Goal: Task Accomplishment & Management: Complete application form

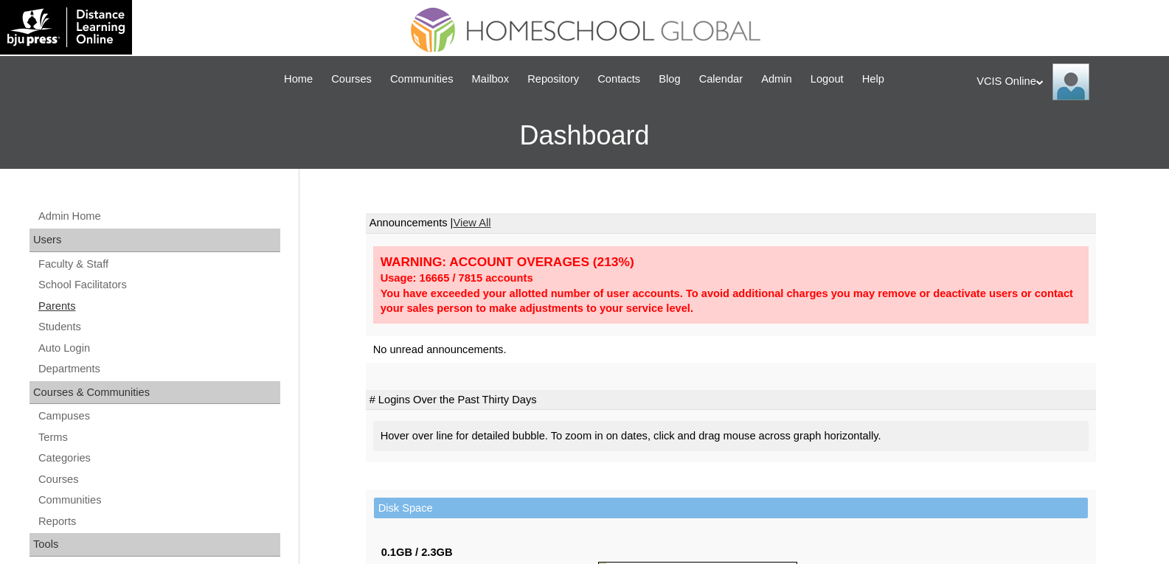
click at [53, 303] on link "Parents" at bounding box center [158, 306] width 243 height 18
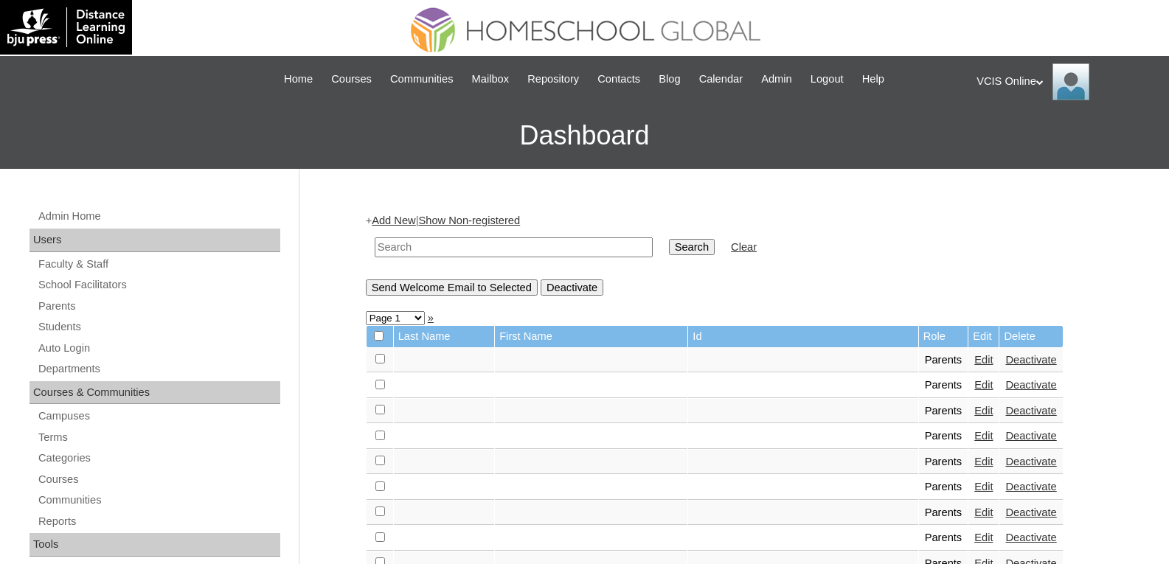
click at [402, 218] on link "Add New" at bounding box center [394, 221] width 44 height 12
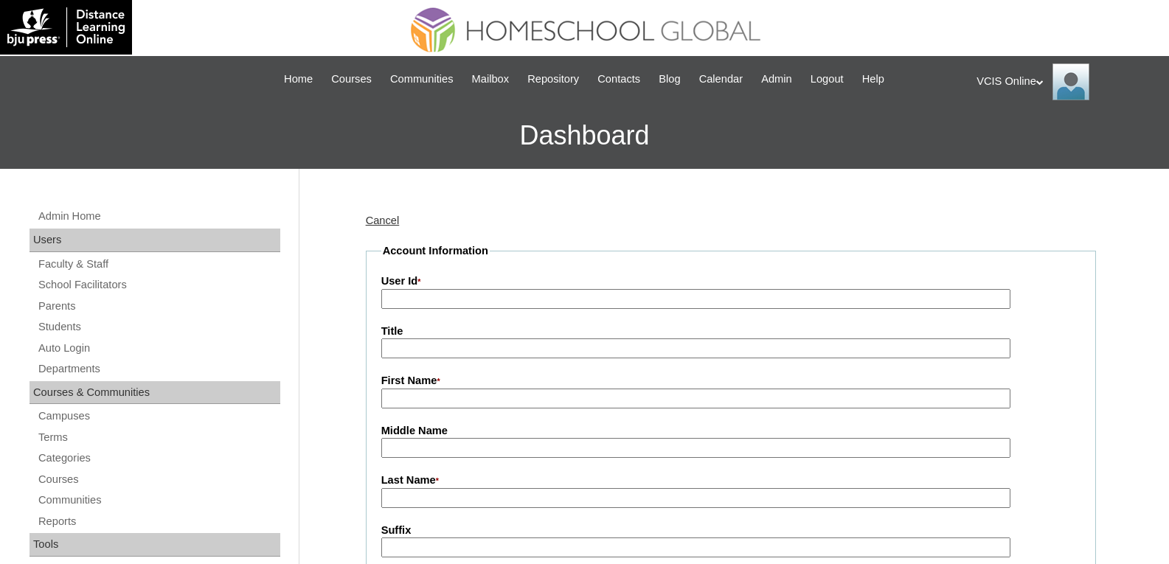
click at [451, 302] on input "User Id *" at bounding box center [695, 299] width 629 height 20
paste input "VCIS012-10C-PA2025"
type input "VCIS012-10C-PA2025"
click at [429, 351] on input "Title" at bounding box center [695, 349] width 629 height 20
click at [392, 406] on input "First Name *" at bounding box center [695, 399] width 629 height 20
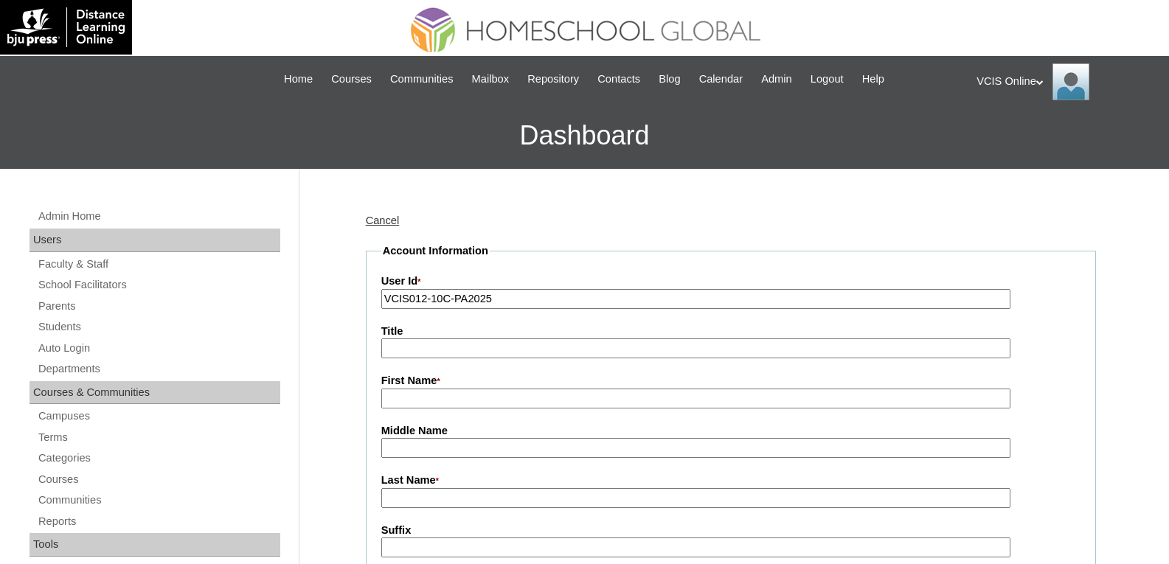
paste input "Sherry Wenzel Rellosa"
click at [536, 406] on input "Sherry Wenzel Rellosa" at bounding box center [695, 399] width 629 height 20
drag, startPoint x: 502, startPoint y: 399, endPoint x: 461, endPoint y: 398, distance: 41.3
click at [461, 398] on input "Sherry Wenzel Rellosa" at bounding box center [695, 399] width 629 height 20
type input "[PERSON_NAME]"
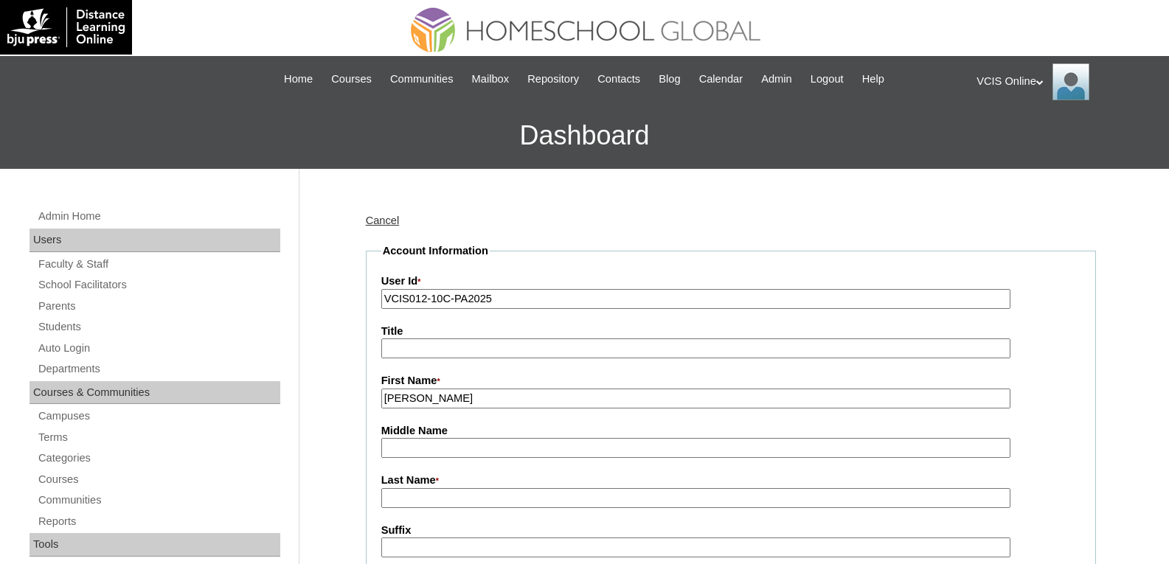
click at [397, 505] on input "Last Name *" at bounding box center [695, 498] width 629 height 20
paste input "Rellosa"
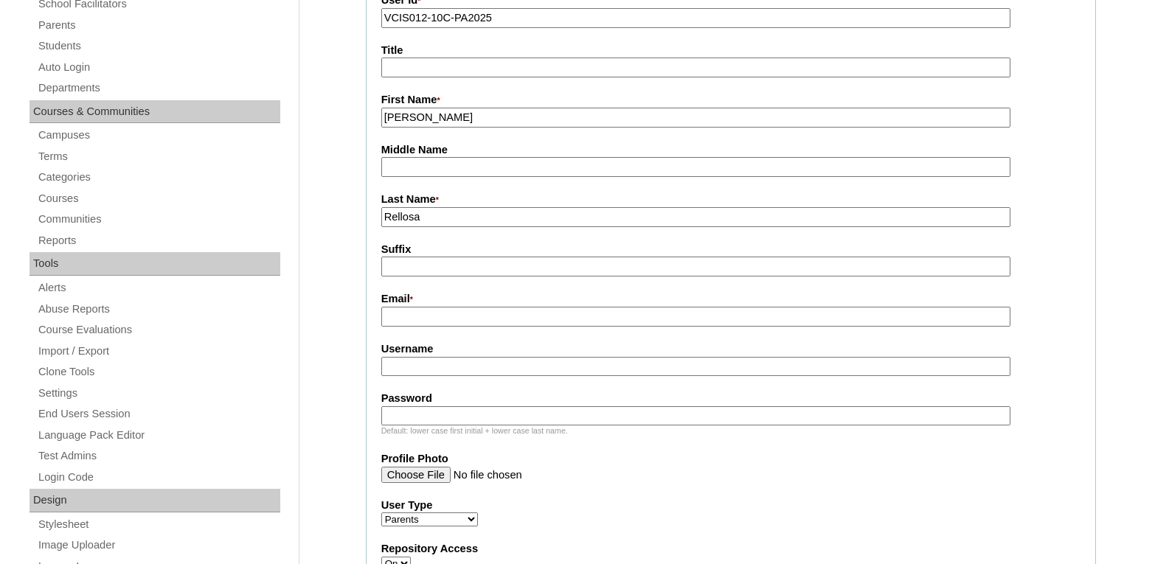
scroll to position [295, 0]
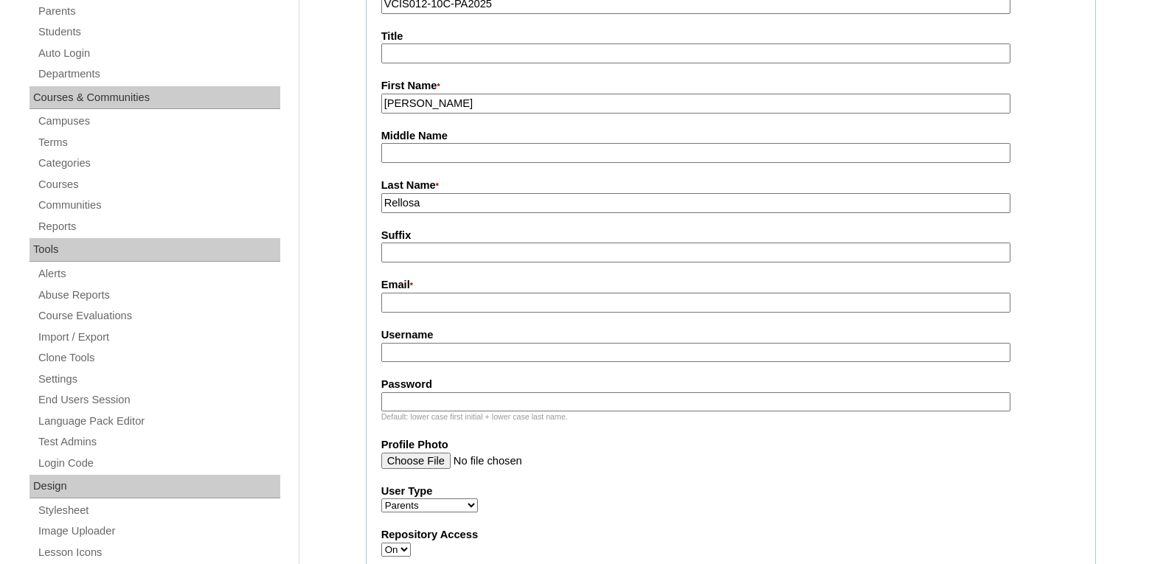
type input "Rellosa"
click at [446, 309] on input "Email *" at bounding box center [695, 303] width 629 height 20
paste input "[EMAIL_ADDRESS][DOMAIN_NAME]"
type input "[EMAIL_ADDRESS][DOMAIN_NAME]"
click at [423, 353] on input "Username" at bounding box center [695, 353] width 629 height 20
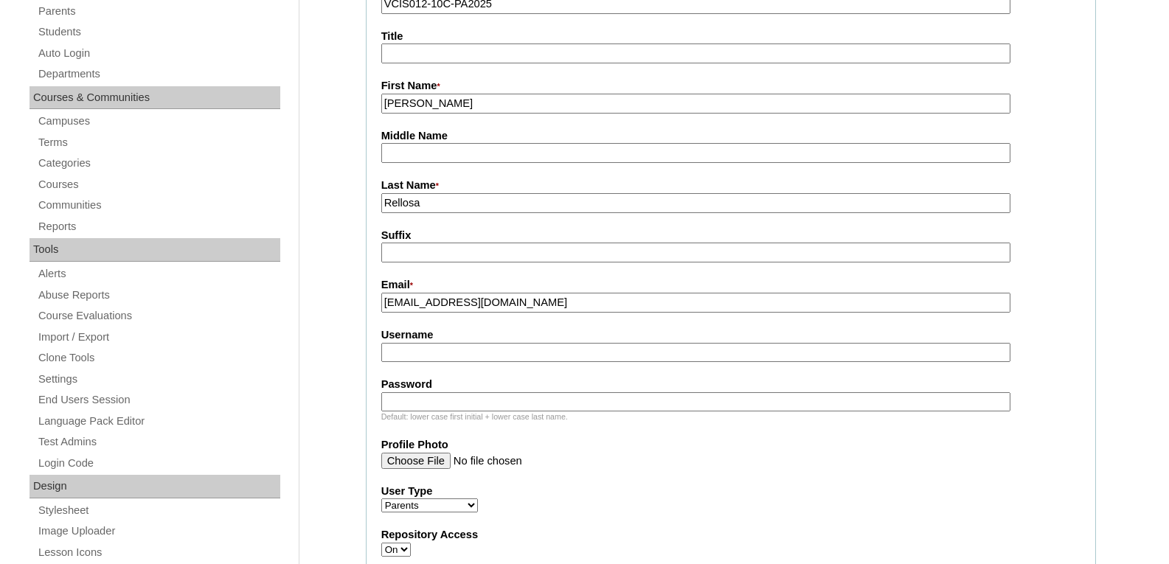
paste input "srellosa2025"
type input "srellosa2025"
click at [424, 402] on input "Password" at bounding box center [695, 402] width 629 height 20
paste input "haTnP"
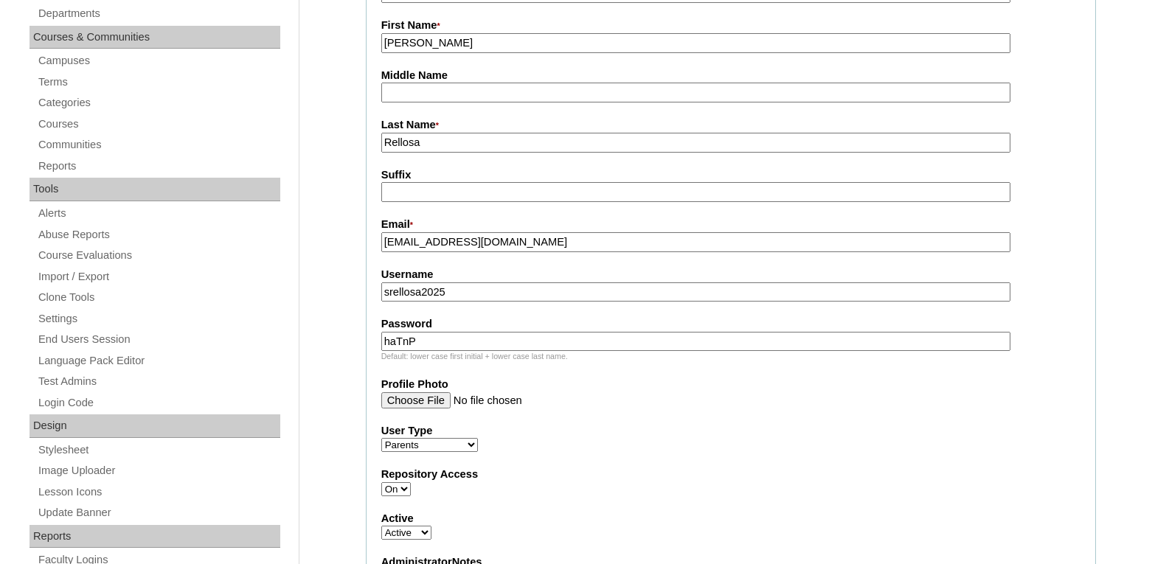
scroll to position [516, 0]
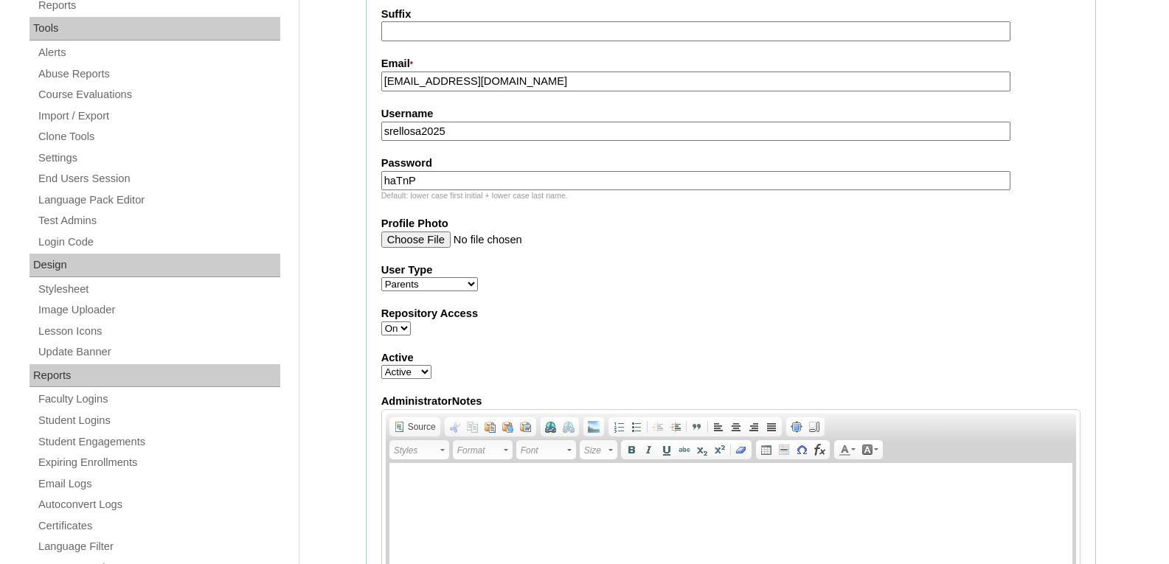
type input "haTnP"
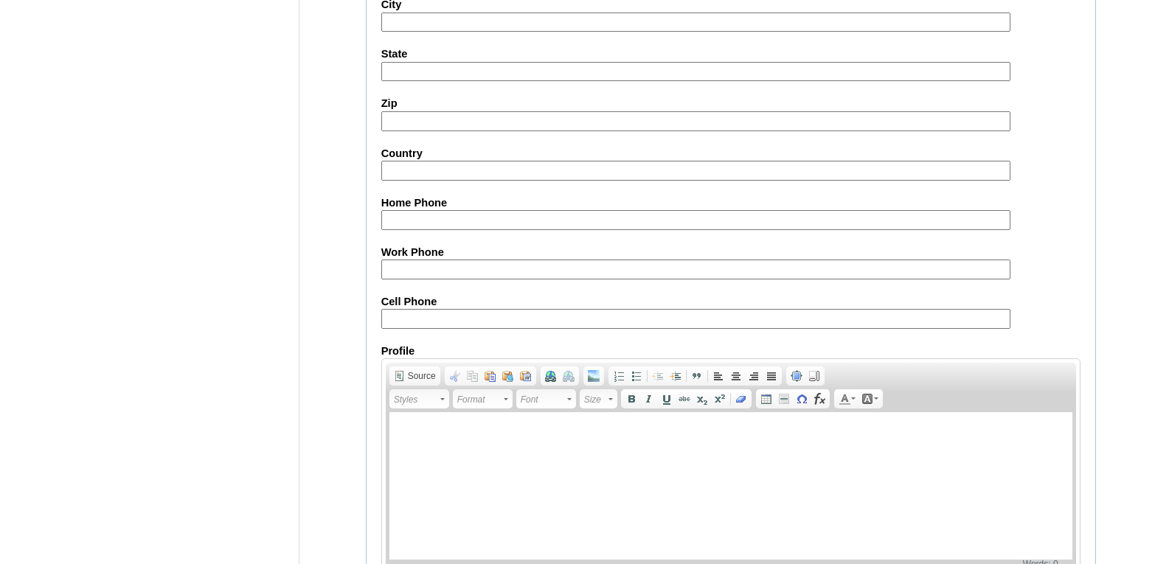
scroll to position [1402, 0]
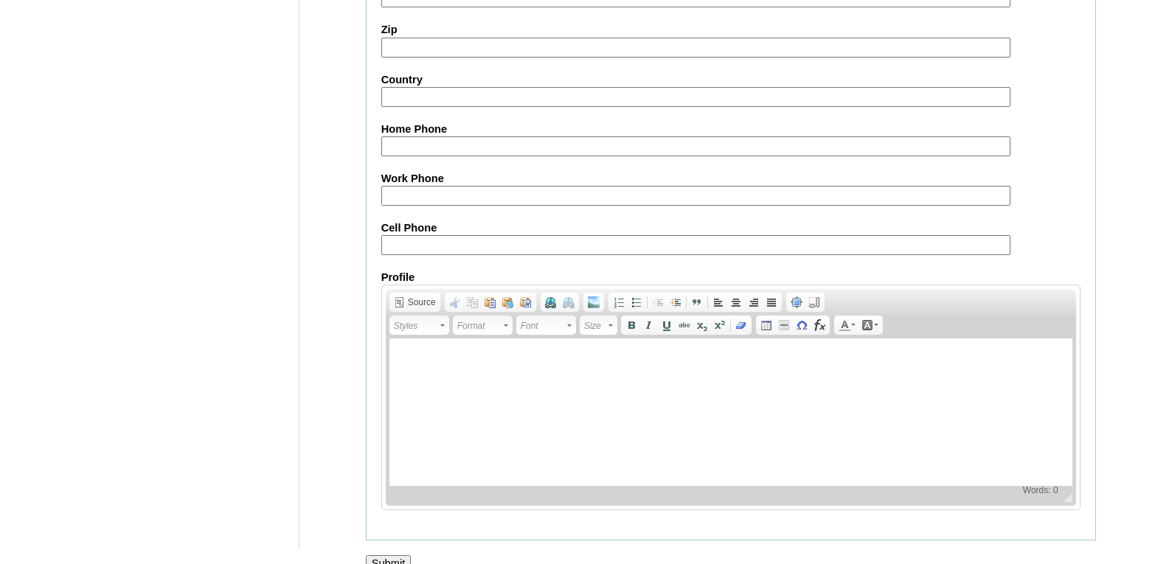
click at [490, 250] on input "Cell Phone" at bounding box center [695, 245] width 629 height 20
paste input "63-09989877664"
type input "63-09989877664"
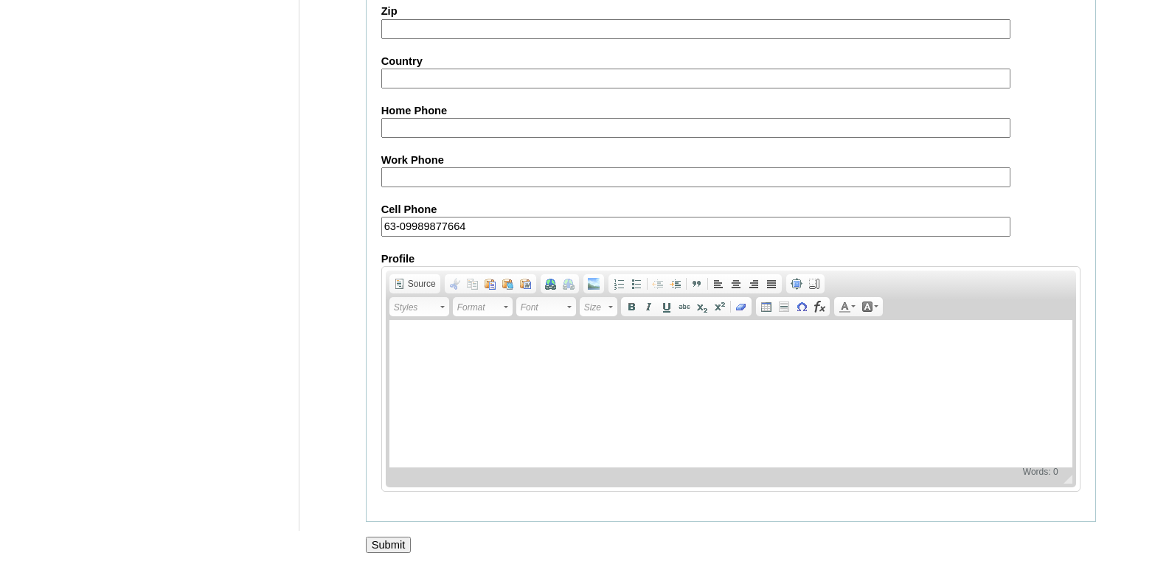
scroll to position [1429, 0]
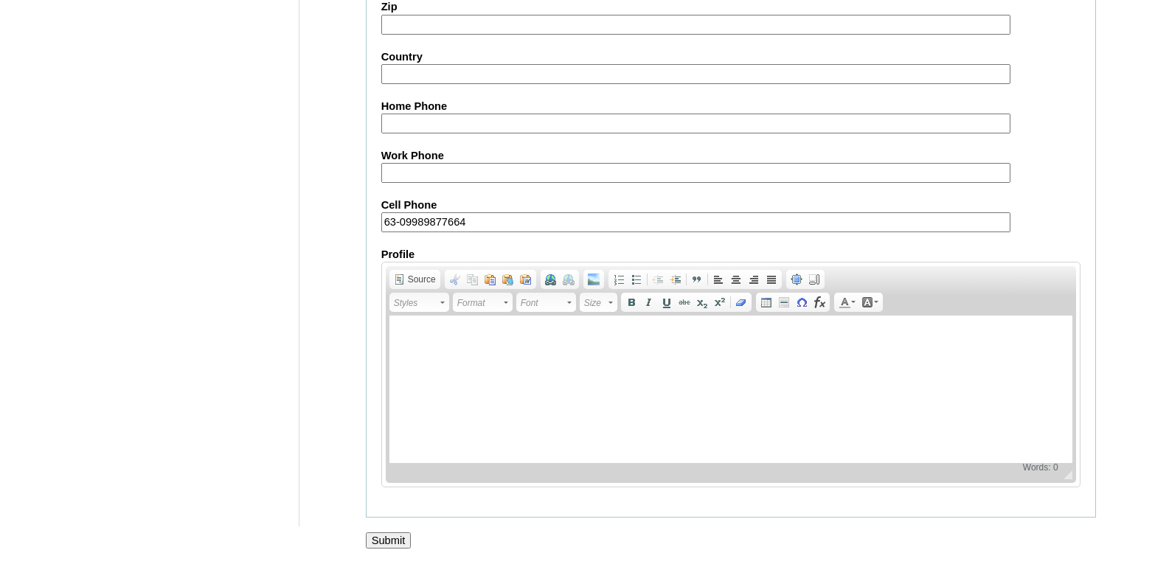
click at [388, 541] on input "Submit" at bounding box center [389, 541] width 46 height 16
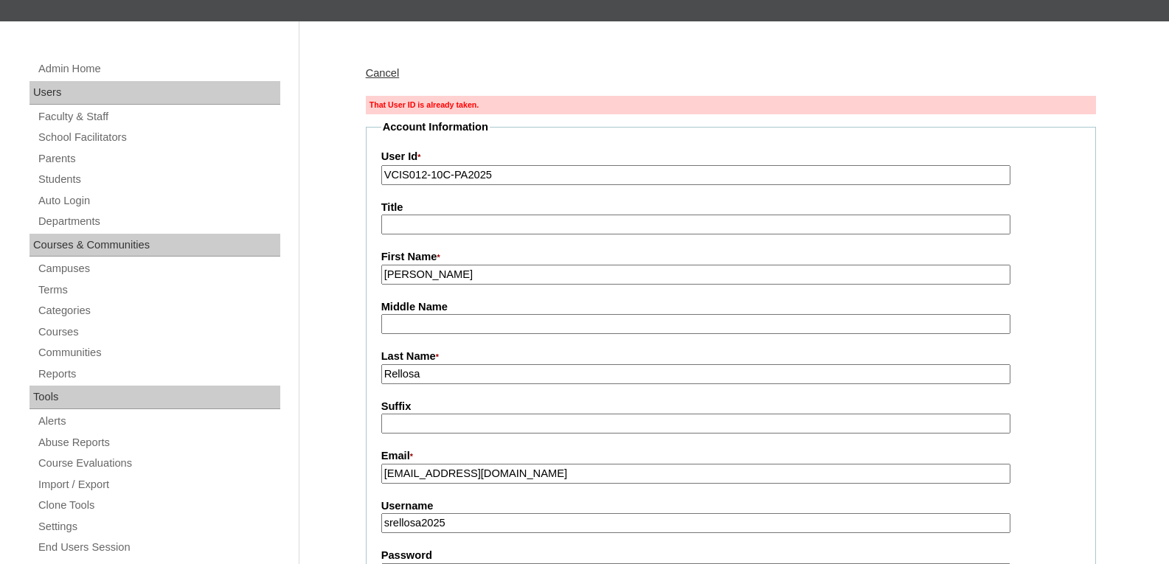
scroll to position [221, 0]
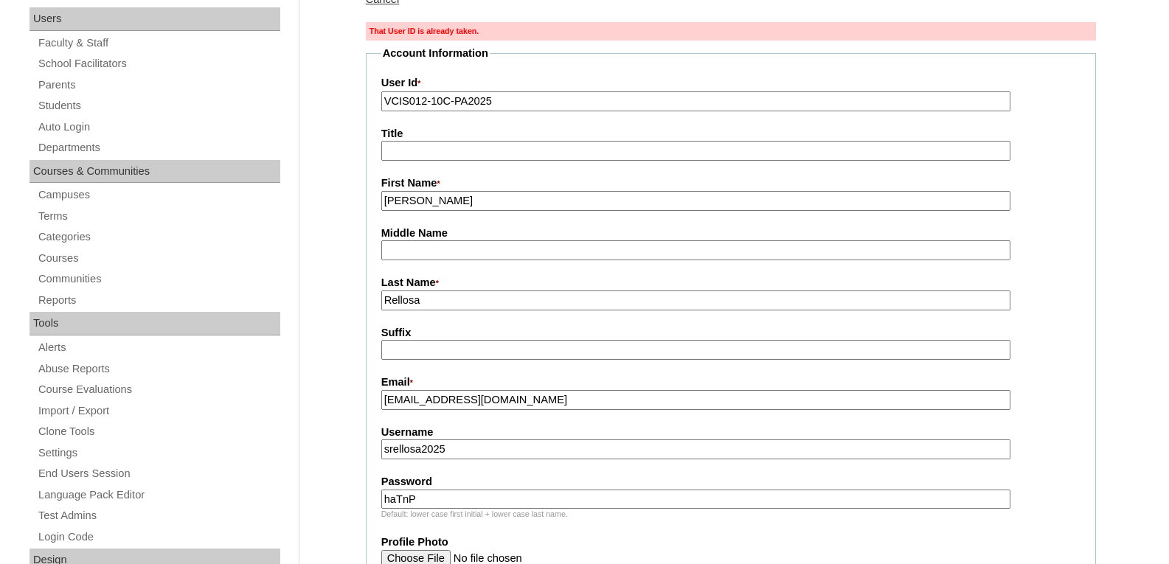
click at [426, 104] on input "VCIS012-10C-PA2025" at bounding box center [695, 101] width 629 height 20
click at [415, 101] on input "VCIS013-10C-PA2025" at bounding box center [695, 101] width 629 height 20
type input "VCIS013-10C-PA2025"
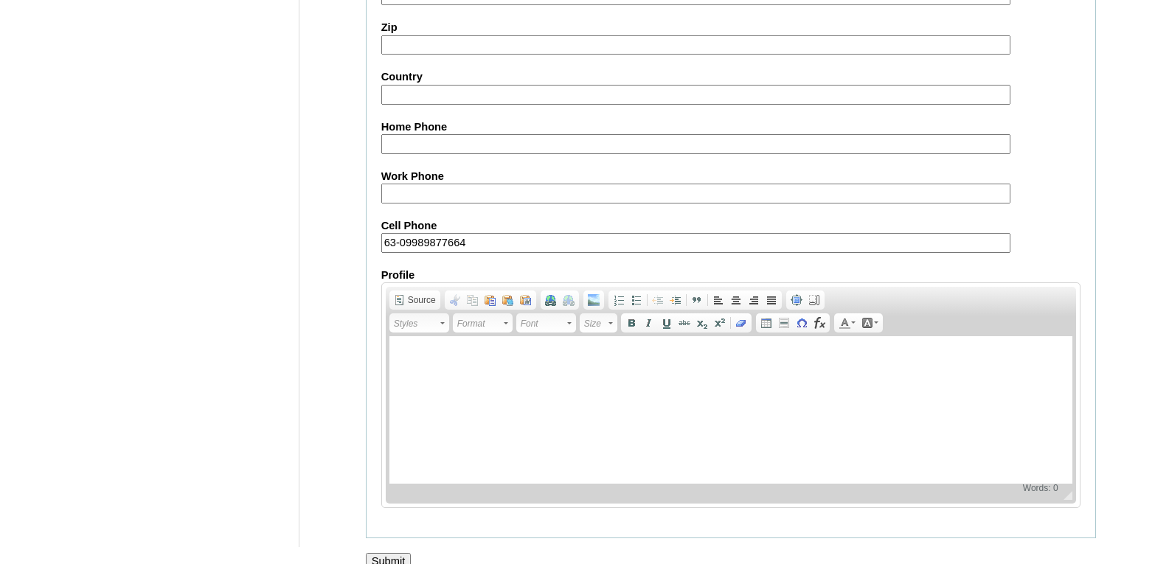
scroll to position [1453, 0]
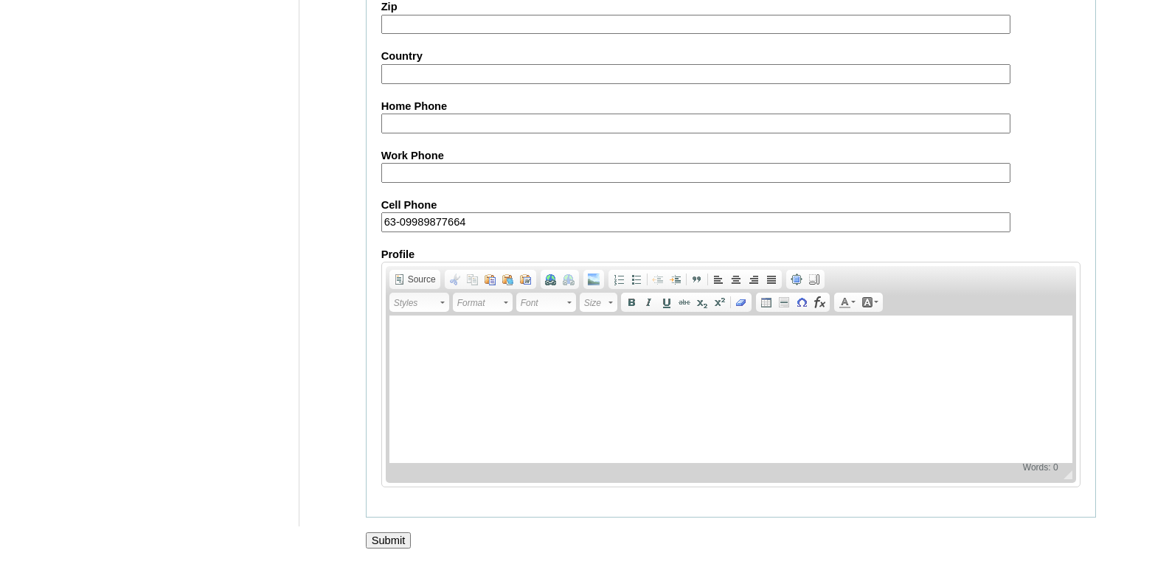
click at [378, 544] on input "Submit" at bounding box center [389, 541] width 46 height 16
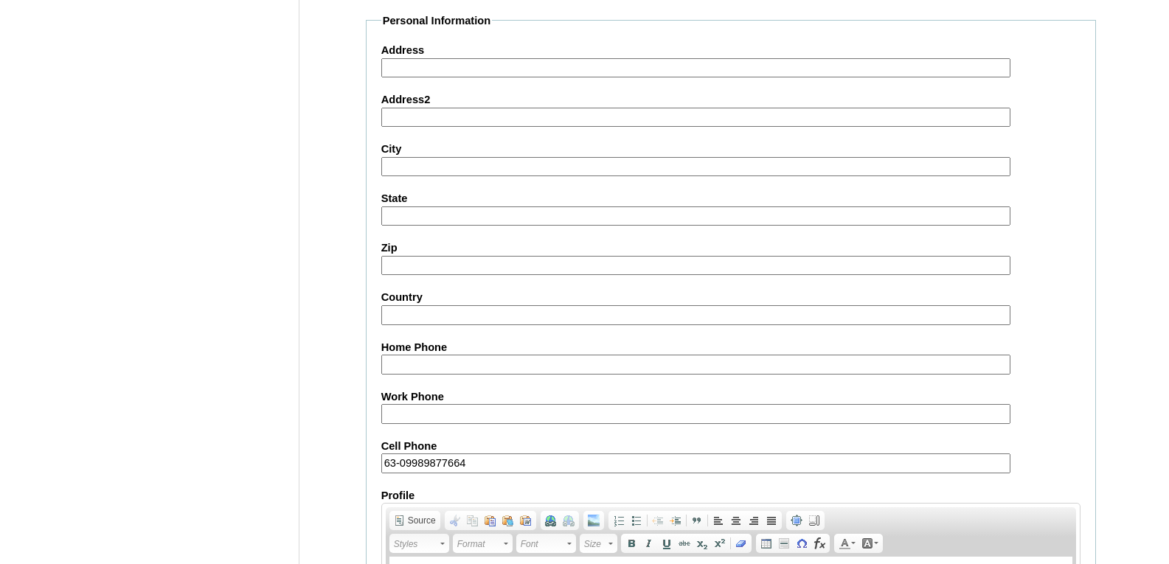
scroll to position [1087, 0]
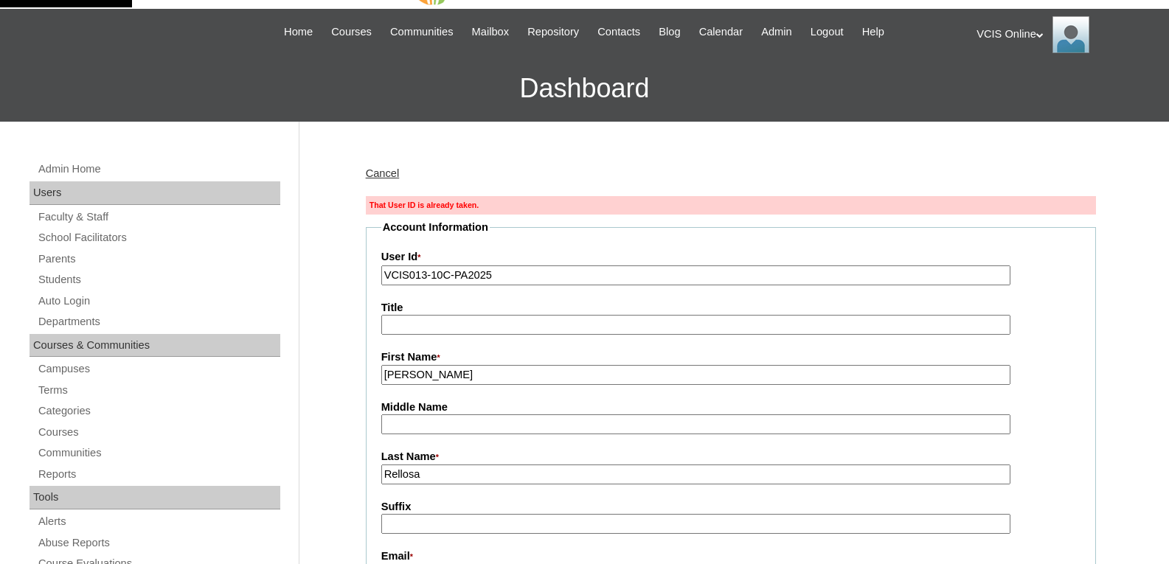
scroll to position [74, 0]
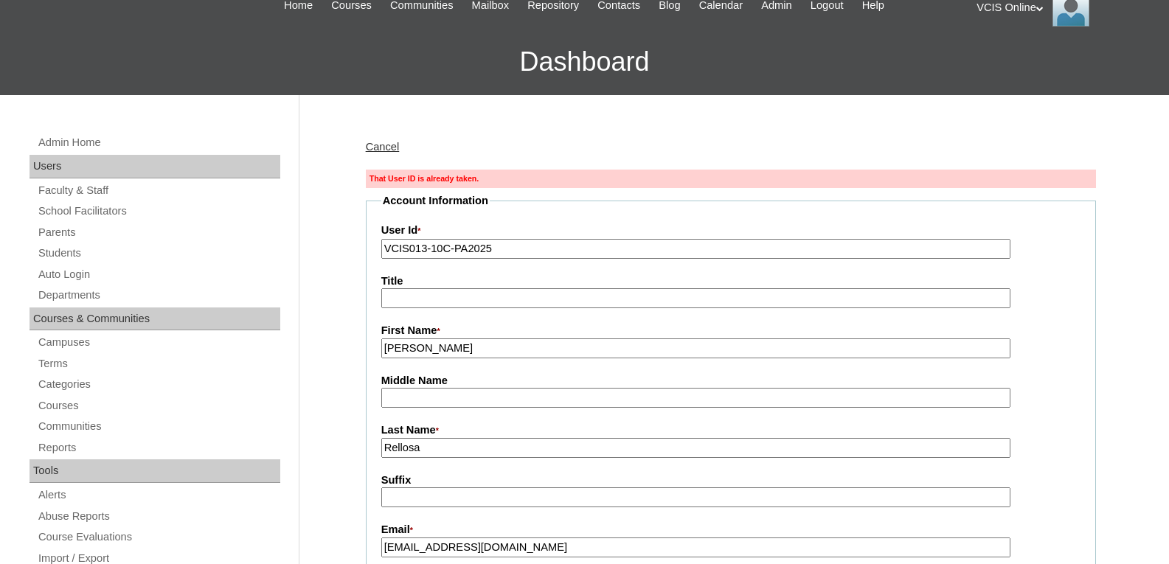
click at [414, 245] on input "VCIS013-10C-PA2025" at bounding box center [695, 249] width 629 height 20
click at [423, 246] on input "VCIS013-10C-PA2025" at bounding box center [695, 249] width 629 height 20
click at [448, 249] on input "VCIS012-10C-PA2025" at bounding box center [695, 249] width 629 height 20
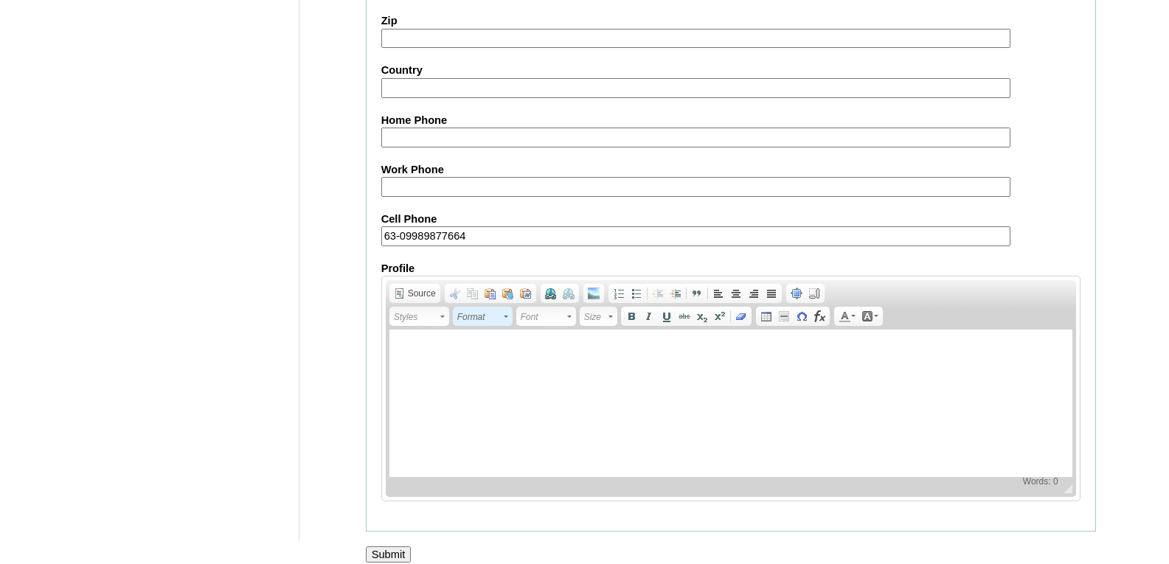
scroll to position [1453, 0]
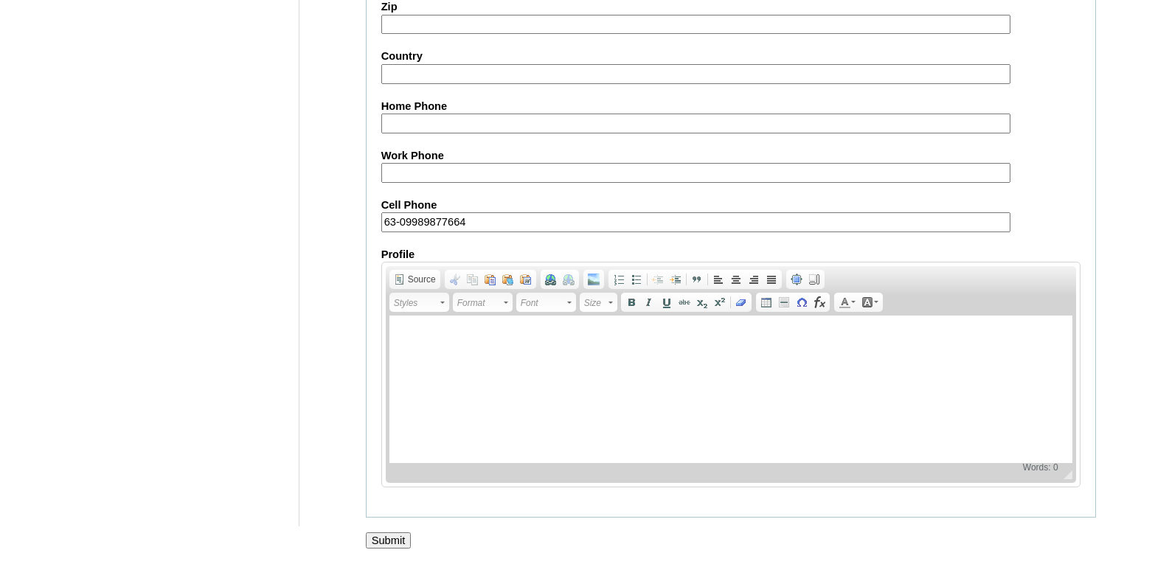
type input "VCIS012-10D-PA2025"
click at [391, 533] on input "Submit" at bounding box center [389, 541] width 46 height 16
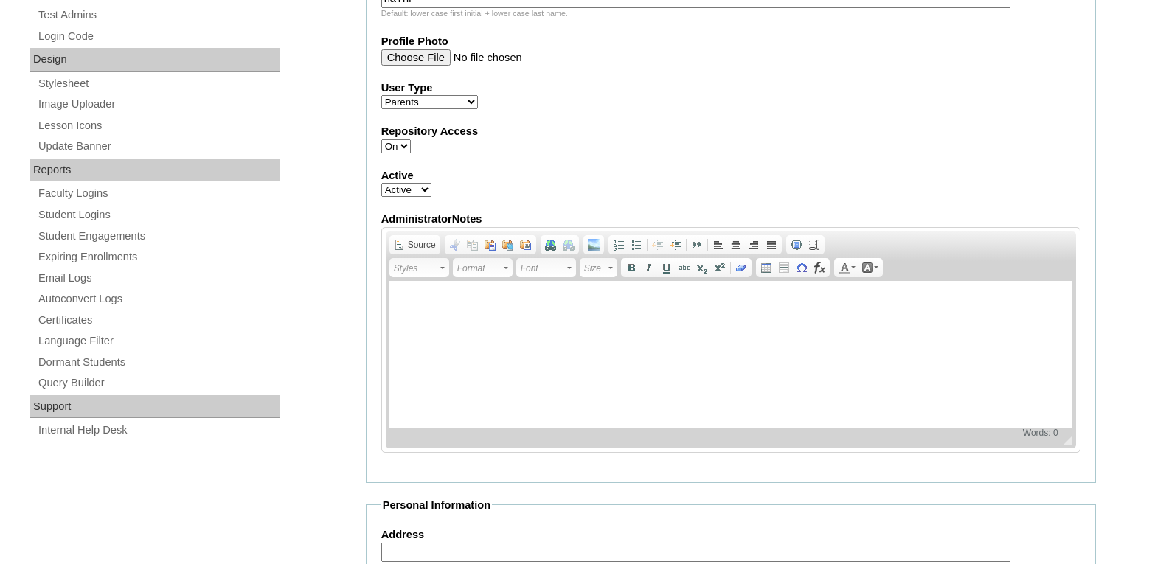
scroll to position [715, 0]
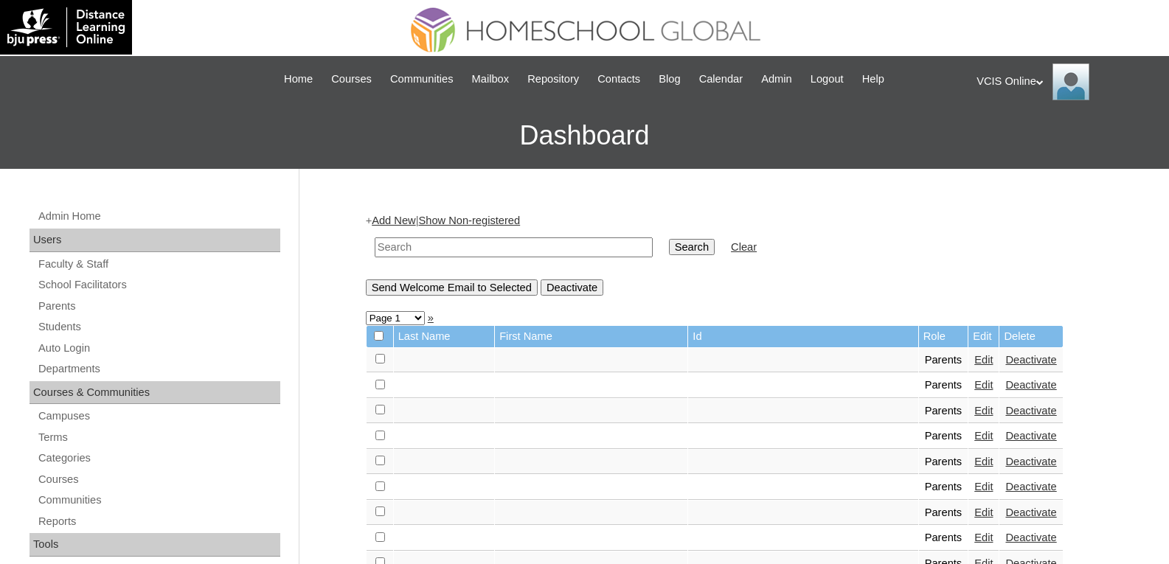
click at [393, 251] on input "text" at bounding box center [514, 248] width 278 height 20
paste input "VCIS013-10D-PA2025"
type input "VCIS013-10D-PA2025"
click at [669, 241] on input "Search" at bounding box center [692, 247] width 46 height 16
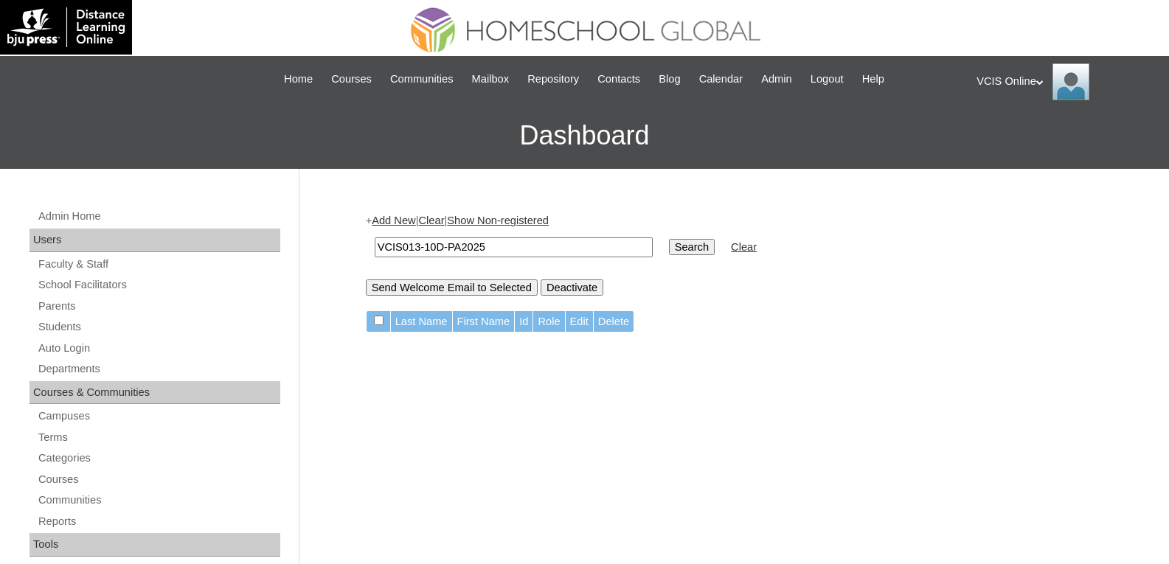
click at [669, 249] on input "Search" at bounding box center [692, 247] width 46 height 16
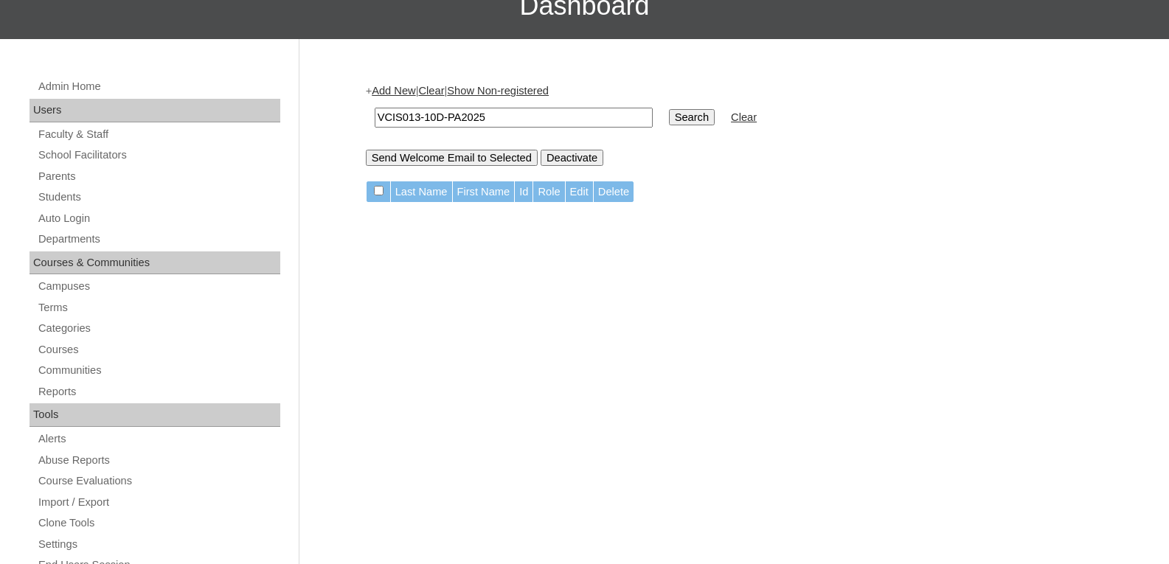
click at [412, 192] on td "Last Name" at bounding box center [421, 191] width 61 height 21
click at [445, 253] on div "+ Add New | Clear | Show Non-registered VCIS013-10D-PA2025 Search Clear Send We…" at bounding box center [728, 563] width 738 height 988
click at [525, 119] on input "VCIS013-10D-PA2025" at bounding box center [514, 118] width 278 height 20
click at [691, 235] on div "+ Add New | Clear | Show Non-registered VCIS013-10D-PA2025 Search Clear Send We…" at bounding box center [728, 563] width 738 height 988
click at [48, 181] on link "Parents" at bounding box center [158, 176] width 243 height 18
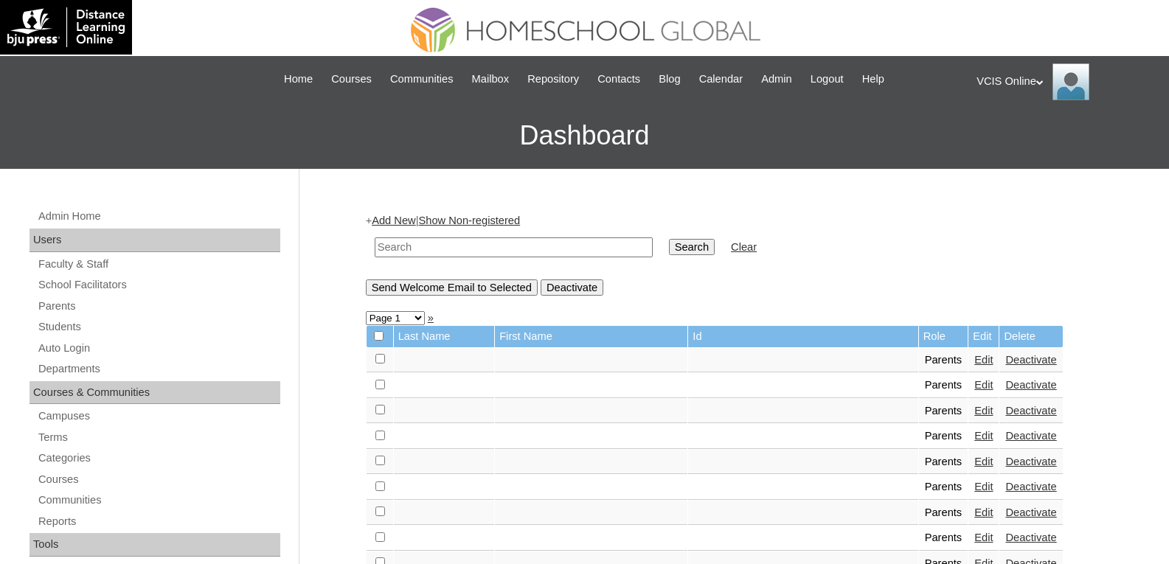
click at [419, 246] on input "text" at bounding box center [514, 248] width 278 height 20
click at [457, 252] on input "text" at bounding box center [514, 248] width 278 height 20
paste input "VCIS013-10D-PA2025"
type input "VCIS013-10D-PA2025"
click at [669, 247] on input "Search" at bounding box center [692, 247] width 46 height 16
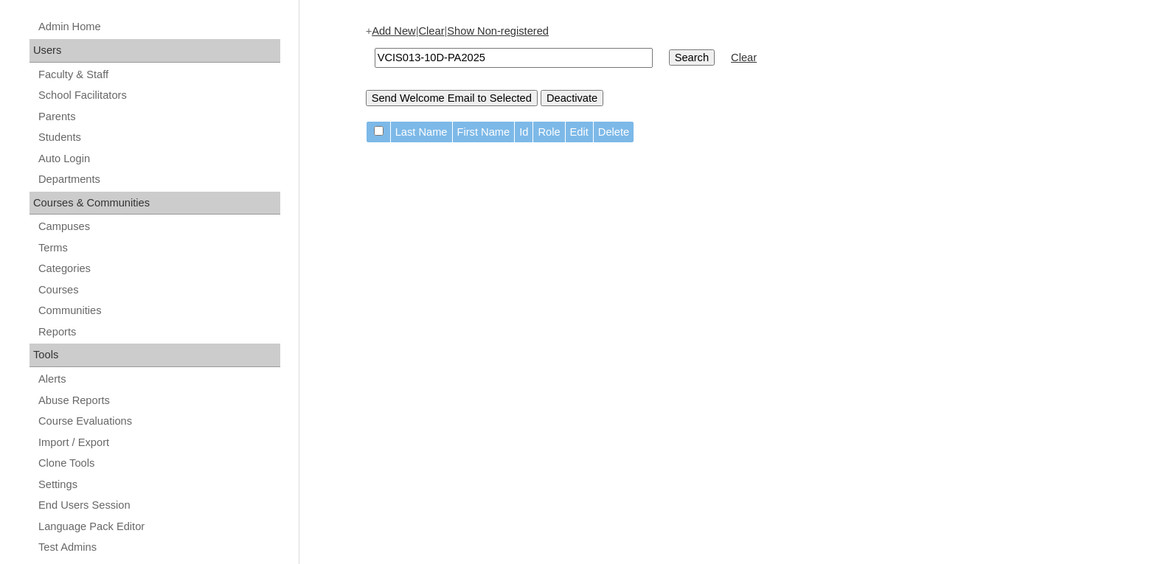
scroll to position [74, 0]
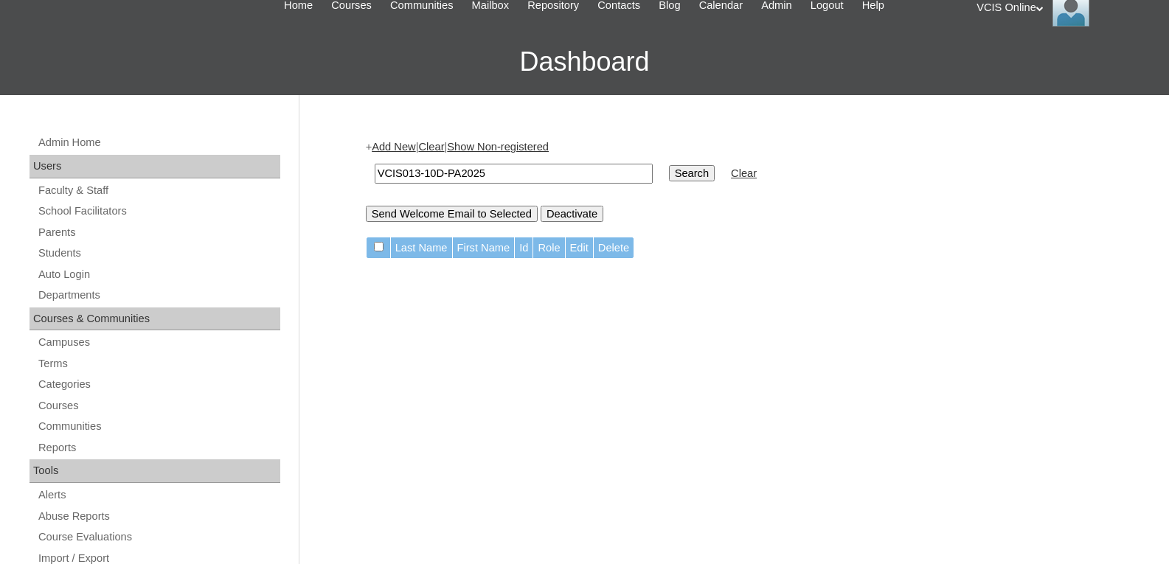
click at [490, 173] on input "VCIS013-10D-PA2025" at bounding box center [514, 174] width 278 height 20
type input "R"
click at [447, 175] on input "text" at bounding box center [514, 174] width 278 height 20
paste input "Sherry Wenzel Rellosa"
type input "Sherry Wenzel Rellosa"
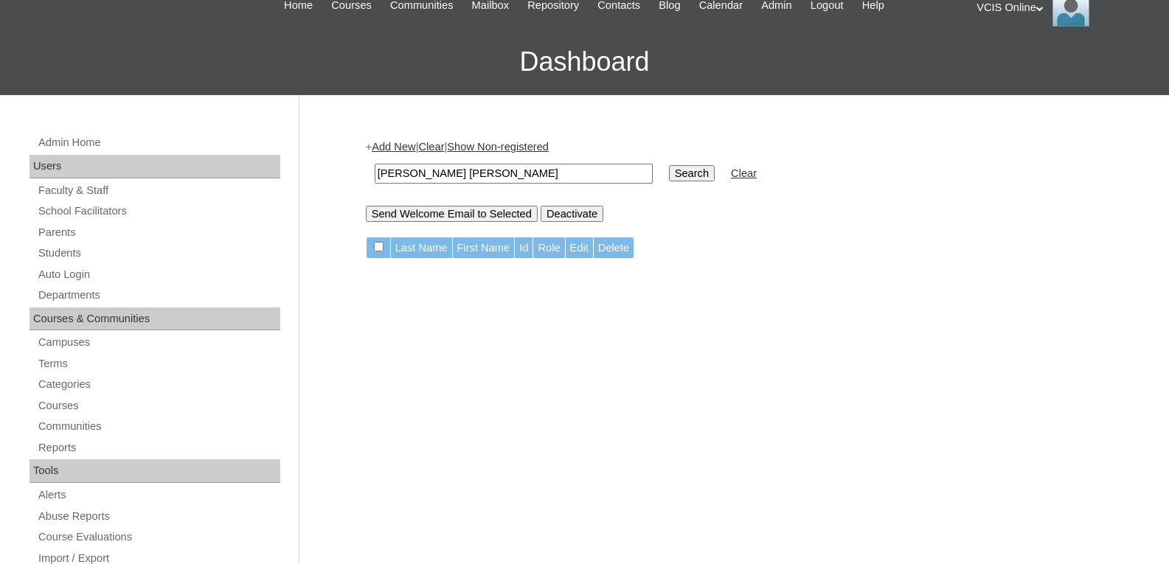
click at [669, 167] on input "Search" at bounding box center [692, 173] width 46 height 16
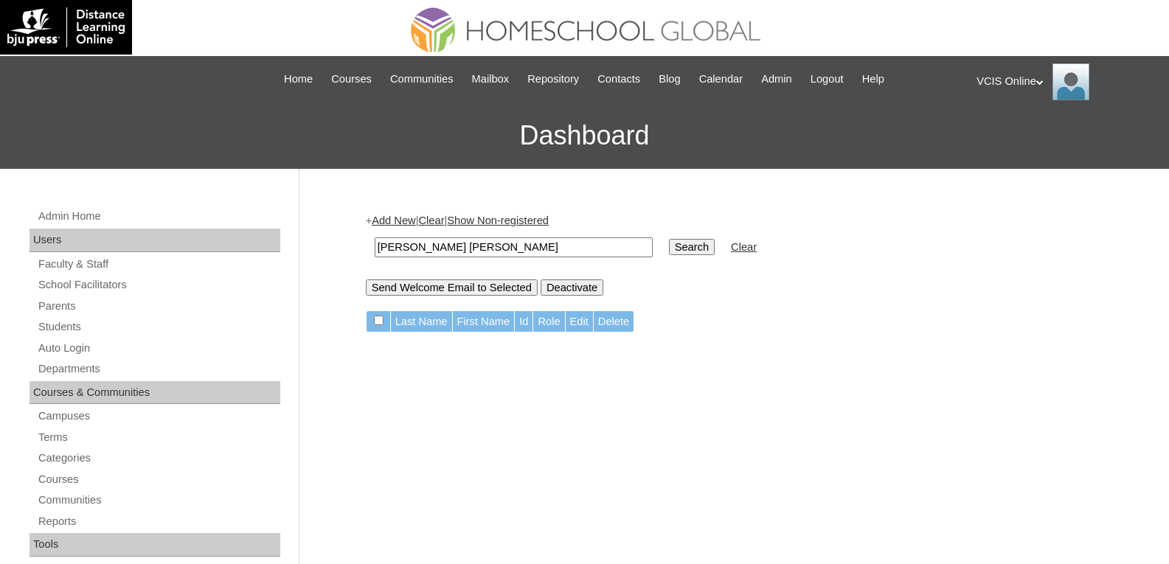
click at [548, 246] on input "[PERSON_NAME] [PERSON_NAME]" at bounding box center [514, 248] width 278 height 20
type input "S"
click at [495, 250] on input "text" at bounding box center [514, 248] width 278 height 20
paste input "VCIS013-10D-PA2025"
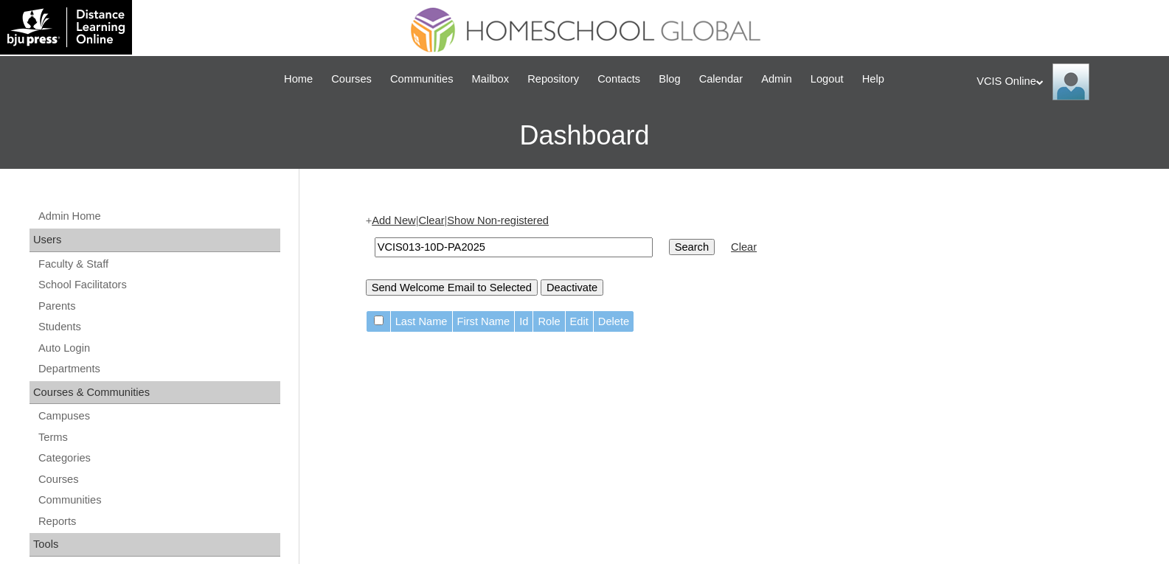
type input "VCIS013-10D-PA2025"
click at [669, 249] on input "Search" at bounding box center [692, 247] width 46 height 16
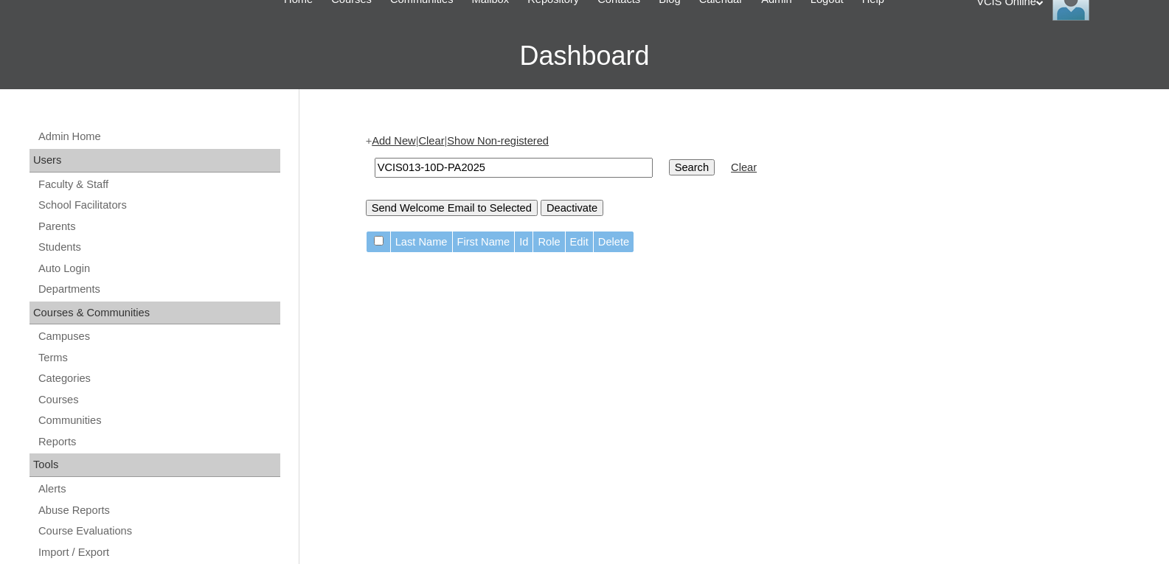
scroll to position [74, 0]
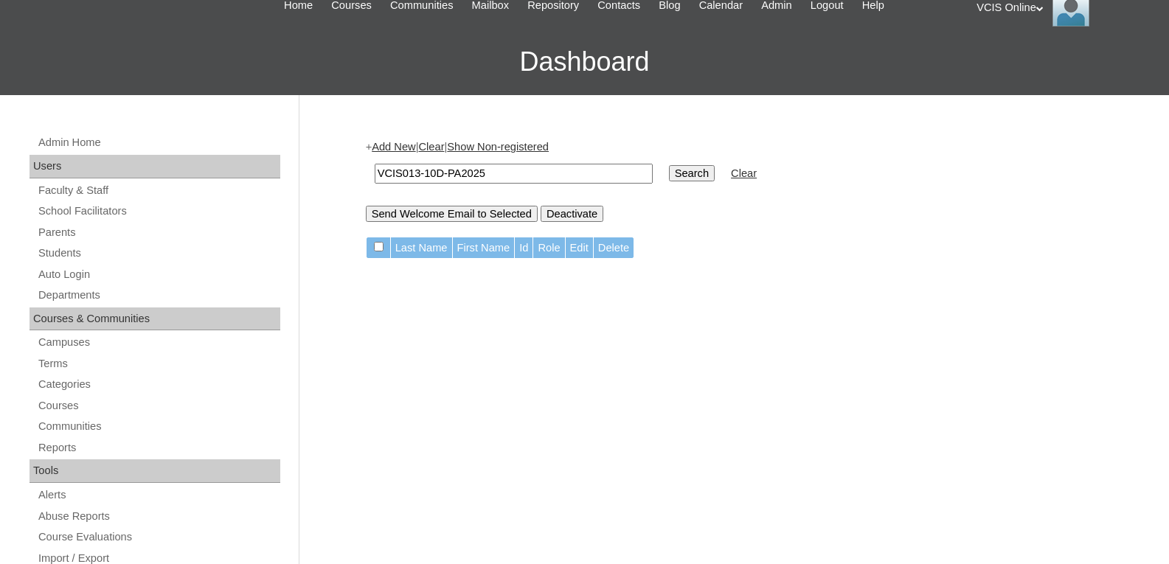
click at [731, 169] on link "Clear" at bounding box center [744, 173] width 26 height 12
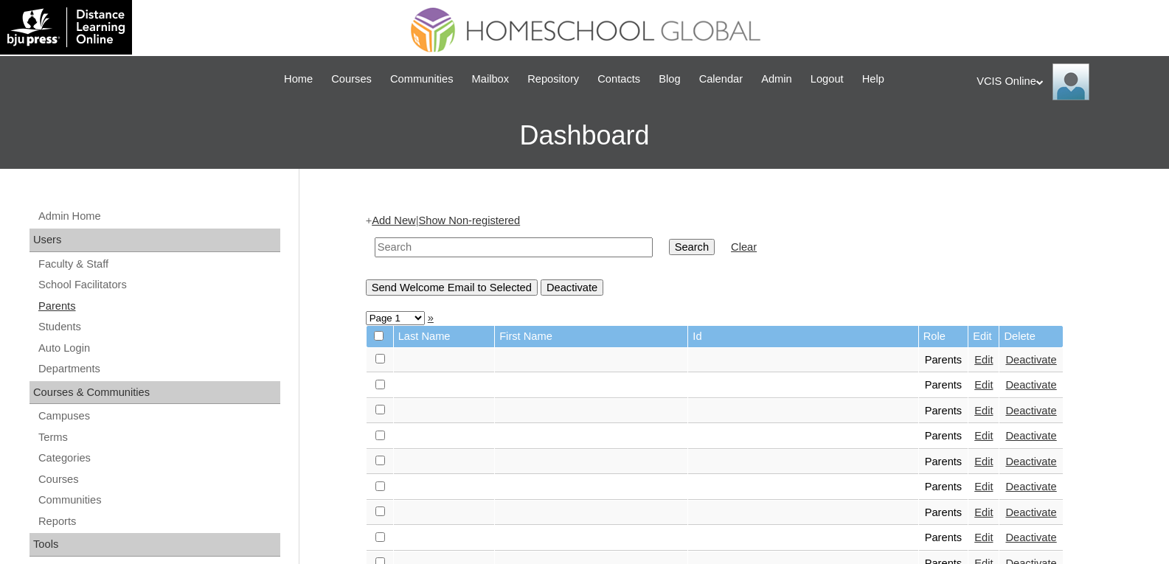
click at [72, 299] on link "Parents" at bounding box center [158, 306] width 243 height 18
click at [52, 303] on link "Parents" at bounding box center [158, 306] width 243 height 18
click at [418, 249] on input "text" at bounding box center [514, 248] width 278 height 20
paste input "VCIS013-10D-PA2025"
type input "VCIS013-10D-PA2025"
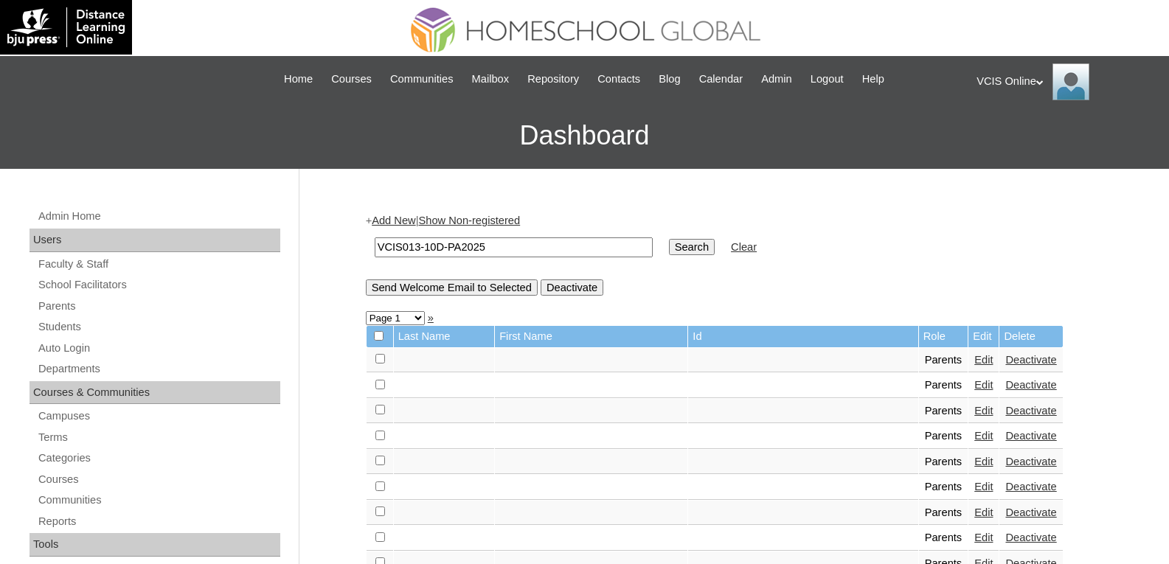
click at [669, 248] on input "Search" at bounding box center [692, 247] width 46 height 16
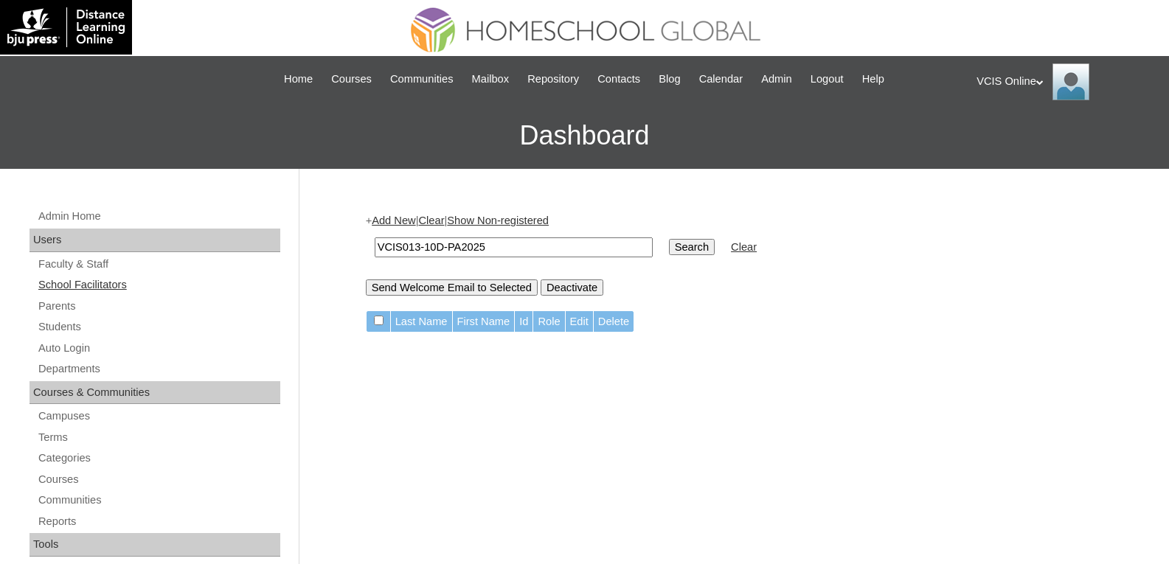
click at [80, 283] on link "School Facilitators" at bounding box center [158, 285] width 243 height 18
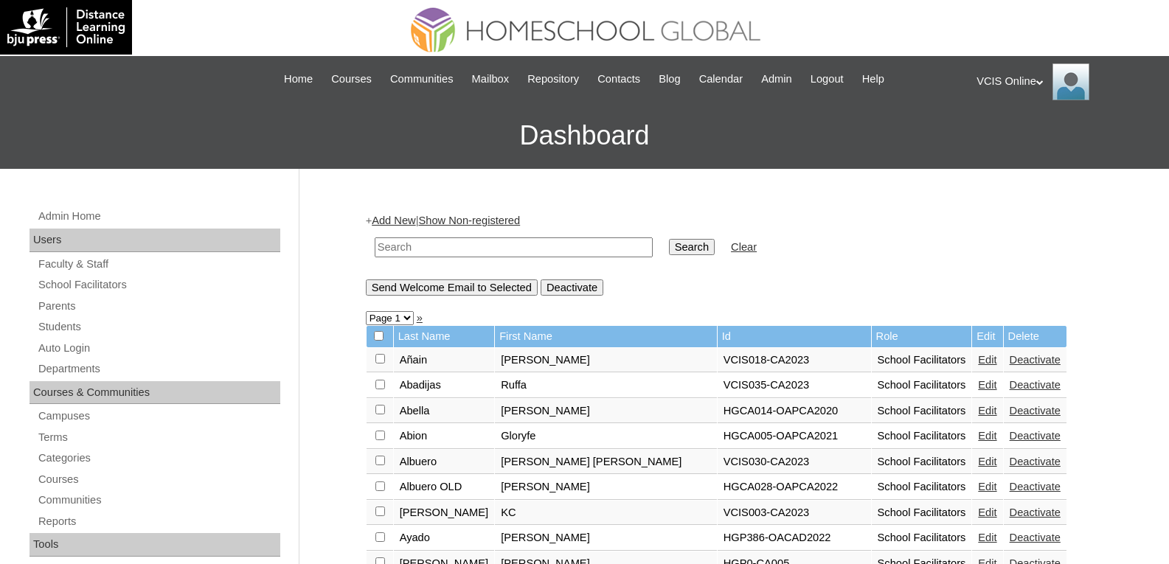
click at [428, 241] on input "text" at bounding box center [514, 248] width 278 height 20
paste input "VCIS013-10D-PA2025"
type input "VCIS013-10D-PA2025"
click at [669, 245] on input "Search" at bounding box center [692, 247] width 46 height 16
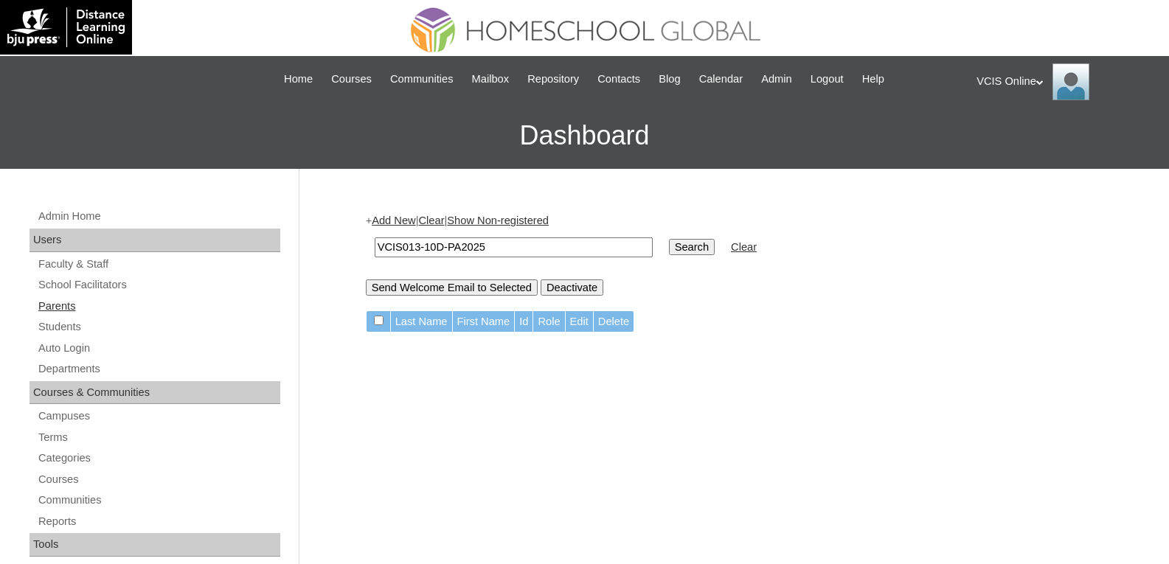
click at [59, 308] on link "Parents" at bounding box center [158, 306] width 243 height 18
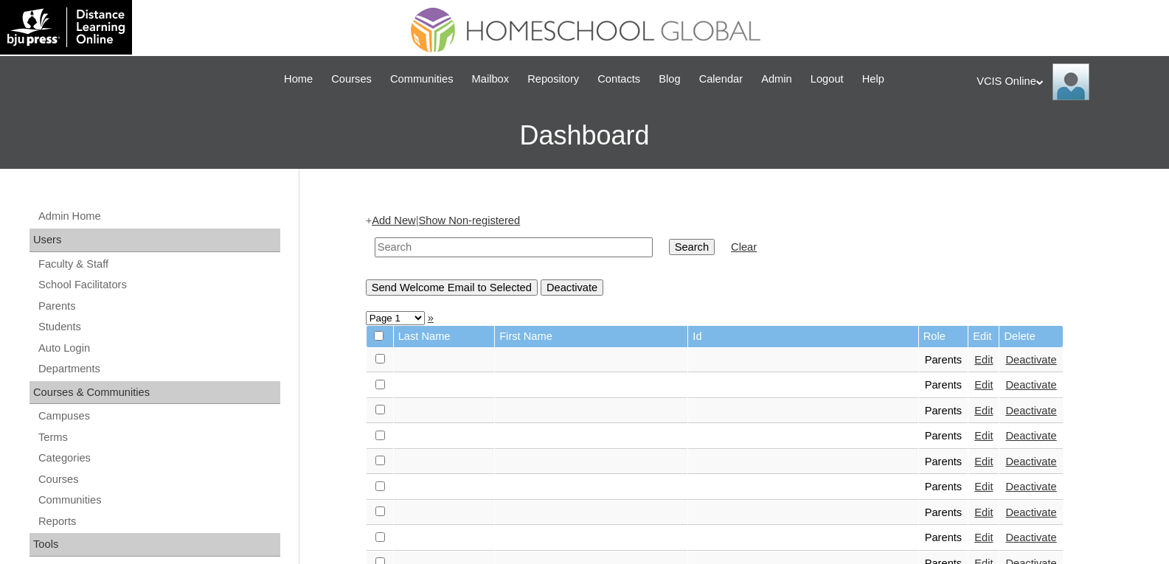
click at [415, 221] on link "Add New" at bounding box center [394, 221] width 44 height 12
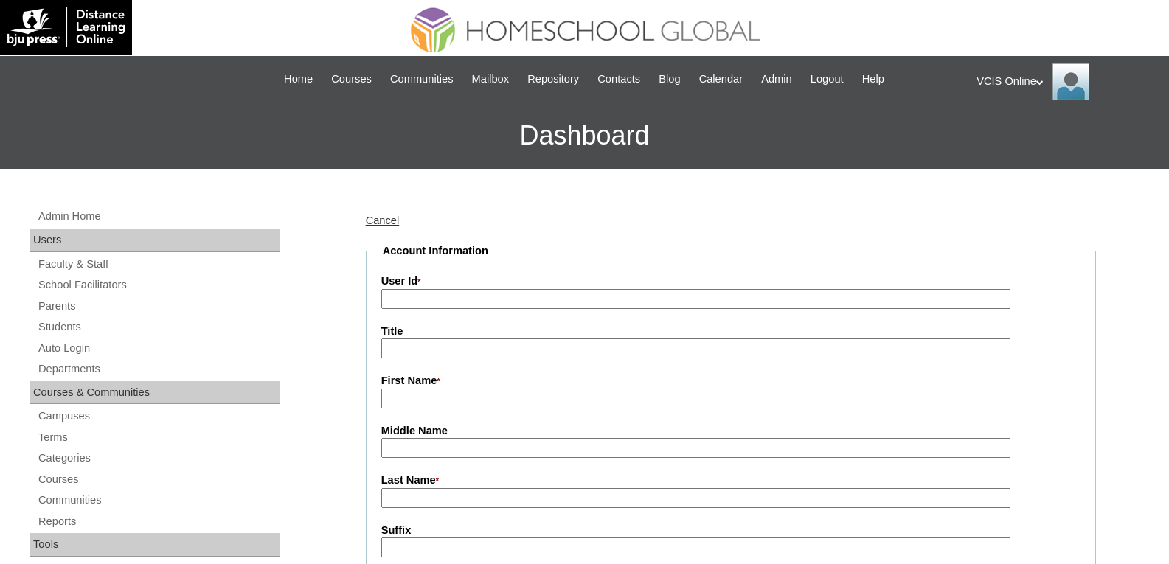
click at [414, 294] on input "User Id *" at bounding box center [695, 299] width 629 height 20
paste input "VCIS013-10D-PA2025"
type input "VCIS013-10D-PA2025"
click at [401, 398] on input "First Name *" at bounding box center [695, 399] width 629 height 20
paste input "Sherry Wenzel Rellosa"
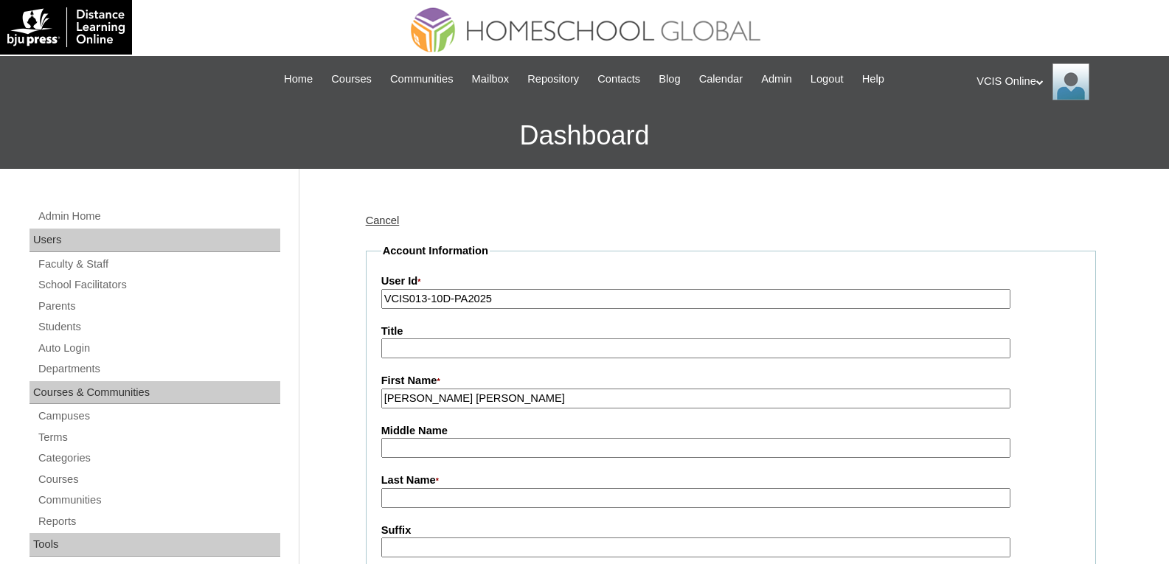
drag, startPoint x: 505, startPoint y: 401, endPoint x: 462, endPoint y: 406, distance: 43.8
click at [462, 406] on input "Sherry Wenzel Rellosa" at bounding box center [695, 399] width 629 height 20
type input "[PERSON_NAME]"
click at [409, 501] on input "Last Name *" at bounding box center [695, 498] width 629 height 20
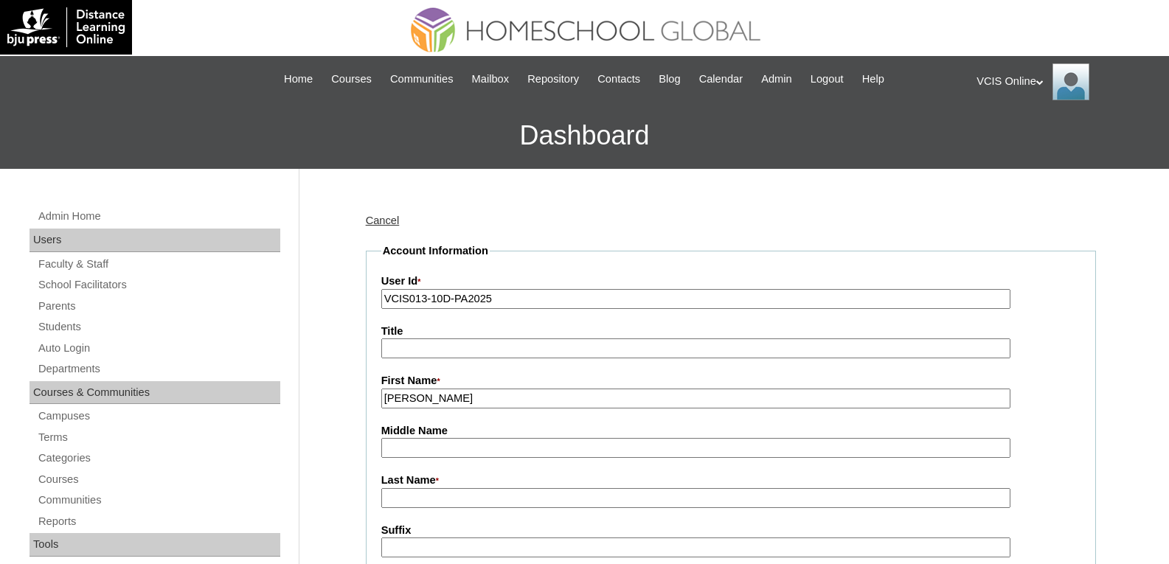
paste input "Rellosa"
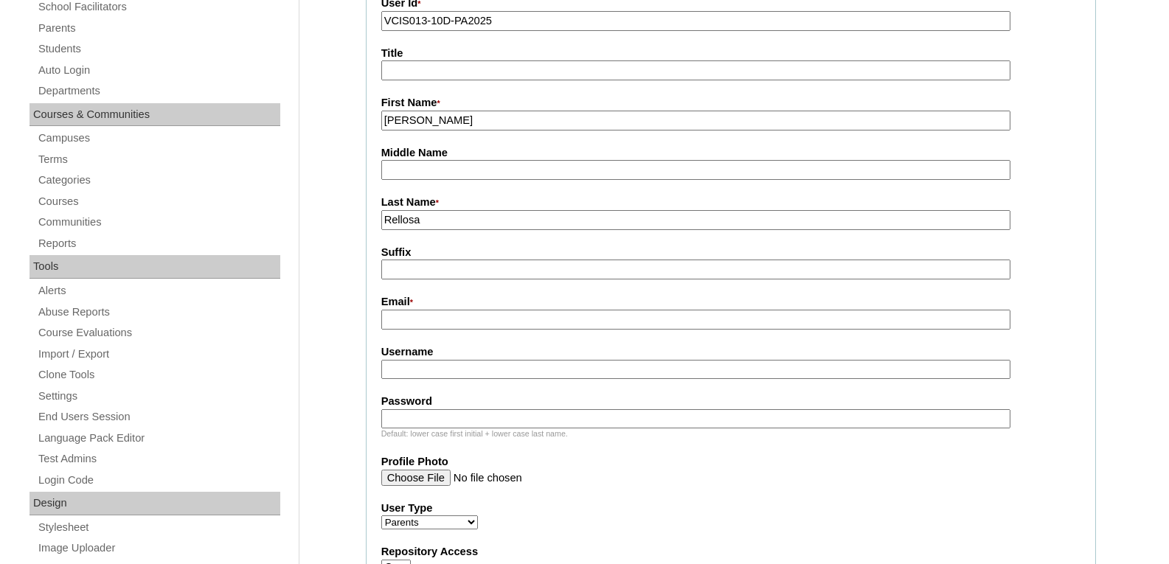
scroll to position [295, 0]
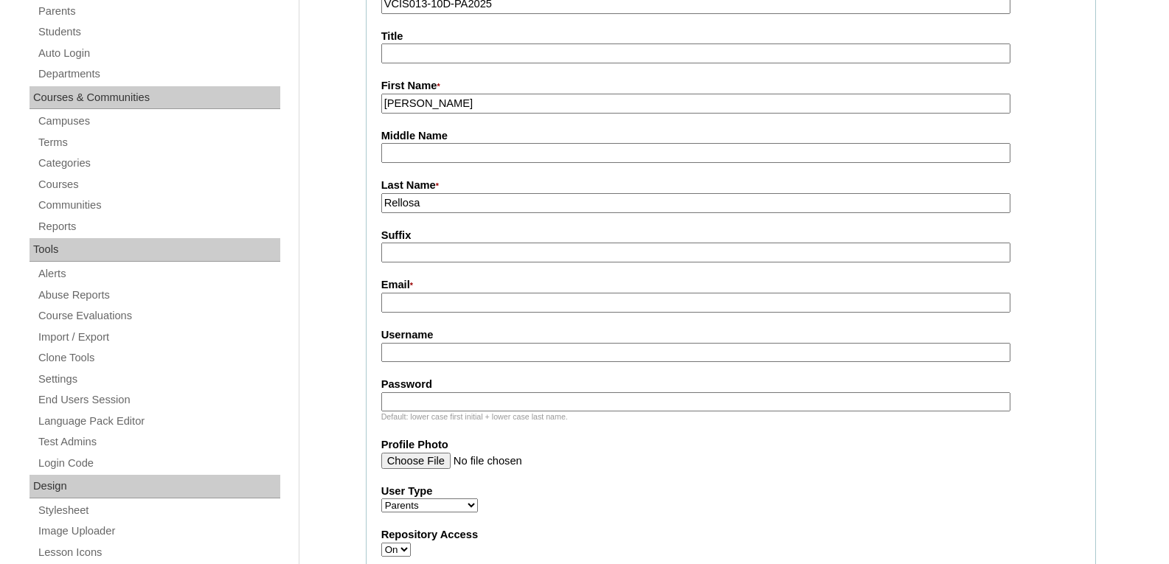
type input "Rellosa"
drag, startPoint x: 401, startPoint y: 302, endPoint x: 381, endPoint y: 306, distance: 20.3
click at [401, 302] on input "Email *" at bounding box center [695, 303] width 629 height 20
click at [407, 305] on input "Email *" at bounding box center [695, 303] width 629 height 20
paste input "[EMAIL_ADDRESS][DOMAIN_NAME]"
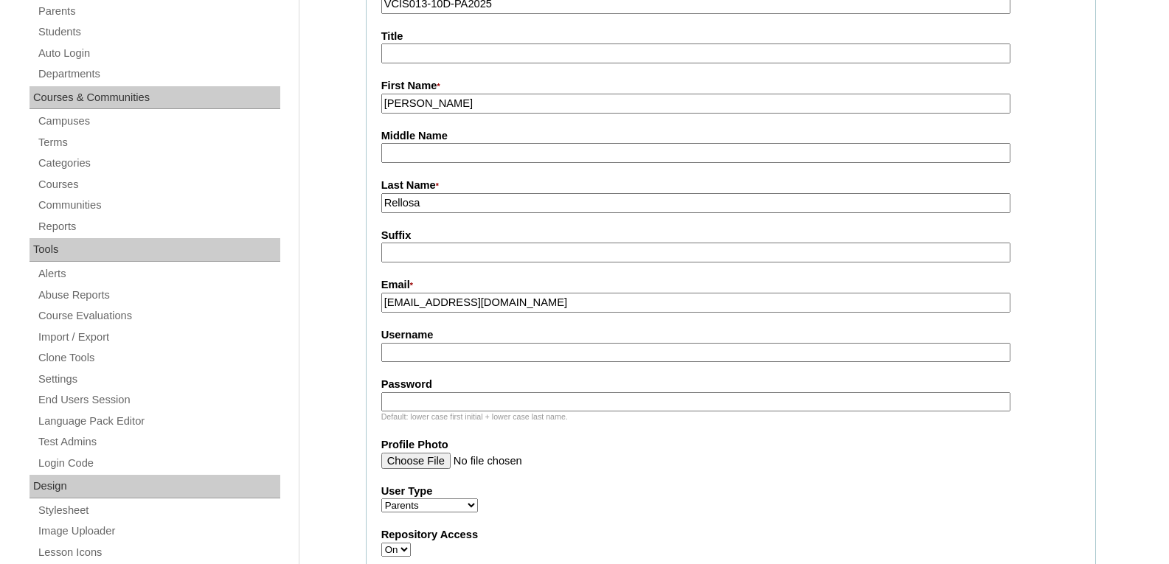
type input "[EMAIL_ADDRESS][DOMAIN_NAME]"
click at [398, 353] on input "Username" at bounding box center [695, 353] width 629 height 20
click at [454, 356] on input "Username" at bounding box center [695, 353] width 629 height 20
paste input "srellosa2025"
type input "srellosa2025"
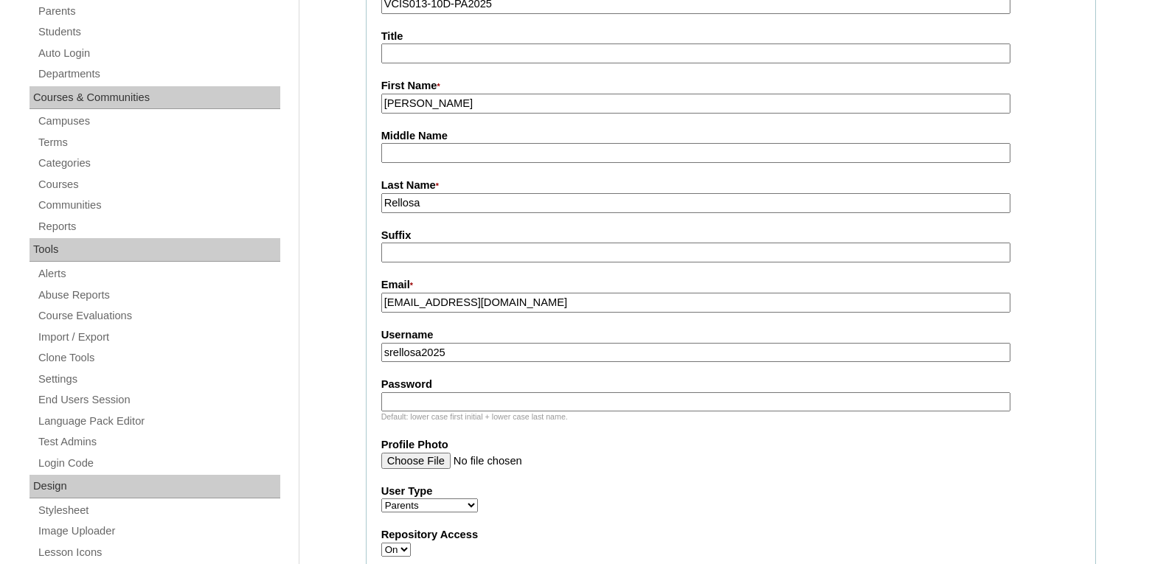
click at [432, 405] on input "Password" at bounding box center [695, 402] width 629 height 20
paste input "haTnP"
type input "haTnP"
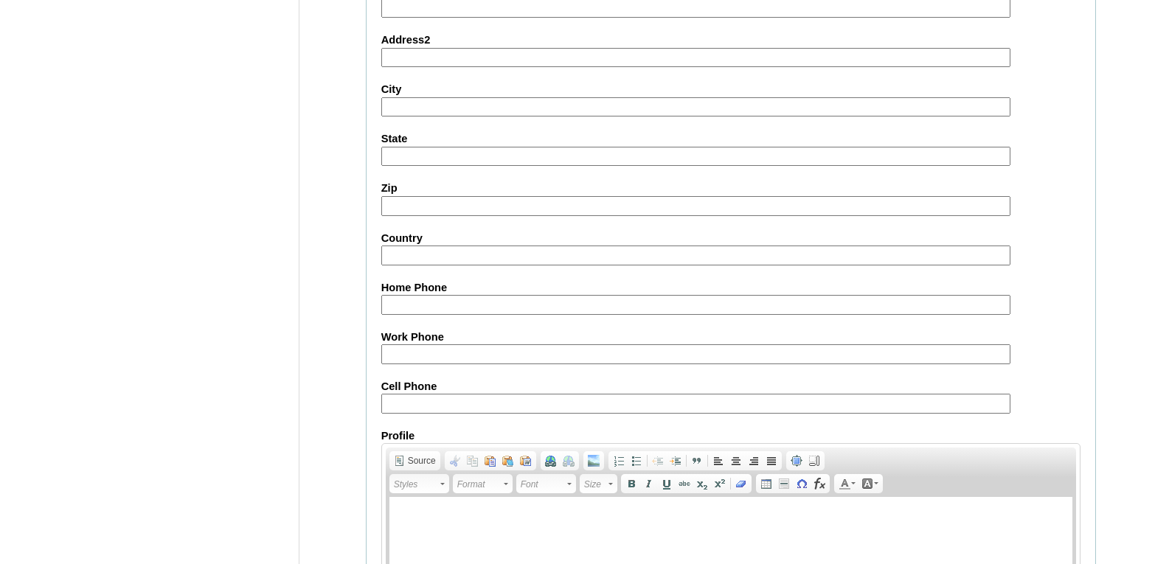
scroll to position [1328, 0]
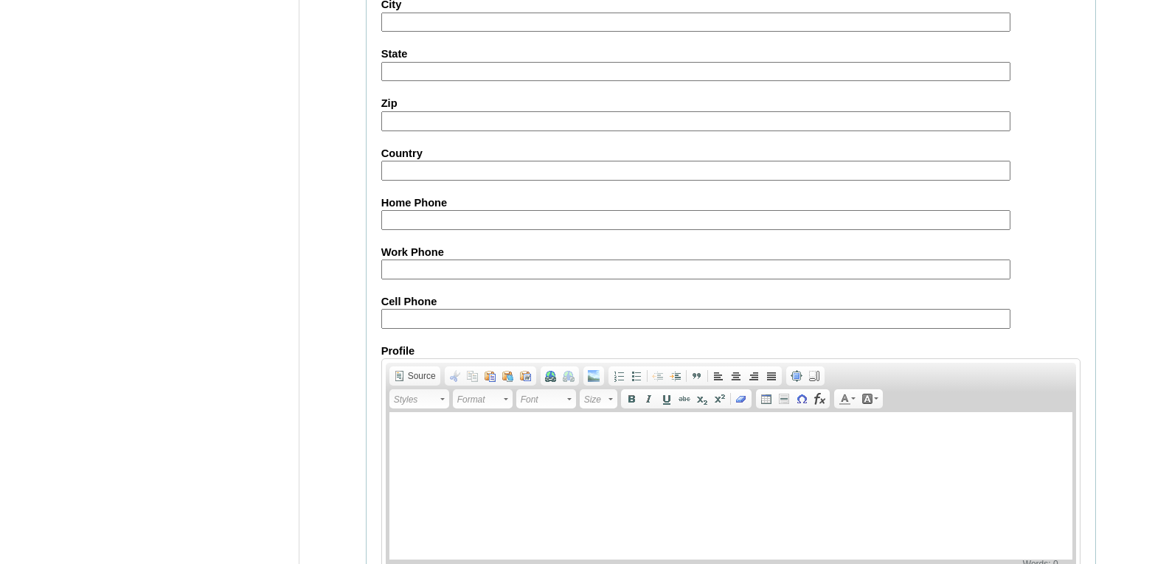
click at [432, 317] on input "Cell Phone" at bounding box center [695, 319] width 629 height 20
paste input "63-09989877664"
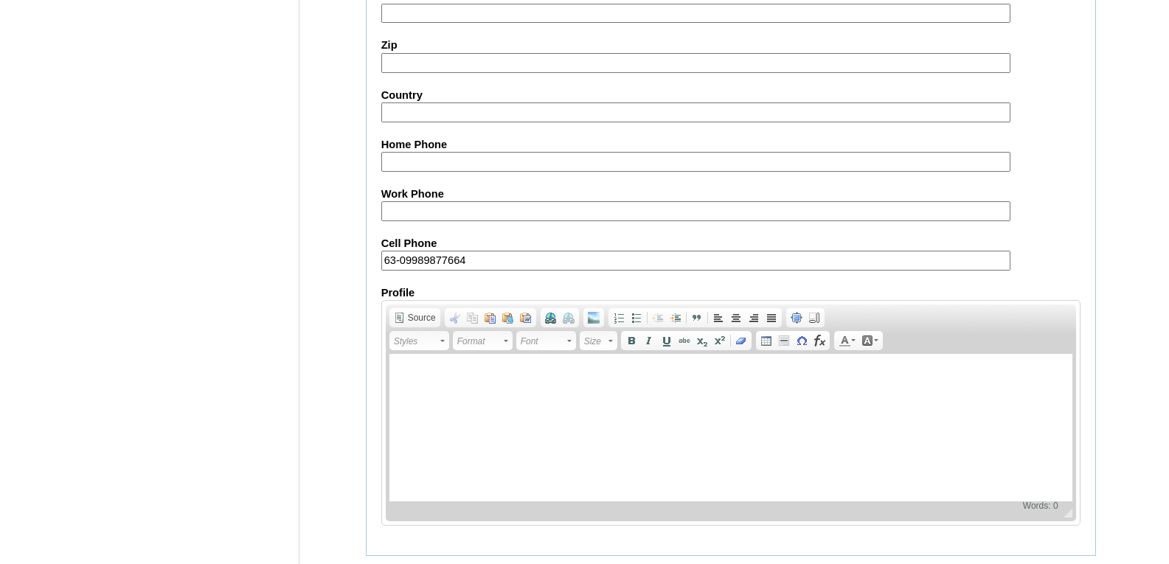
scroll to position [1429, 0]
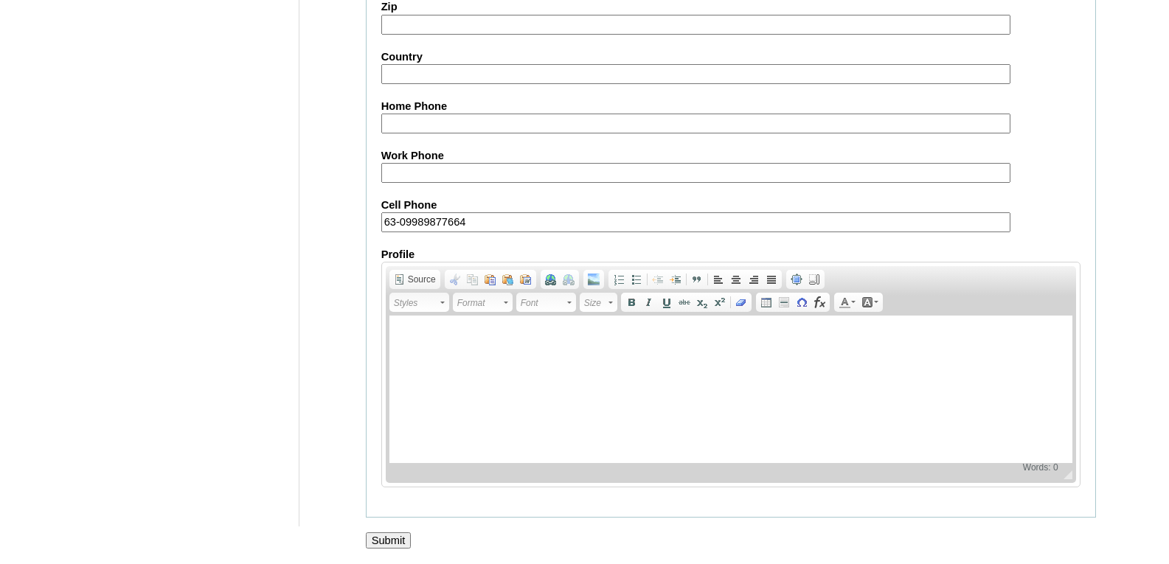
type input "63-09989877664"
click at [395, 547] on input "Submit" at bounding box center [389, 541] width 46 height 16
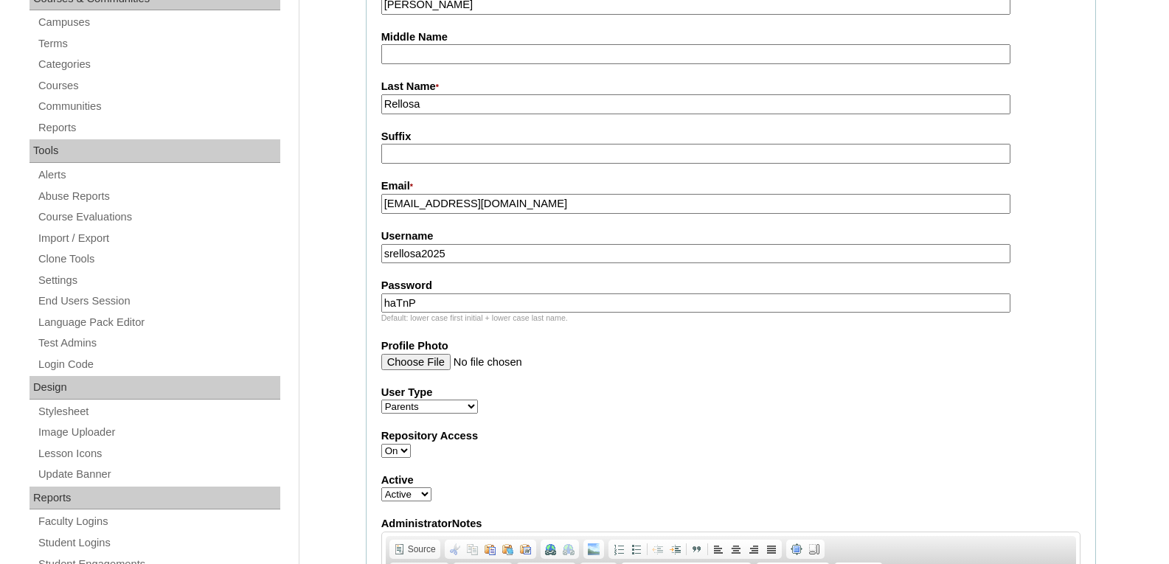
scroll to position [322, 0]
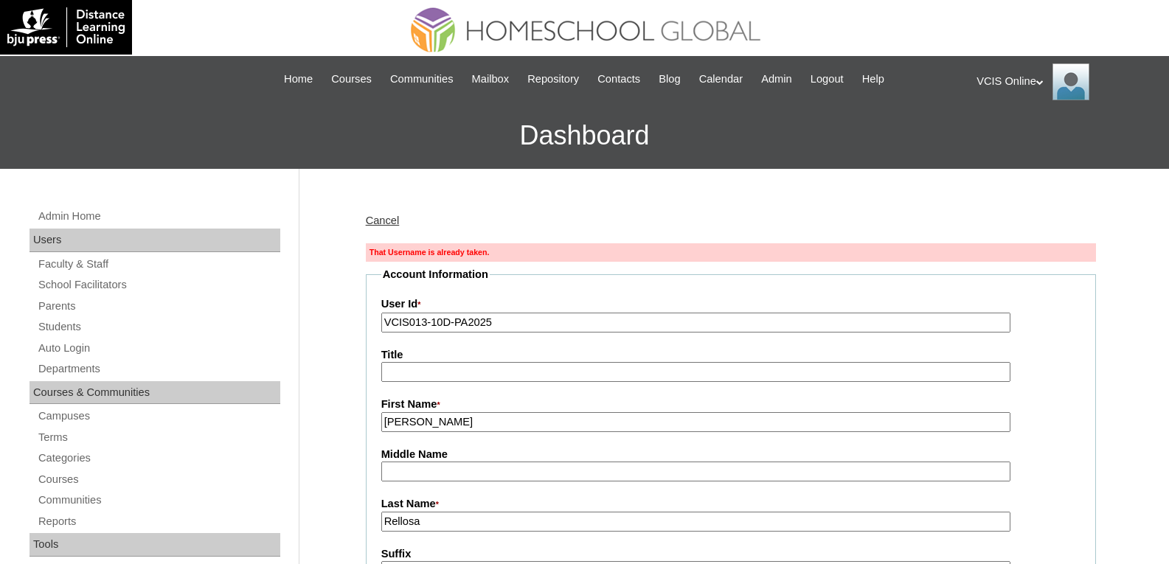
click at [425, 328] on input "VCIS013-10D-PA2025" at bounding box center [695, 323] width 629 height 20
type input "VCIS02-10D-PA2025"
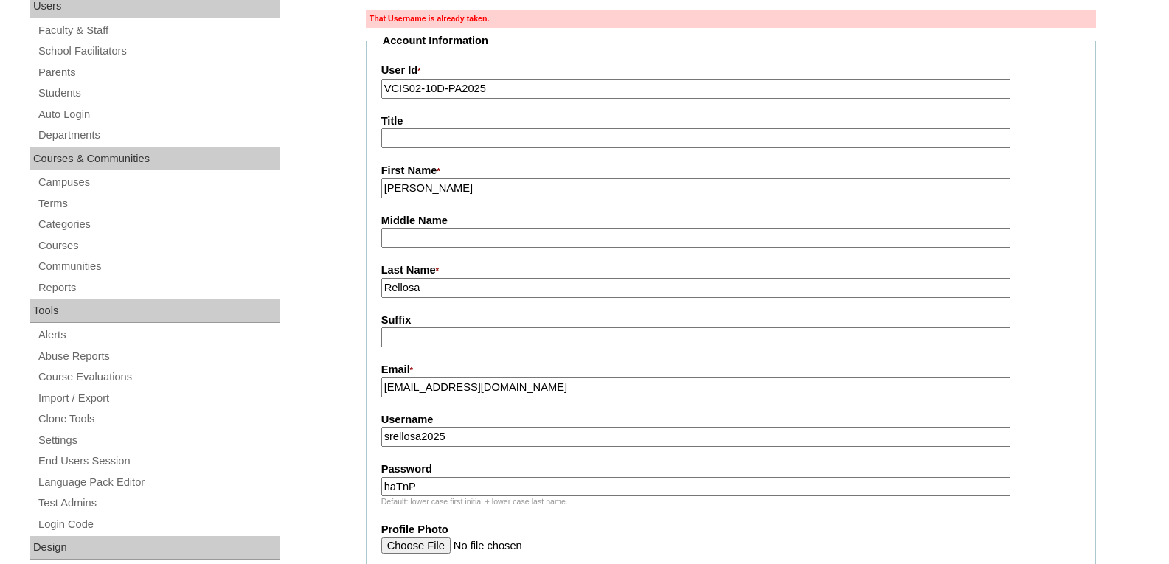
scroll to position [198, 0]
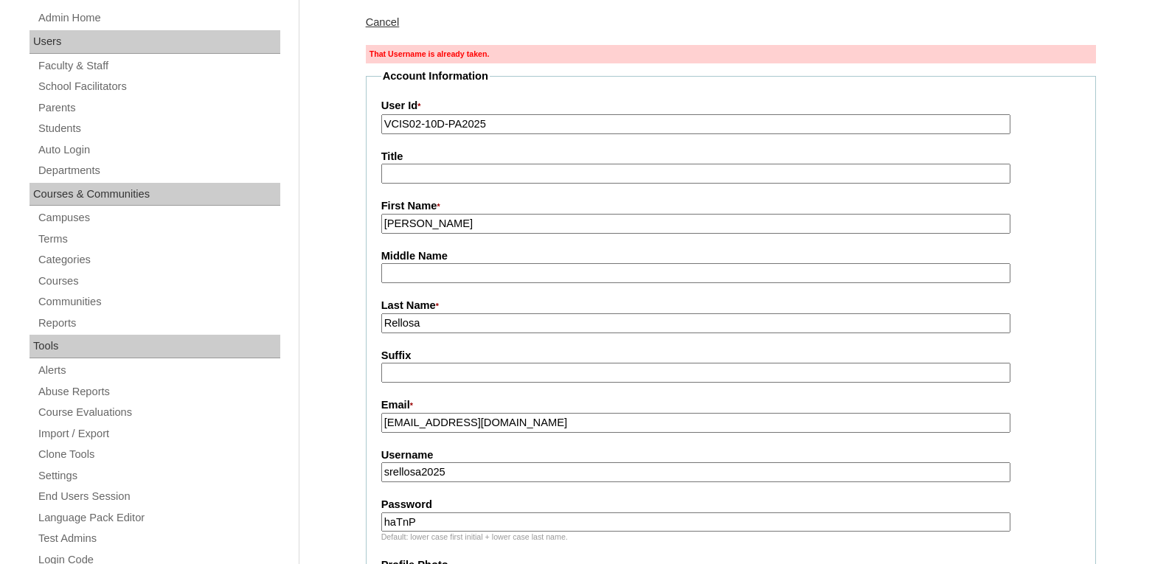
click at [411, 269] on input "Middle Name" at bounding box center [695, 273] width 629 height 20
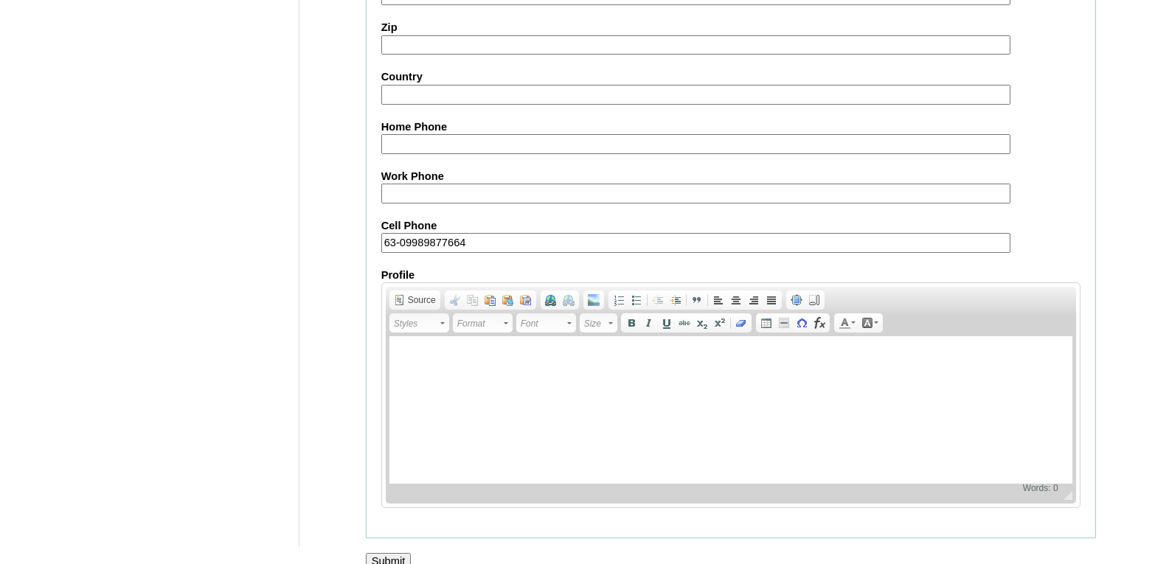
scroll to position [1453, 0]
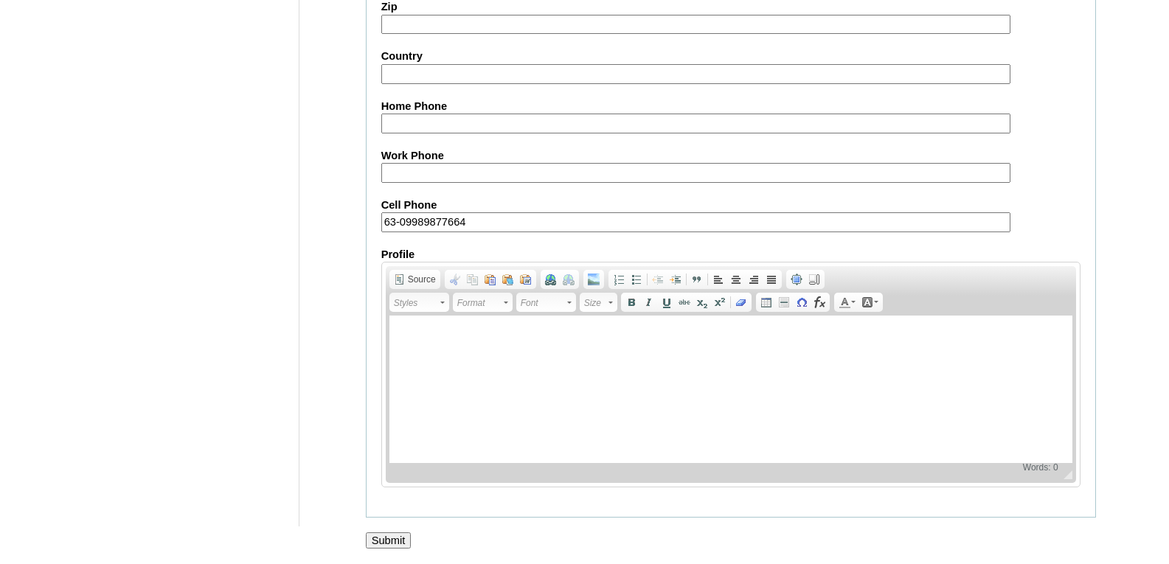
type input "Roxas"
click at [399, 537] on input "Submit" at bounding box center [389, 541] width 46 height 16
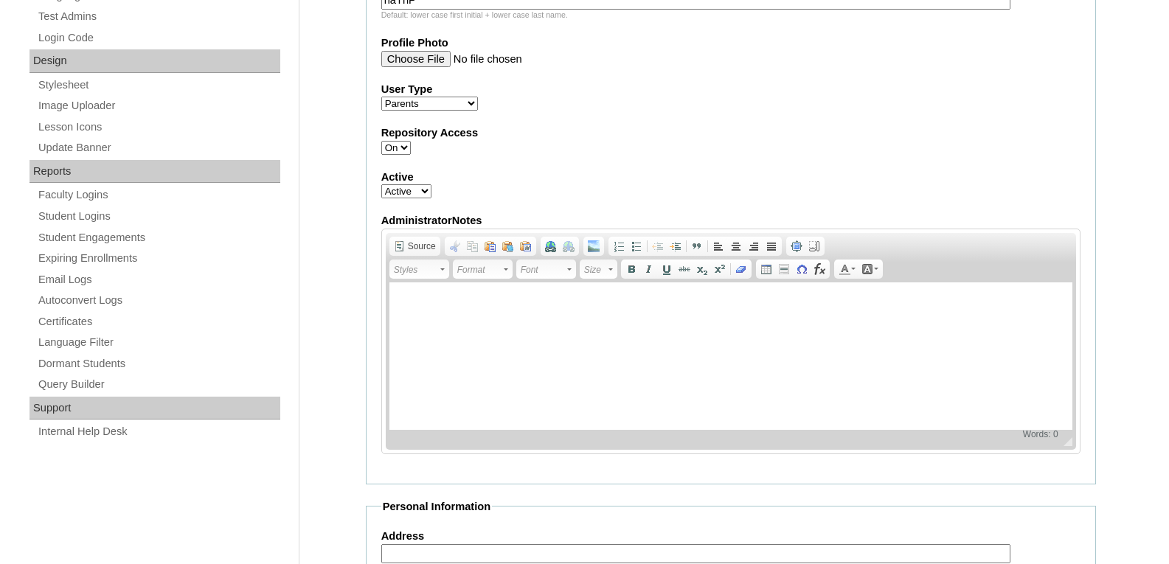
scroll to position [572, 0]
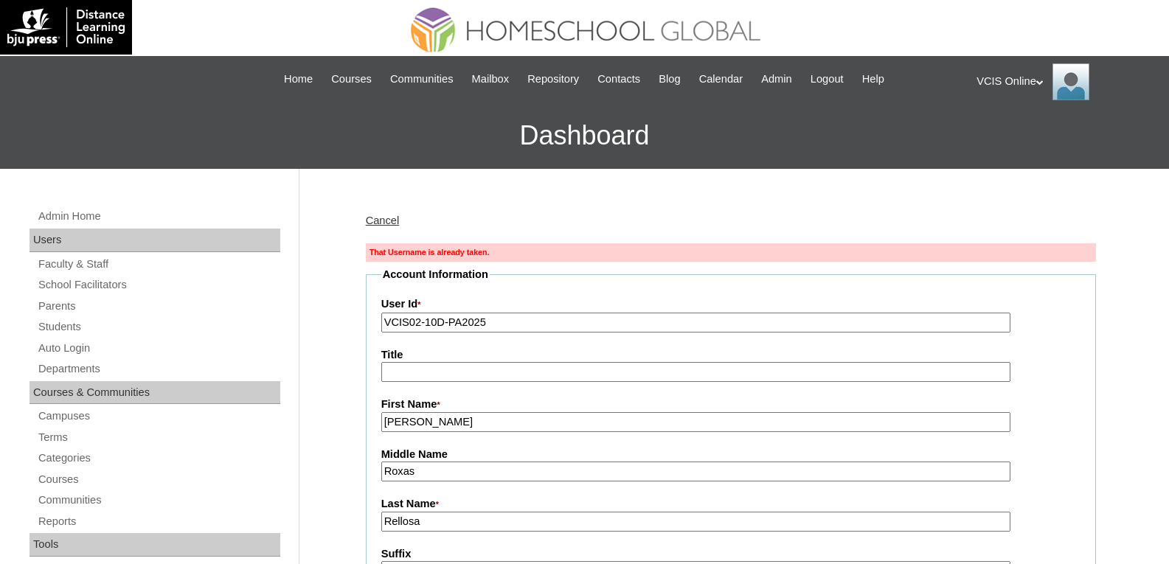
click at [411, 322] on input "VCIS02-10D-PA2025" at bounding box center [695, 323] width 629 height 20
click at [413, 323] on input "VCIS02-10D-PA2025" at bounding box center [695, 323] width 629 height 20
click at [418, 325] on input "VCIS02-10D-PA2025" at bounding box center [695, 323] width 629 height 20
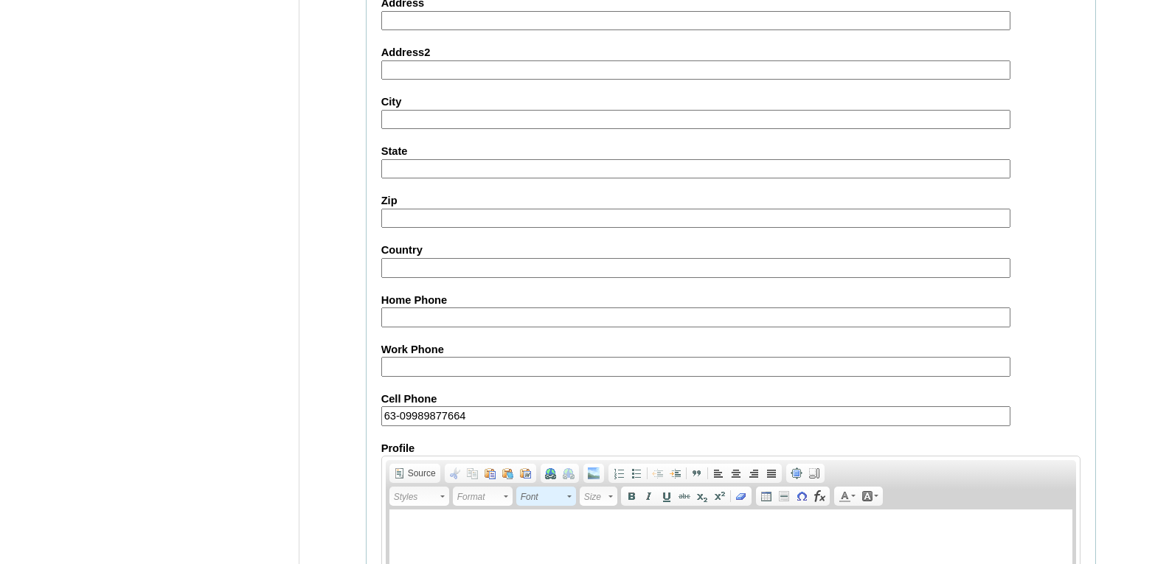
scroll to position [1453, 0]
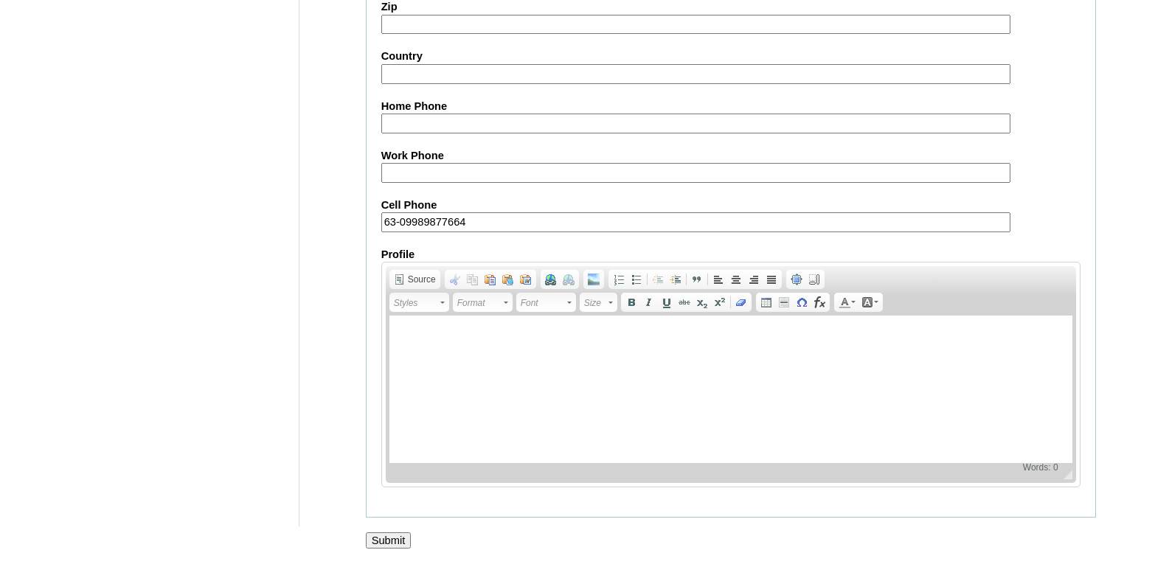
type input "VCIS014-10D-PA2025"
click at [401, 540] on input "Submit" at bounding box center [389, 541] width 46 height 16
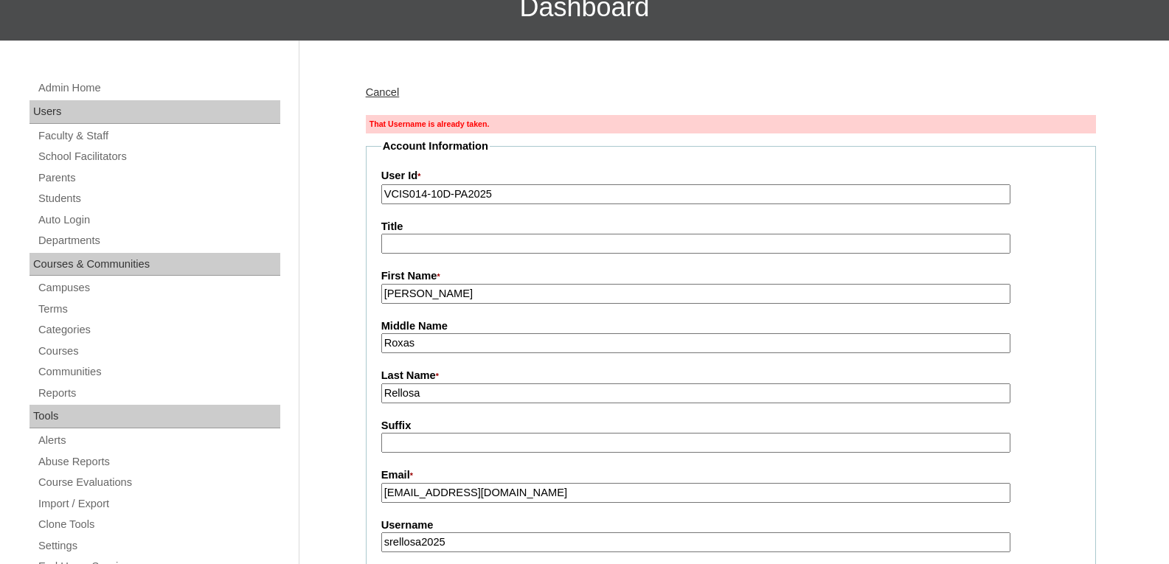
scroll to position [221, 0]
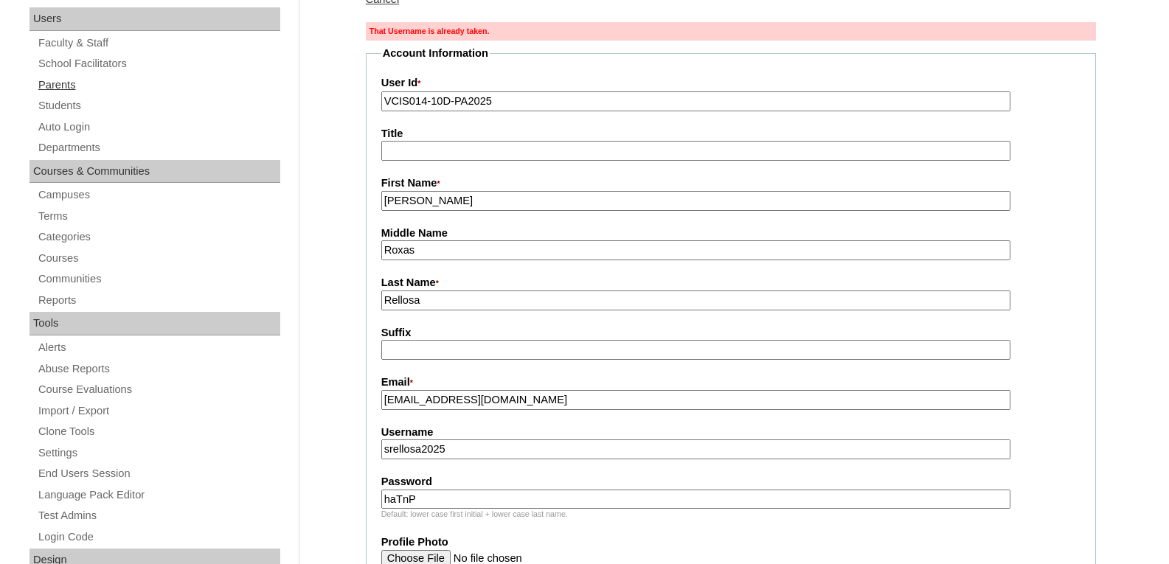
click at [68, 86] on link "Parents" at bounding box center [158, 85] width 243 height 18
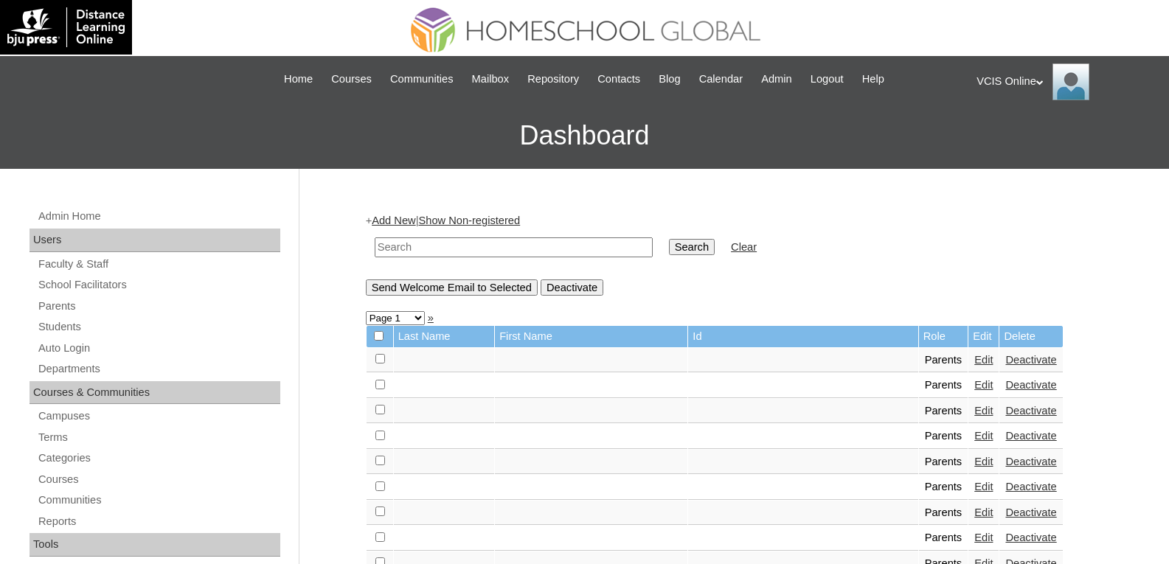
click at [427, 242] on input "text" at bounding box center [514, 248] width 278 height 20
paste input "VCIS013-10D-PA2025"
type input "VCIS013-10D-PA2025"
click at [669, 252] on input "Search" at bounding box center [692, 247] width 46 height 16
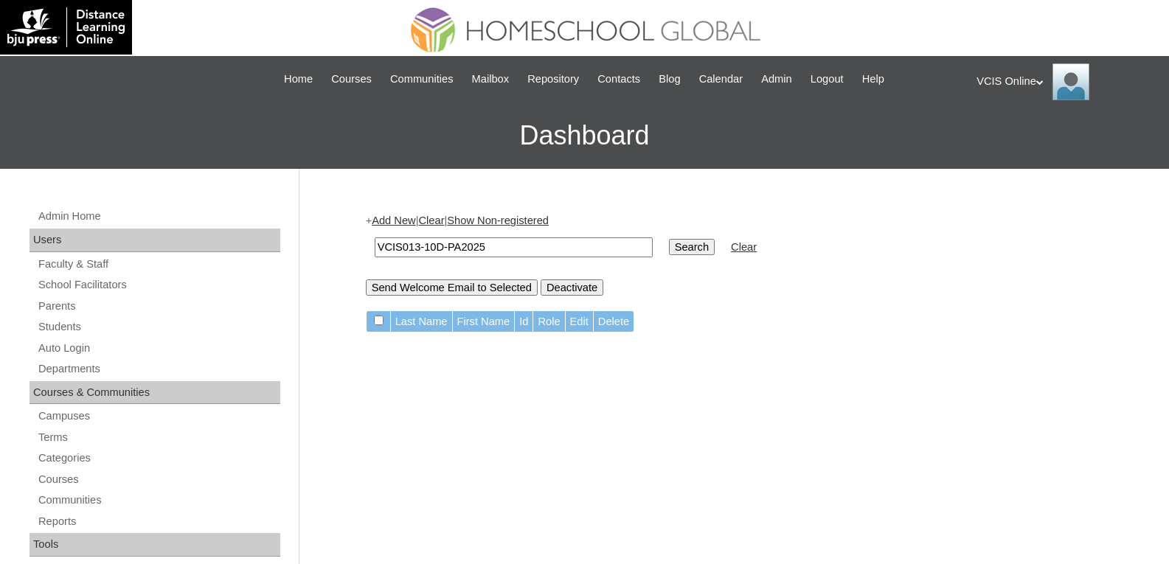
click at [420, 248] on input "VCIS013-10D-PA2025" at bounding box center [514, 248] width 278 height 20
type input "VCIS012-10D-PA2025"
click at [669, 249] on input "Search" at bounding box center [692, 247] width 46 height 16
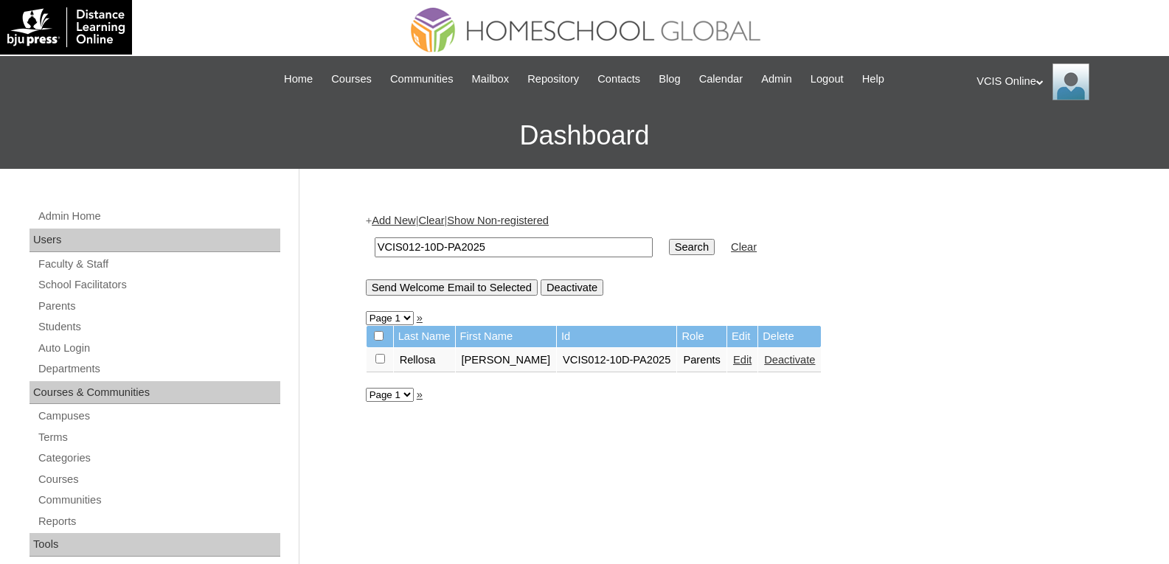
click at [486, 255] on input "VCIS012-10D-PA2025" at bounding box center [514, 248] width 278 height 20
click at [735, 364] on link "Edit" at bounding box center [742, 360] width 18 height 12
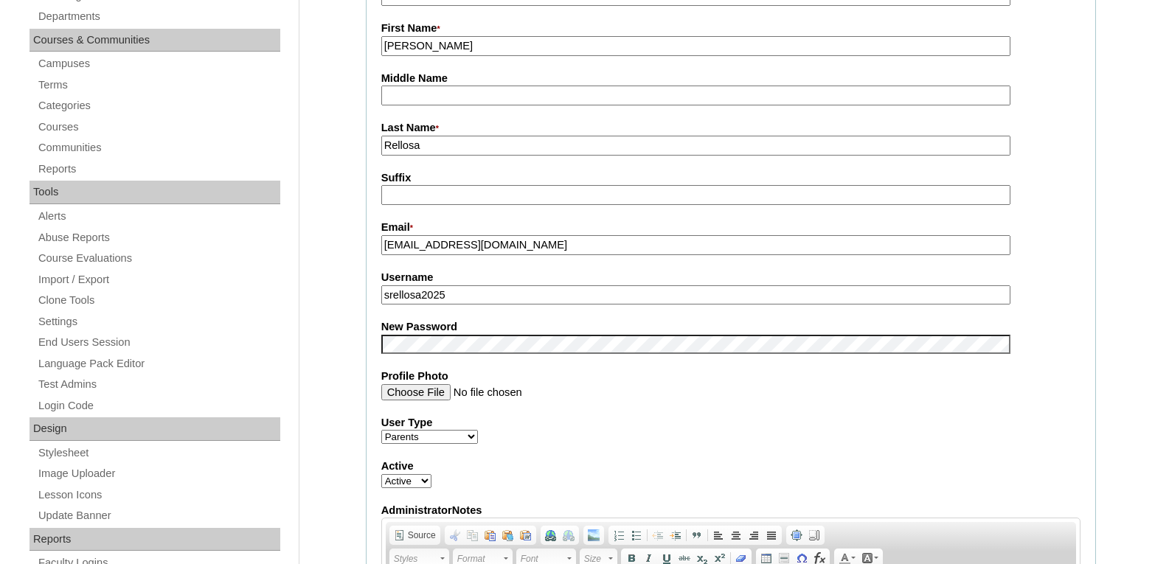
scroll to position [341, 0]
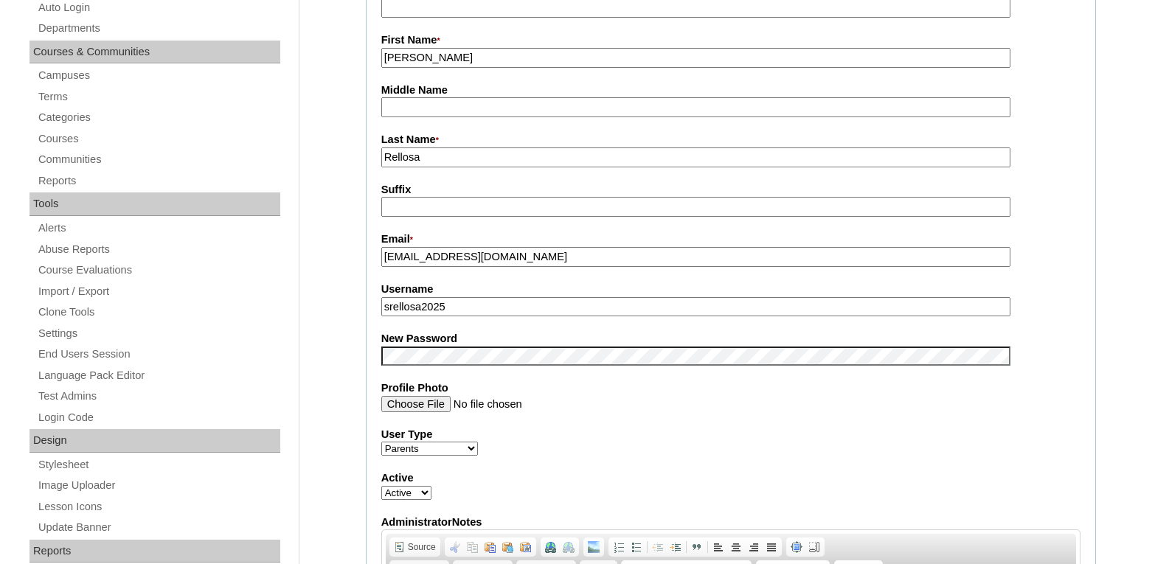
click at [828, 446] on div "User Type Faculty Staff Student Parents School Facilitators" at bounding box center [730, 442] width 699 height 30
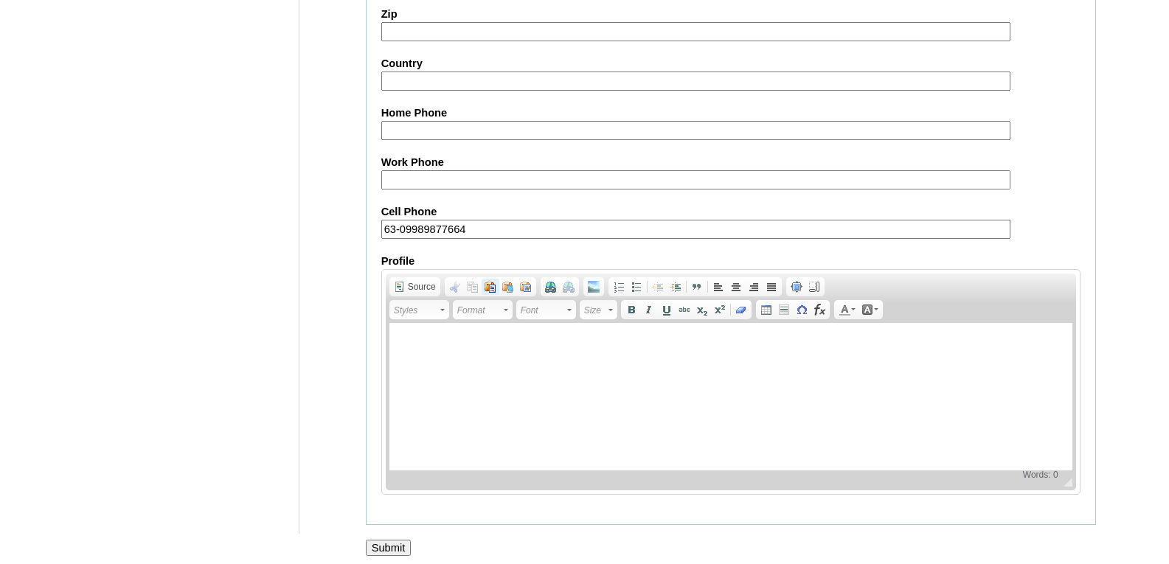
scroll to position [1374, 0]
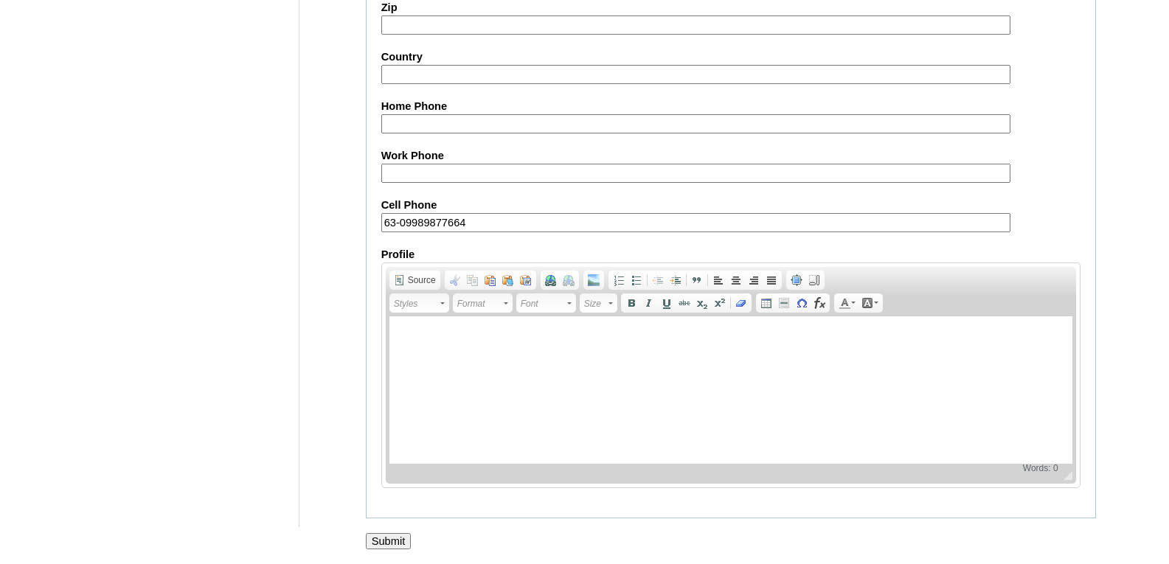
click at [379, 543] on input "Submit" at bounding box center [389, 541] width 46 height 16
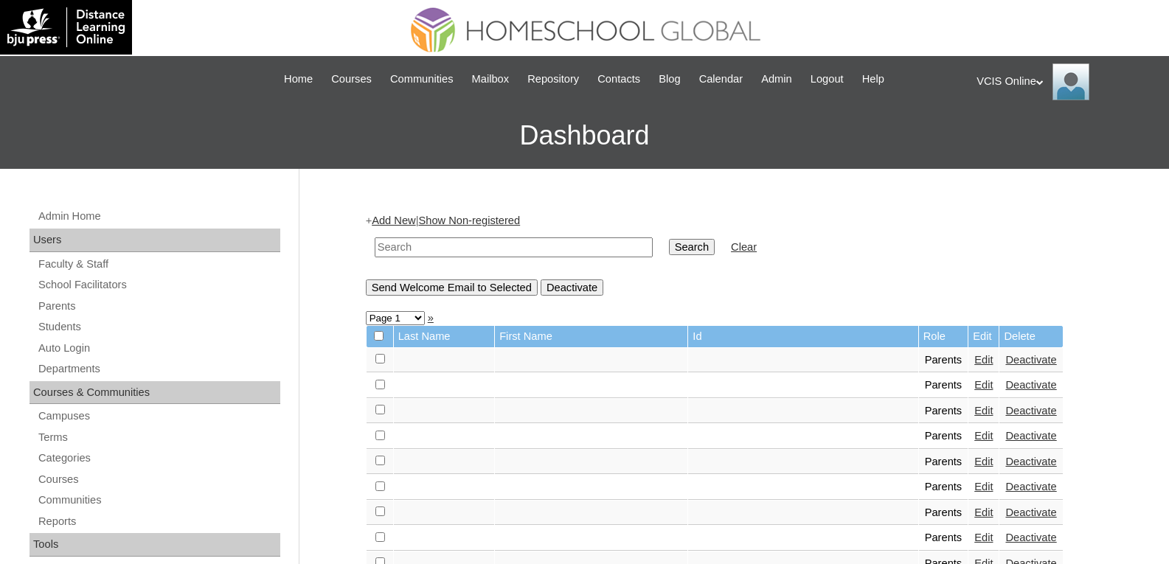
click at [398, 240] on input "text" at bounding box center [514, 248] width 278 height 20
paste input "VCIS012-10D-PA2025"
type input "VCIS012-10D-PA2025"
click at [669, 241] on input "Search" at bounding box center [692, 247] width 46 height 16
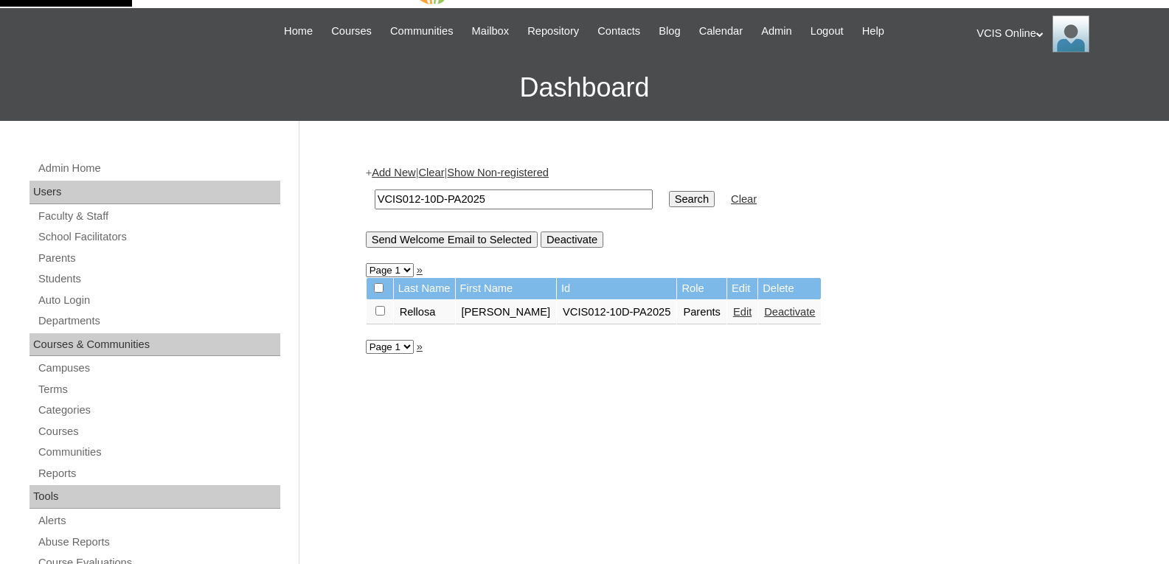
scroll to position [74, 0]
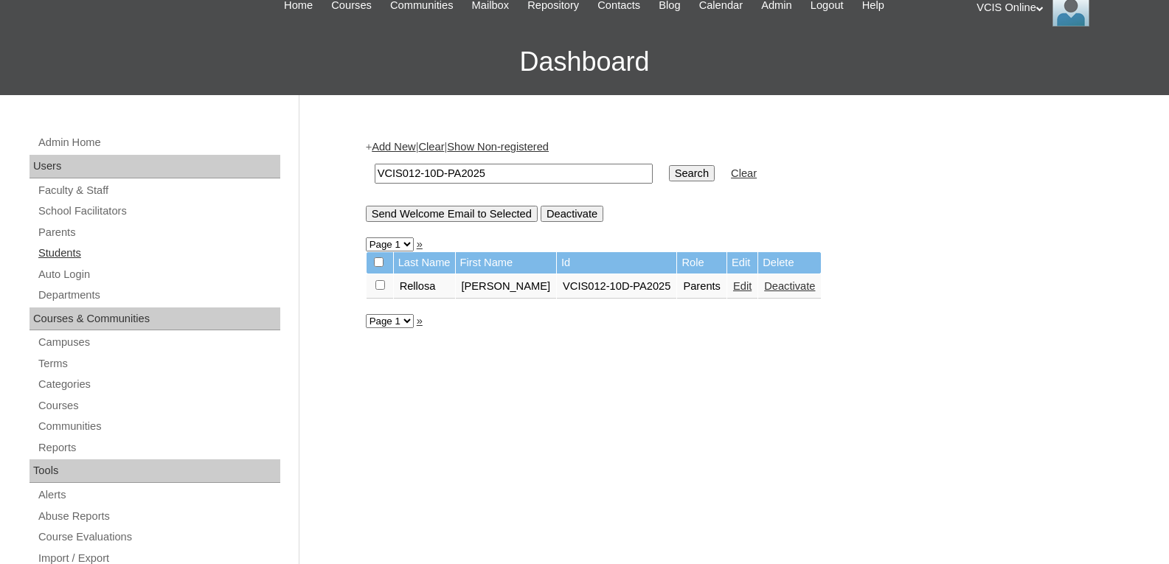
click at [46, 252] on link "Students" at bounding box center [158, 253] width 243 height 18
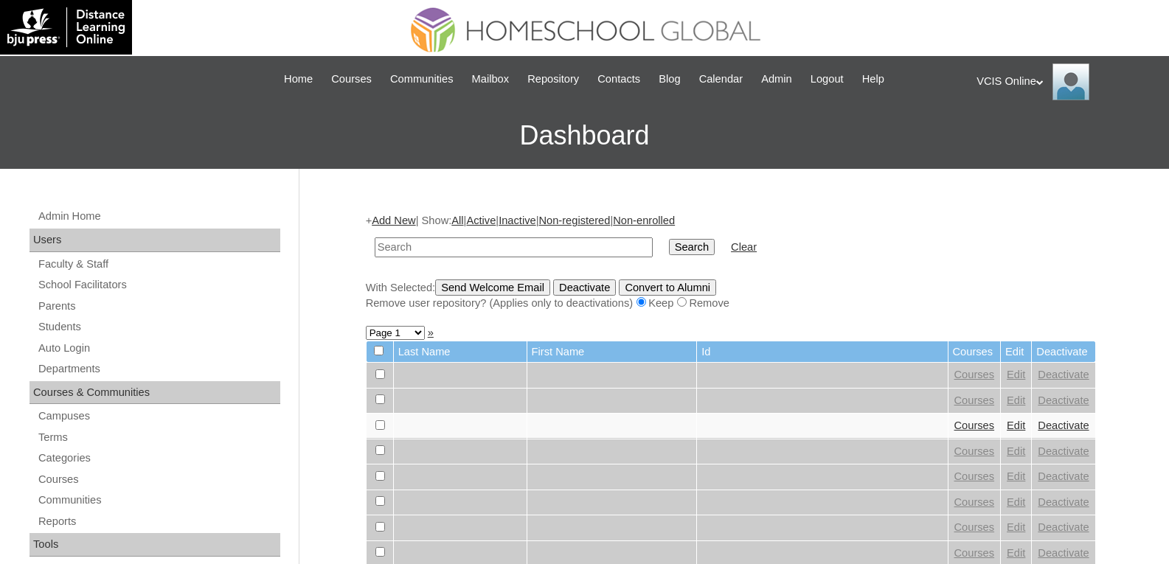
click at [406, 218] on link "Add New" at bounding box center [394, 221] width 44 height 12
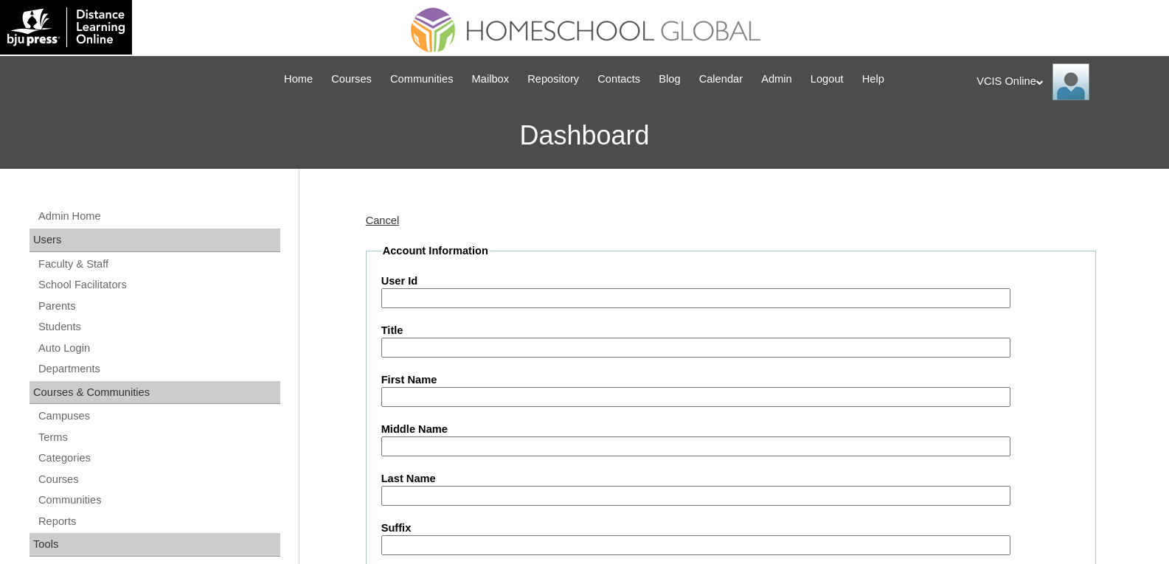
click at [443, 298] on input "User Id" at bounding box center [695, 298] width 629 height 20
paste input "VCIS012-10D-SA2025"
type input "VCIS012-10D-SA2025"
click at [410, 399] on input "First Name" at bounding box center [695, 397] width 629 height 20
paste input "Reese Jannah Roxas Rellosa"
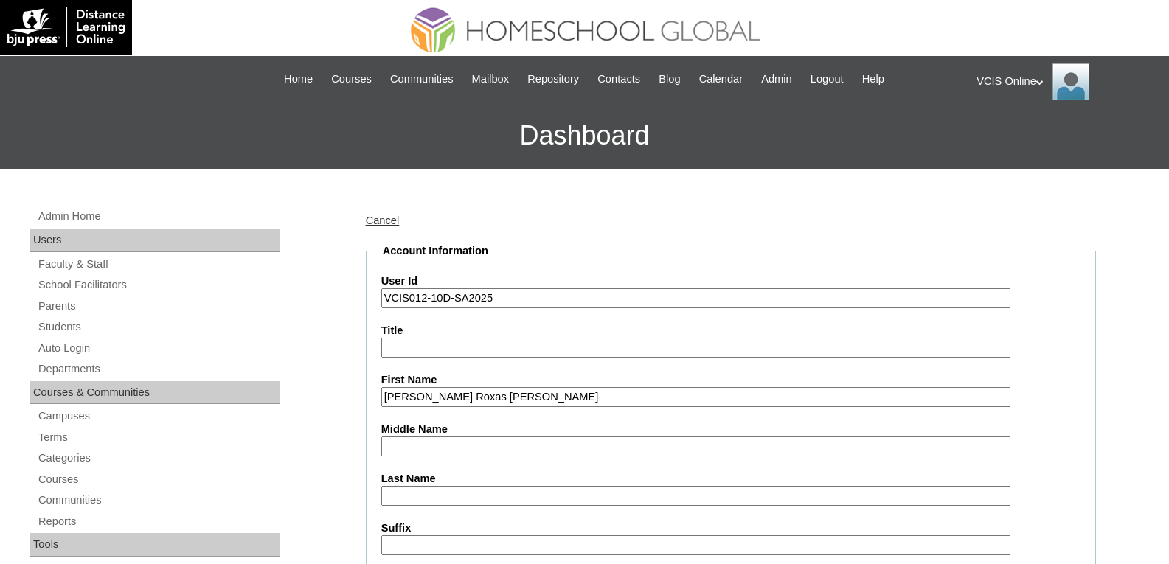
click at [520, 398] on input "Reese Jannah Roxas Rellosa" at bounding box center [695, 397] width 629 height 20
drag, startPoint x: 548, startPoint y: 397, endPoint x: 463, endPoint y: 400, distance: 85.6
click at [463, 400] on input "Reese Jannah Roxas Rellosa" at bounding box center [695, 397] width 629 height 20
type input "Reese Jannah"
click at [405, 501] on input "Last Name" at bounding box center [695, 496] width 629 height 20
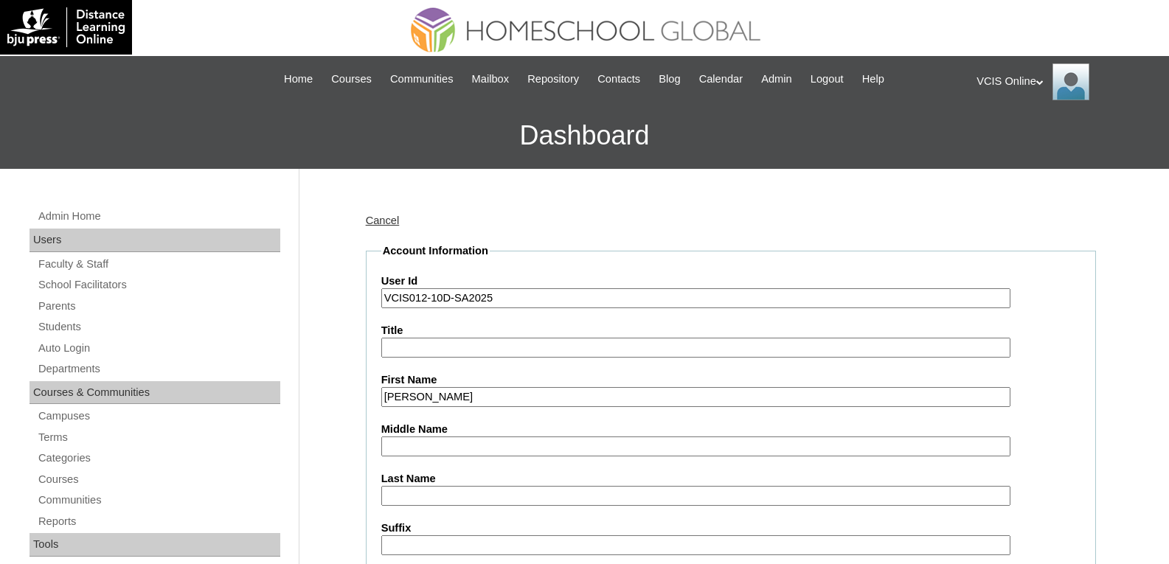
paste input "Roxas Rellosa"
drag, startPoint x: 415, startPoint y: 495, endPoint x: 348, endPoint y: 488, distance: 67.5
type input "Rellosa"
click at [438, 446] on input "Middle Name" at bounding box center [695, 447] width 629 height 20
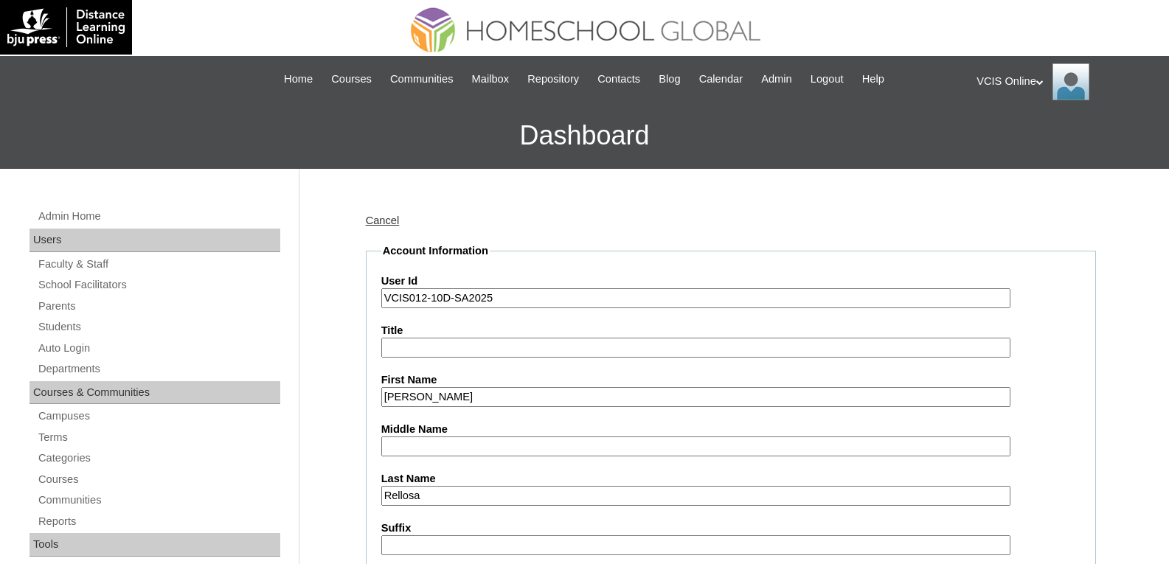
paste input "Roxas"
type input "Roxas"
click at [387, 494] on input "Rellosa" at bounding box center [695, 496] width 629 height 20
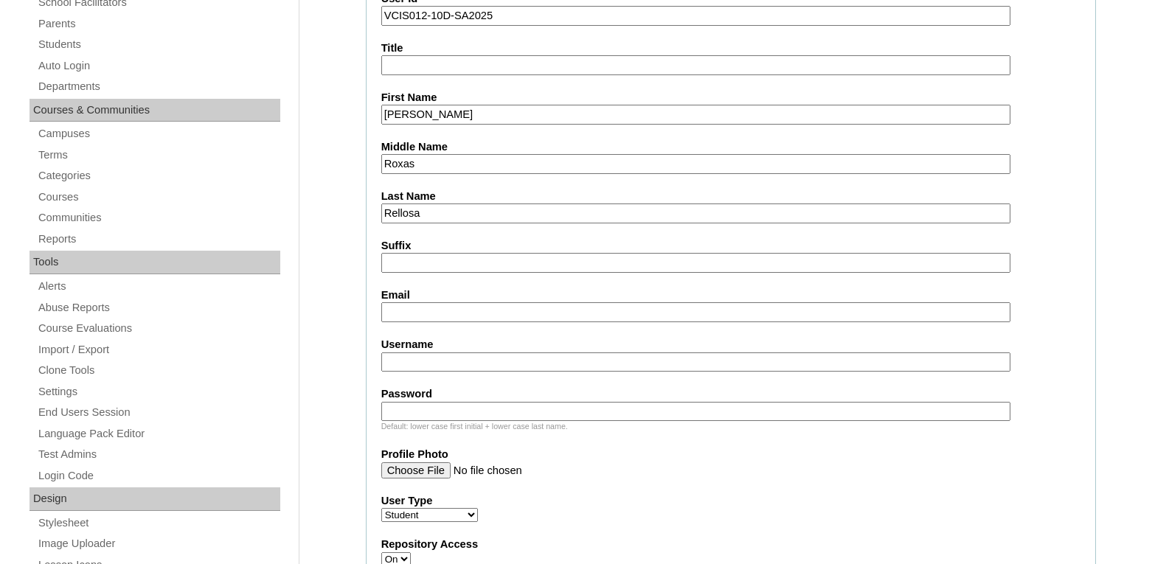
scroll to position [295, 0]
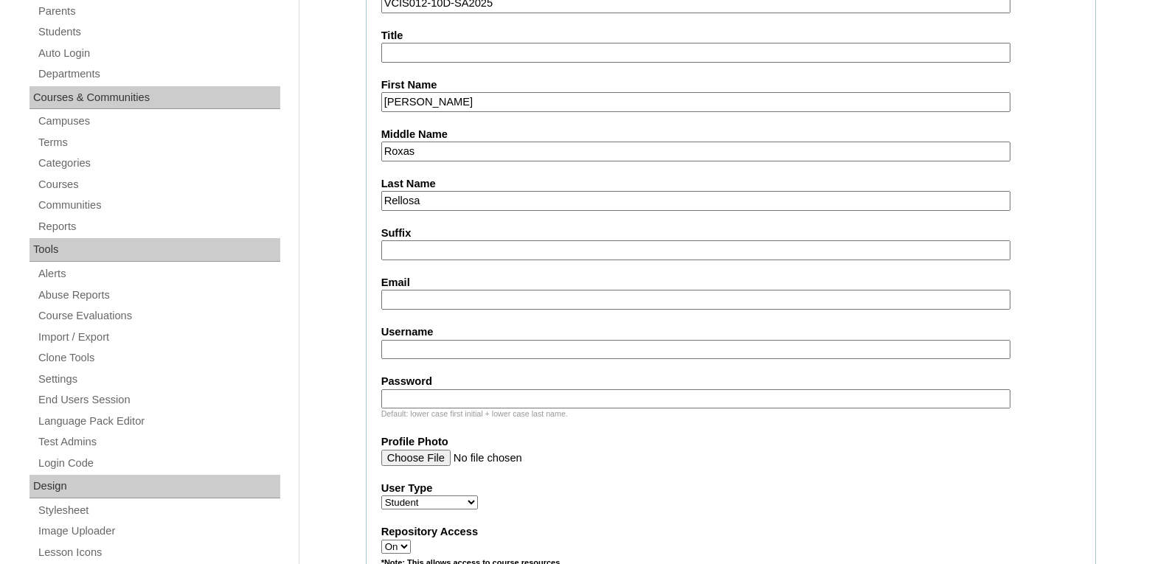
type input "Rellosa"
click at [417, 296] on input "Email" at bounding box center [695, 300] width 629 height 20
click at [451, 306] on input "Email" at bounding box center [695, 300] width 629 height 20
paste input "[EMAIL_ADDRESS][DOMAIN_NAME]"
type input "[EMAIL_ADDRESS][DOMAIN_NAME]"
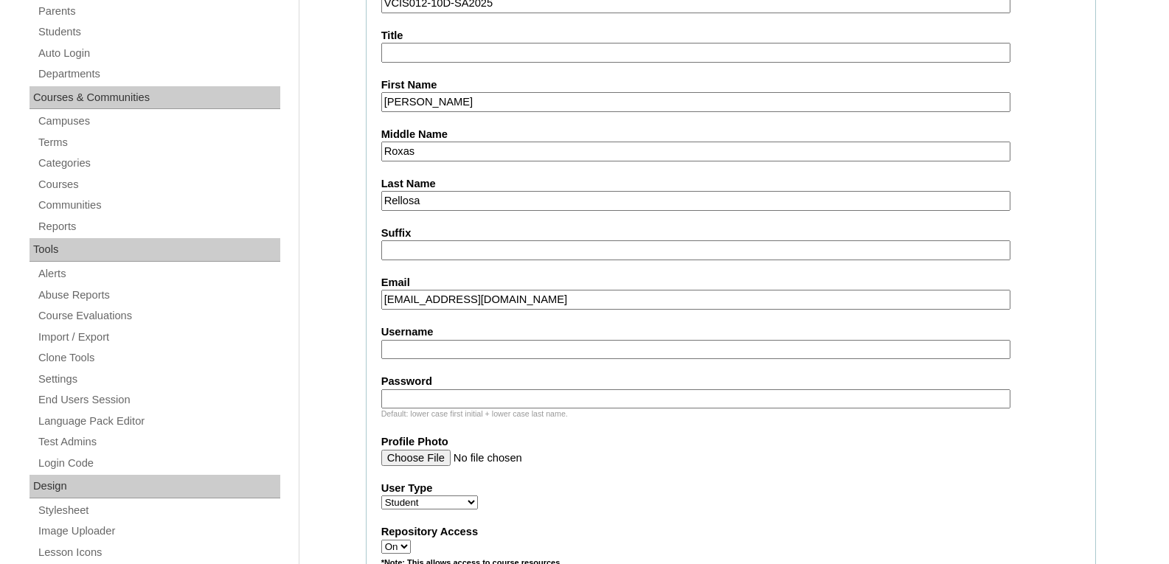
click at [412, 350] on input "Username" at bounding box center [695, 350] width 629 height 20
paste input "[PERSON_NAME].rellosa2025"
type input "[PERSON_NAME].rellosa2025"
click at [415, 398] on input "Password" at bounding box center [695, 400] width 629 height 20
paste input "ZwDuPo"
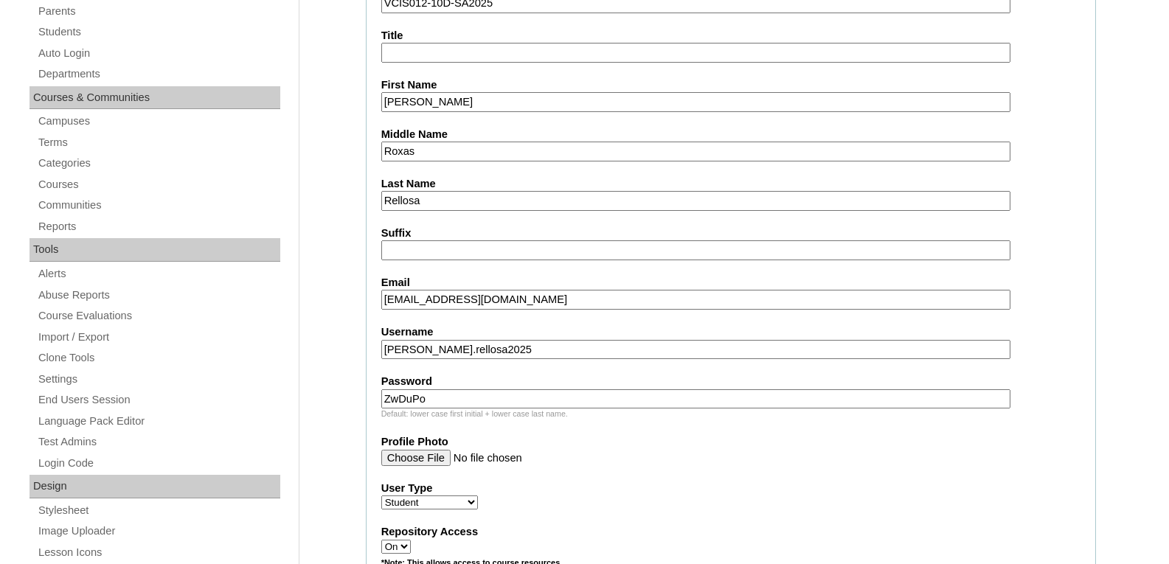
type input "ZwDuPo"
click at [761, 492] on label "User Type" at bounding box center [730, 488] width 699 height 15
click at [478, 496] on select "Faculty Staff Student Parents School Facilitators" at bounding box center [429, 503] width 97 height 14
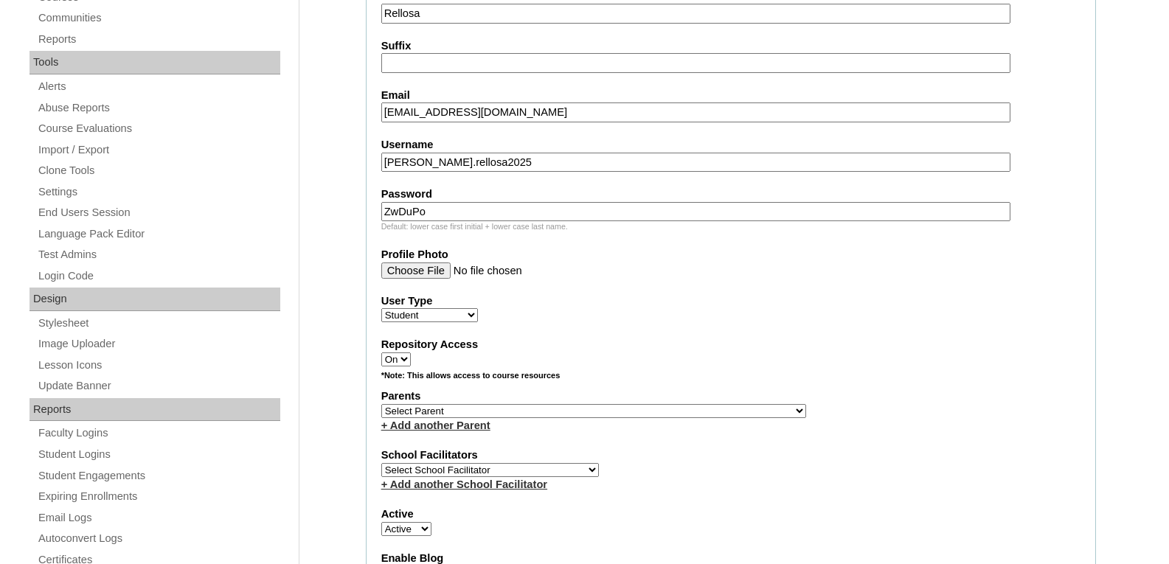
scroll to position [516, 0]
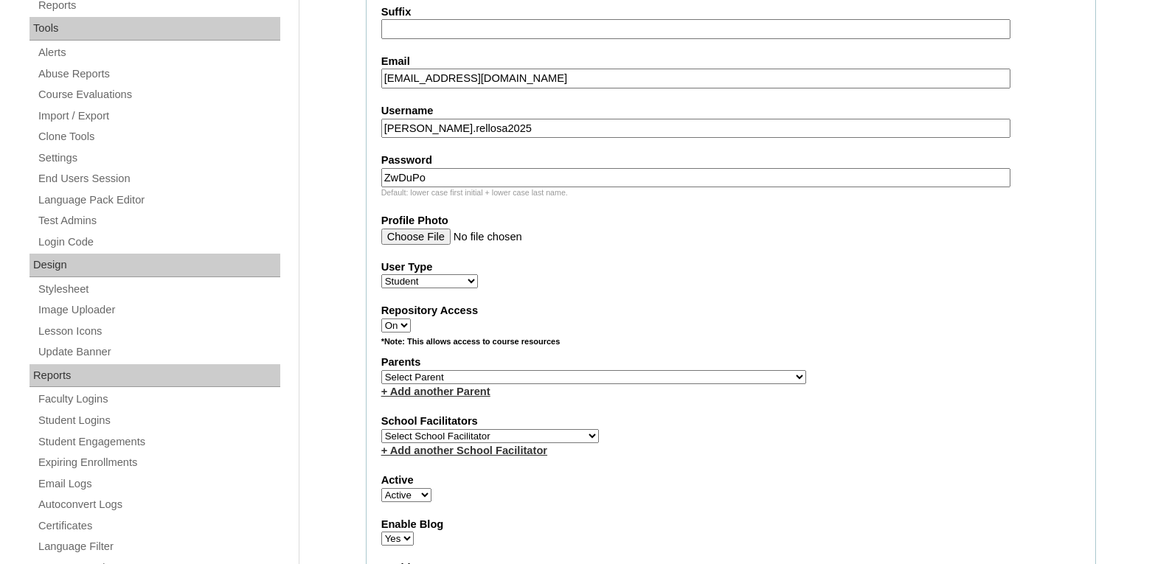
click at [537, 378] on select "Select Parent , , , , , , , , , , , , , , , , , , , , , , , , , , , , , , , , ,…" at bounding box center [593, 377] width 425 height 14
select select "35087"
click at [502, 373] on select "Select Parent , , , , , , , , , , , , , , , , , , , , , , , , , , , , , , , , ,…" at bounding box center [593, 377] width 425 height 14
click at [817, 456] on div "+ Add another School Facilitator" at bounding box center [730, 450] width 699 height 15
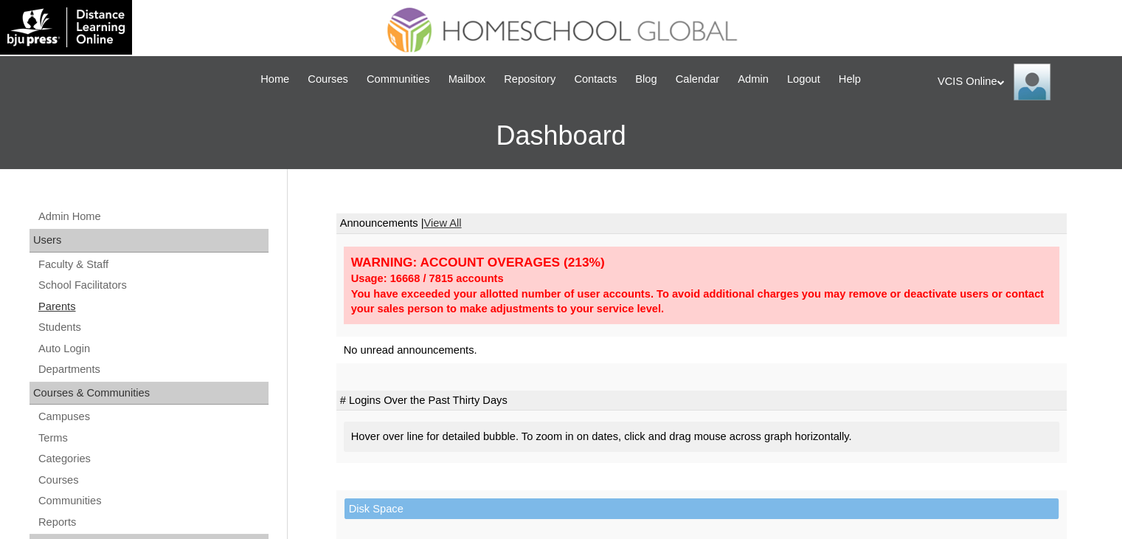
click at [71, 309] on link "Parents" at bounding box center [153, 306] width 232 height 18
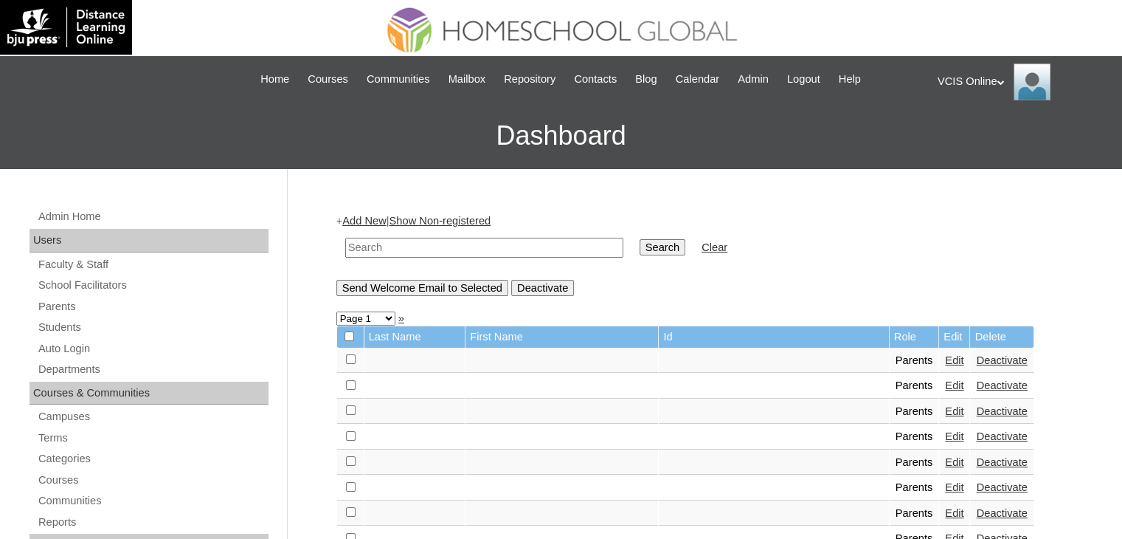
click at [391, 243] on input "text" at bounding box center [484, 248] width 278 height 20
paste input "VCIS012-10D-PA2025"
type input "VCIS012-10D-PA2025"
click at [640, 246] on input "Search" at bounding box center [663, 247] width 46 height 16
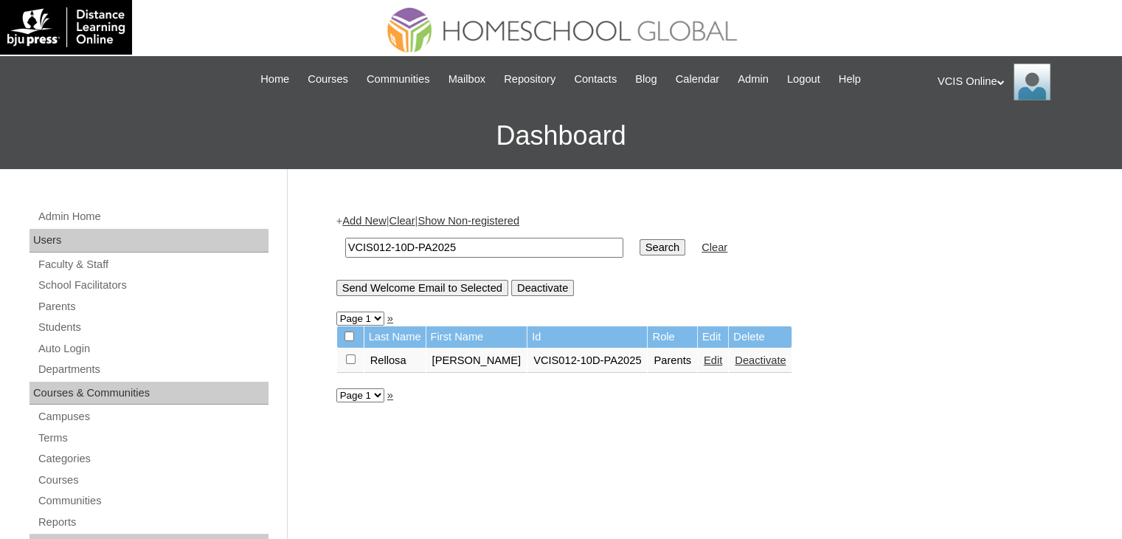
click at [705, 355] on link "Edit" at bounding box center [713, 360] width 18 height 12
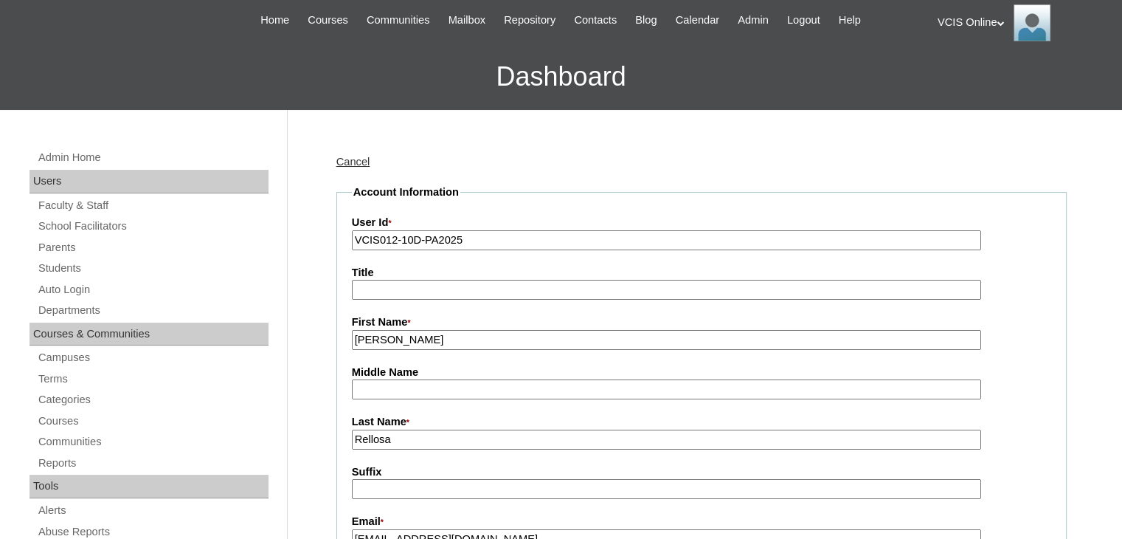
scroll to position [148, 0]
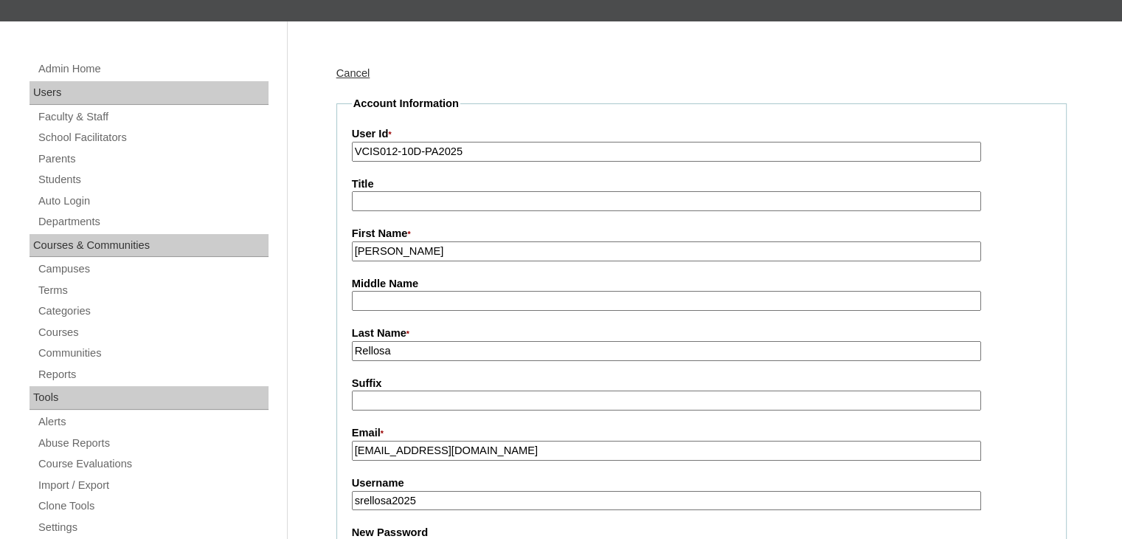
click at [381, 296] on input "Middle Name" at bounding box center [666, 301] width 629 height 20
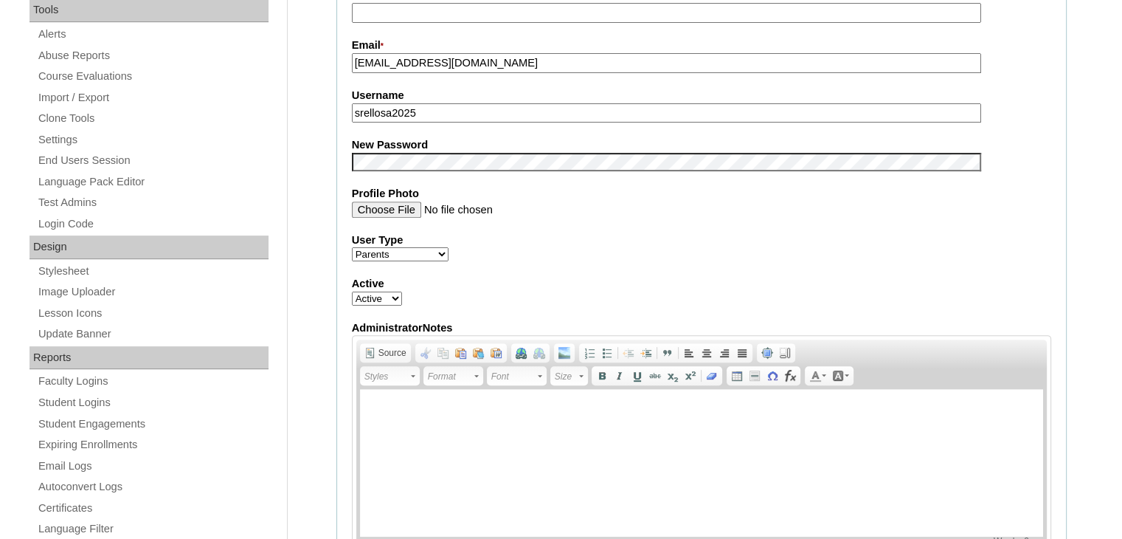
scroll to position [516, 0]
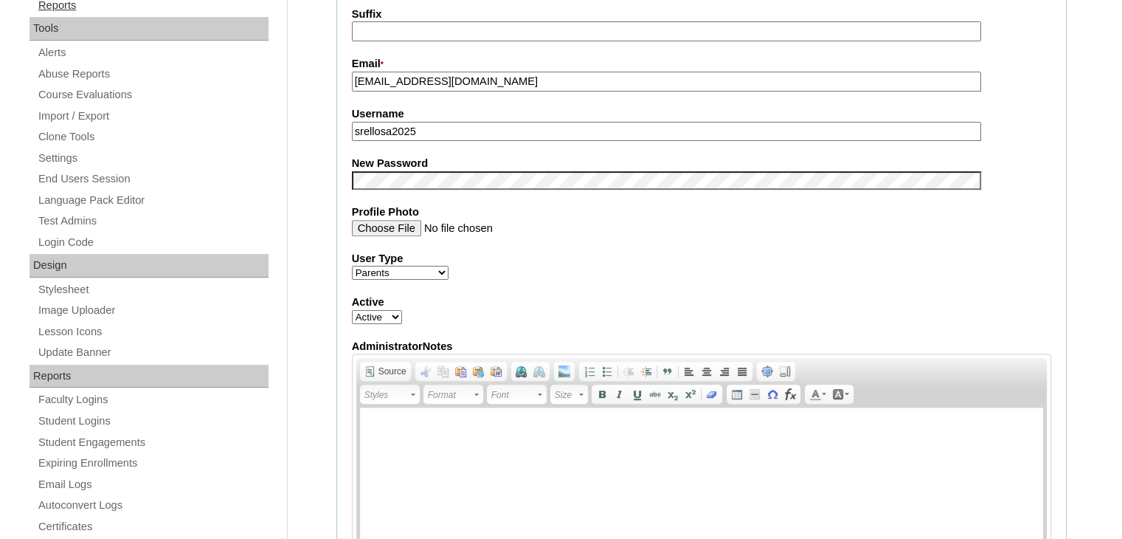
type input "Roxas"
click at [776, 274] on div "User Type Faculty Staff Student Parents School Facilitators" at bounding box center [701, 266] width 699 height 30
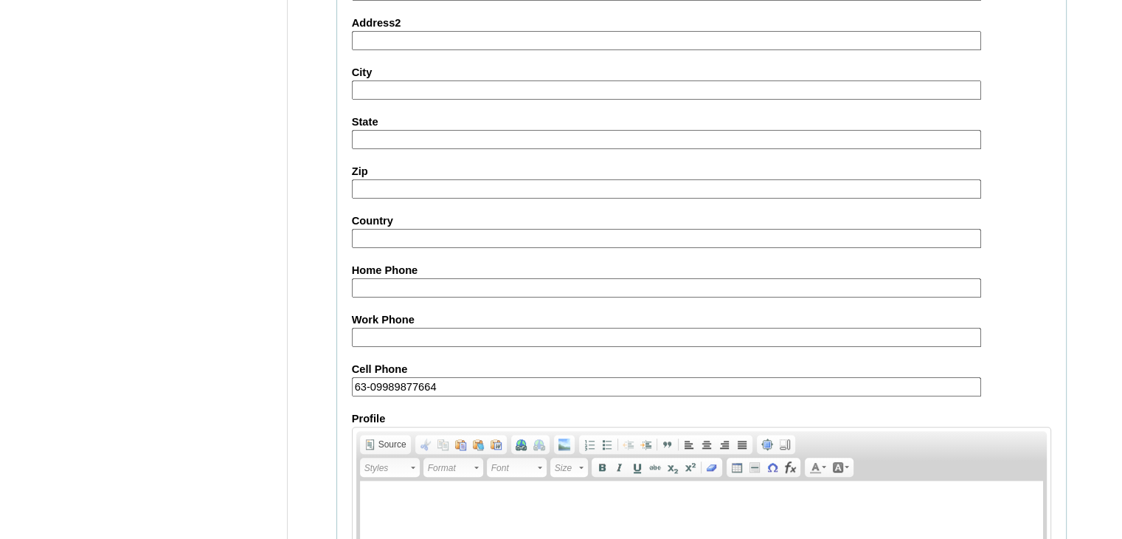
scroll to position [1386, 0]
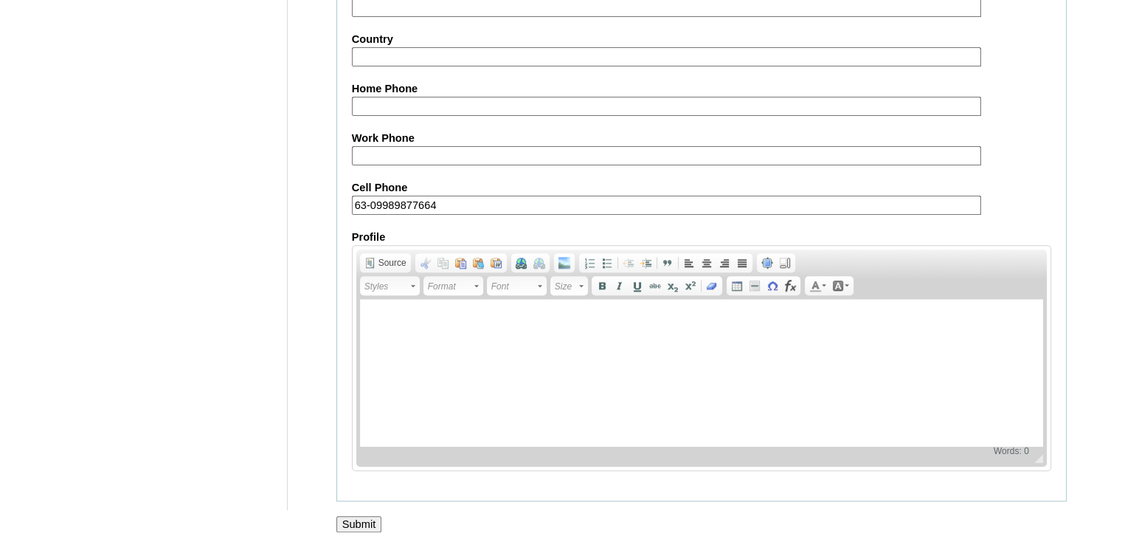
click at [354, 516] on input "Submit" at bounding box center [359, 524] width 46 height 16
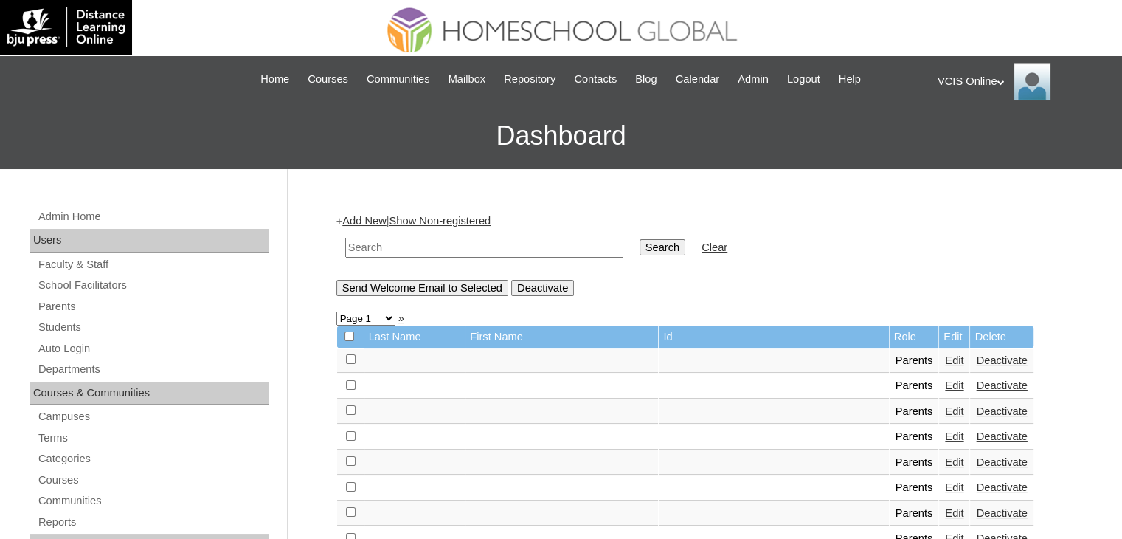
click at [381, 246] on input "text" at bounding box center [484, 248] width 278 height 20
paste input "ZwDuPo"
paste input "VCIS012-10D-PA2025"
type input "VCIS012-10D-PA2025"
click at [640, 243] on input "Search" at bounding box center [663, 247] width 46 height 16
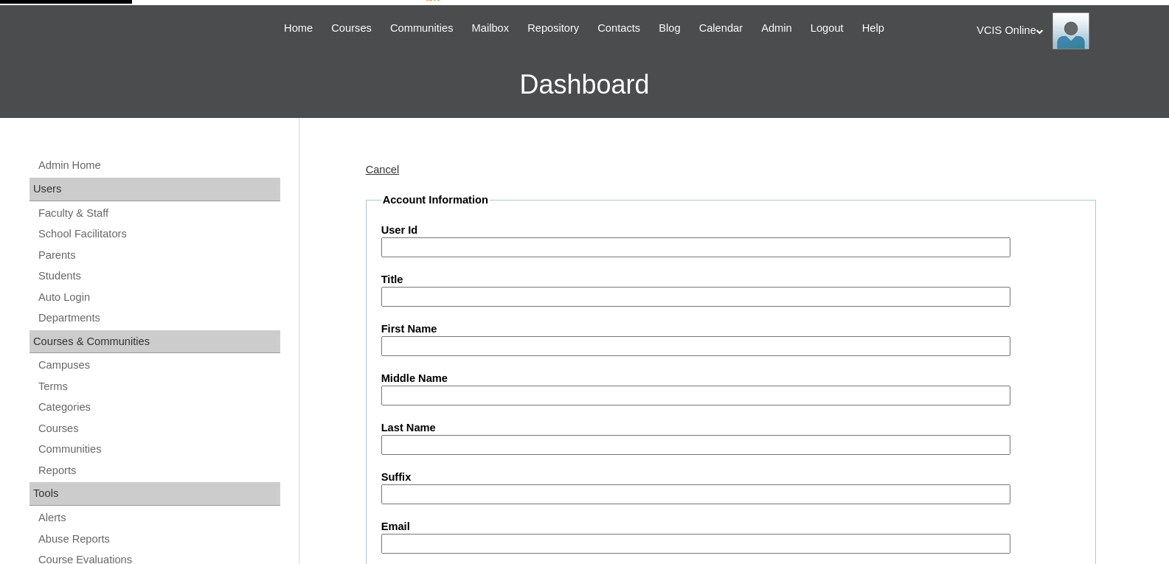
scroll to position [74, 0]
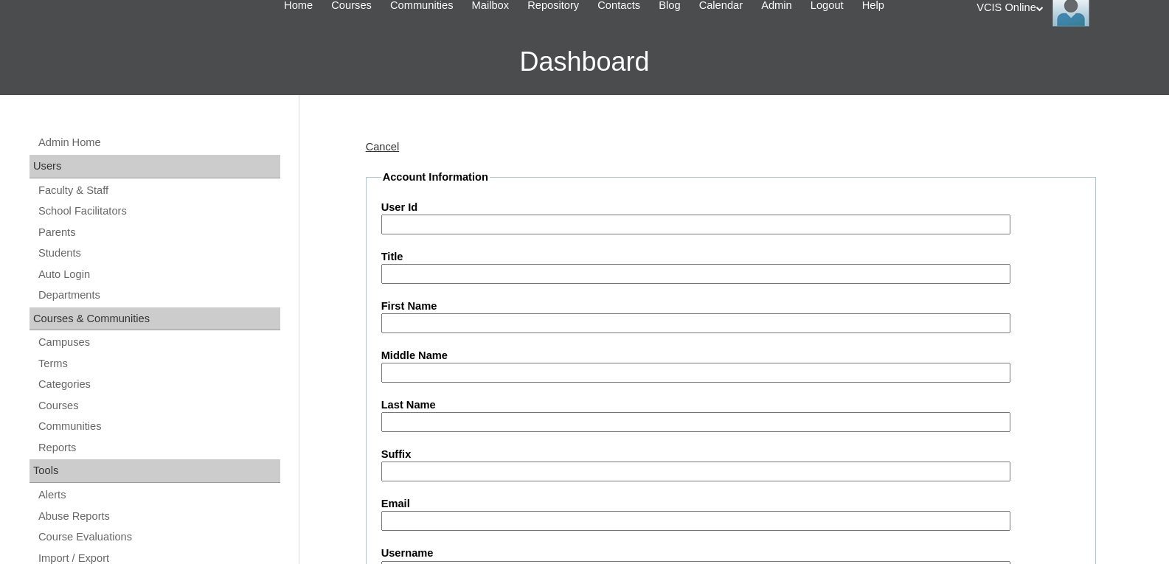
click at [437, 231] on input "User Id" at bounding box center [695, 225] width 629 height 20
paste input "VCIS012-10D-SA2025"
type input "VCIS012-10D-SA2025"
click at [420, 270] on input "Title" at bounding box center [695, 274] width 629 height 20
click at [408, 323] on input "First Name" at bounding box center [695, 324] width 629 height 20
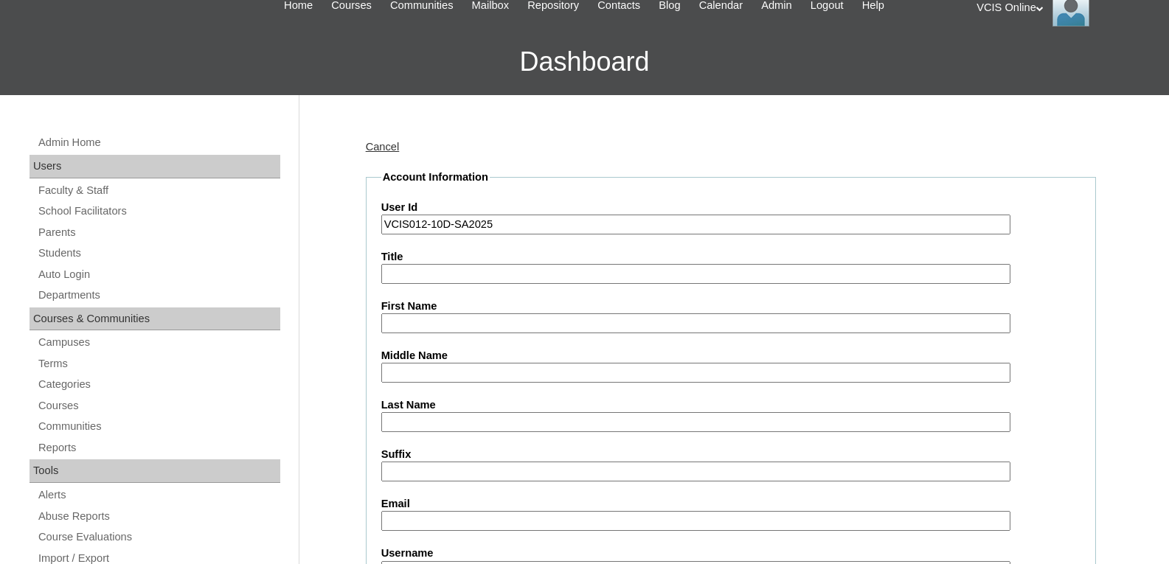
paste input "[PERSON_NAME] Roxas [PERSON_NAME]"
click at [471, 318] on input "[PERSON_NAME] Roxas [PERSON_NAME]" at bounding box center [695, 324] width 629 height 20
drag, startPoint x: 460, startPoint y: 319, endPoint x: 578, endPoint y: 331, distance: 118.7
click at [578, 331] on input "[PERSON_NAME] Roxas [PERSON_NAME]" at bounding box center [695, 324] width 629 height 20
type input "[PERSON_NAME]"
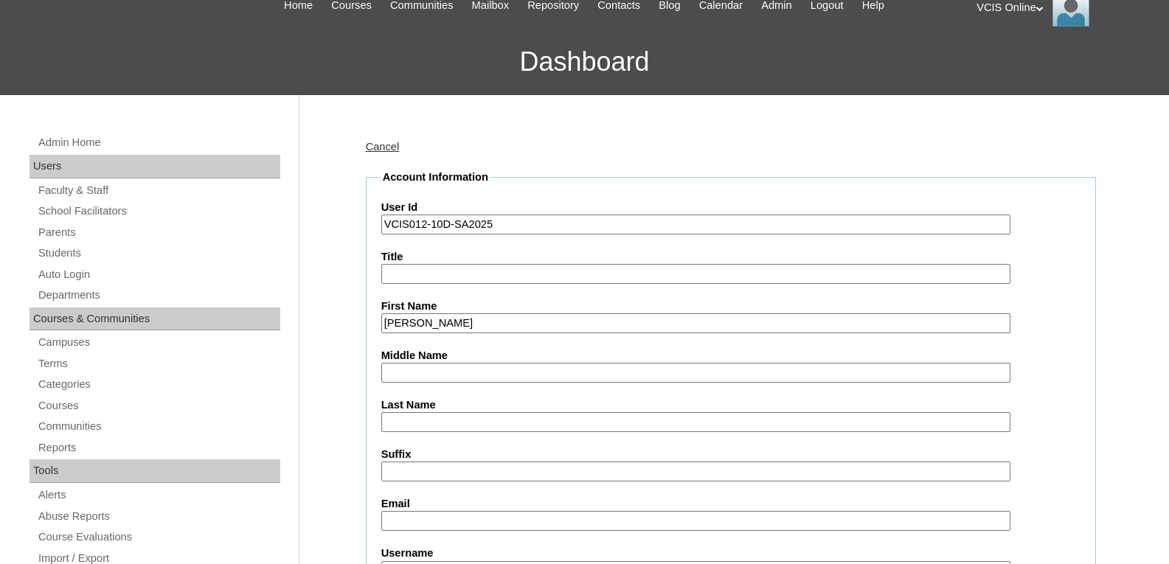
click at [405, 423] on input "Last Name" at bounding box center [695, 422] width 629 height 20
paste input "Roxas Rellosa"
drag, startPoint x: 415, startPoint y: 415, endPoint x: 274, endPoint y: 416, distance: 140.2
click at [390, 425] on input "Rellosa" at bounding box center [695, 422] width 629 height 20
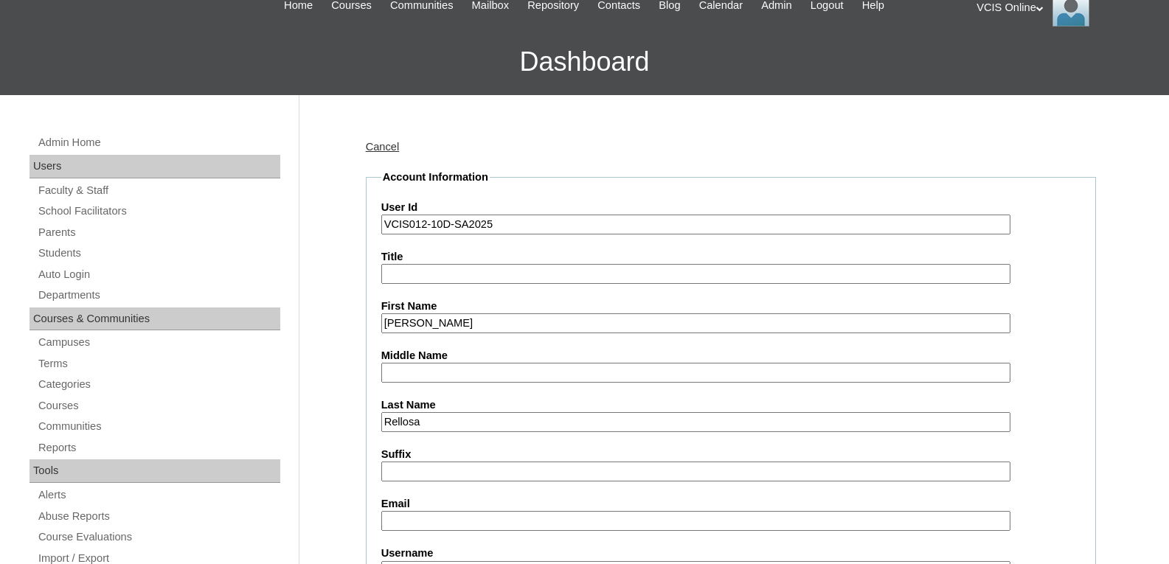
type input "Rellosa"
click at [442, 366] on input "Middle Name" at bounding box center [695, 373] width 629 height 20
paste input "Roxas"
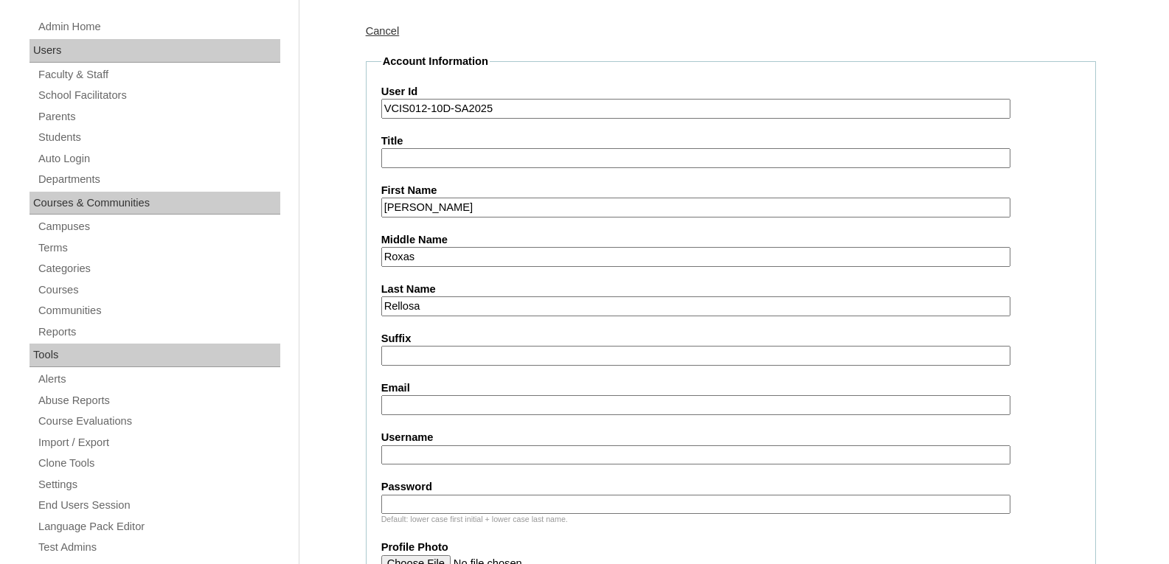
scroll to position [295, 0]
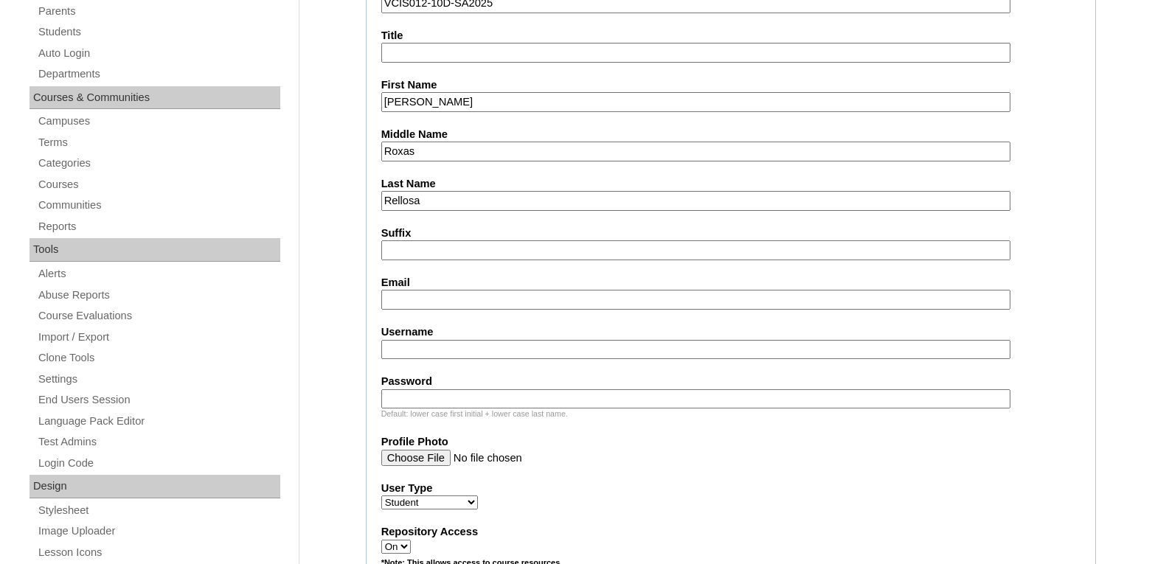
type input "Roxas"
click at [413, 302] on input "Email" at bounding box center [695, 300] width 629 height 20
click at [429, 305] on input "Email" at bounding box center [695, 300] width 629 height 20
paste input "sherrywenzelrellosa@gmail.com"
type input "sherrywenzelrellosa@gmail.com"
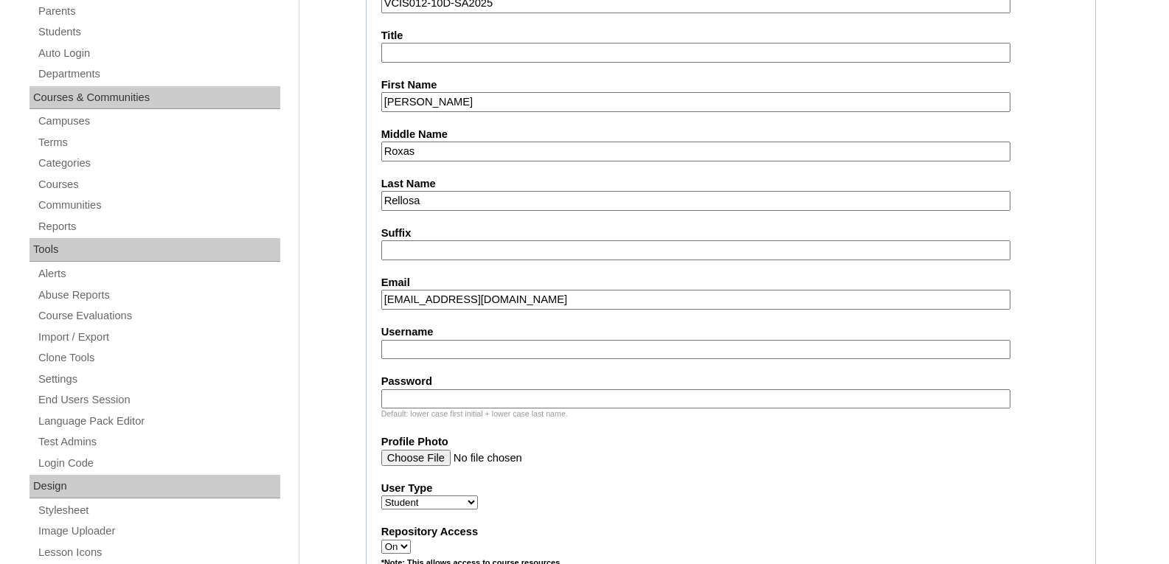
click at [412, 340] on input "Username" at bounding box center [695, 350] width 629 height 20
paste input "reese.rellosa2025"
type input "reese.rellosa2025"
click at [428, 401] on input "Password" at bounding box center [695, 400] width 629 height 20
paste input "ZwDuPo"
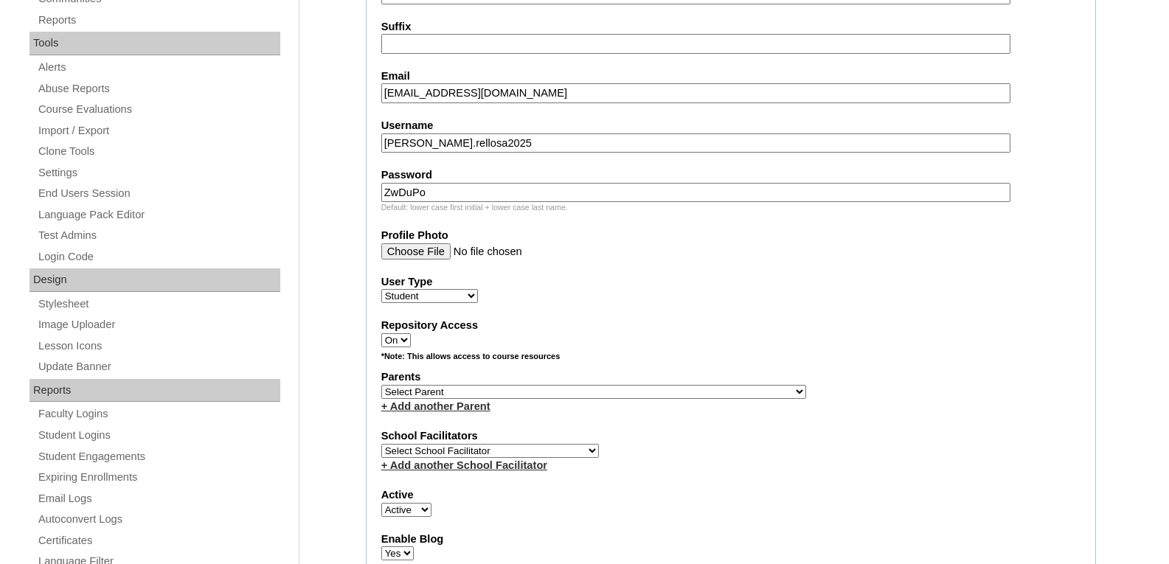
scroll to position [516, 0]
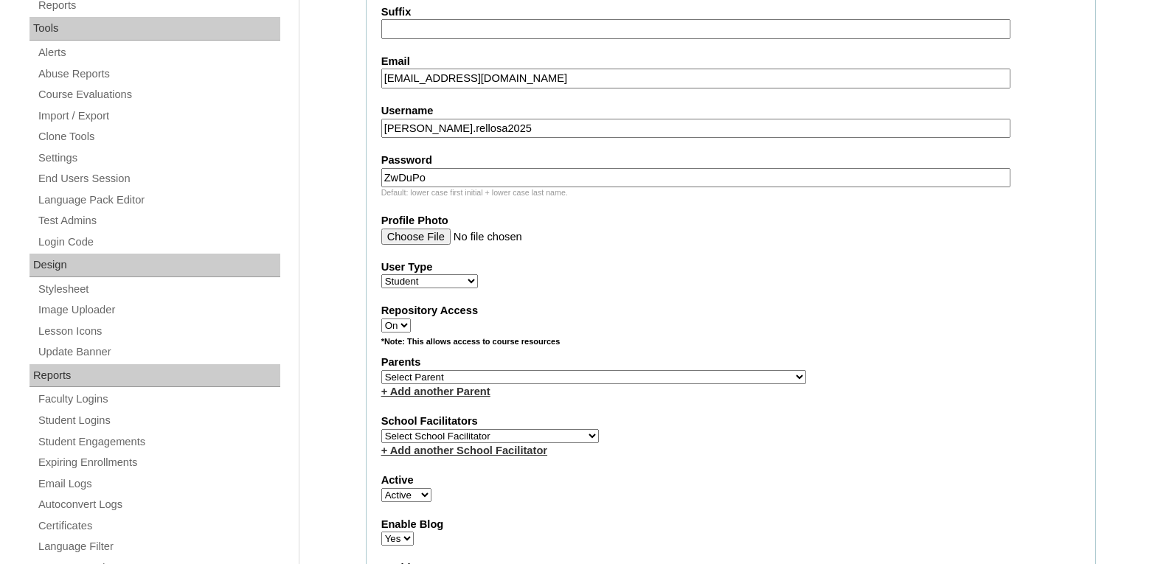
type input "ZwDuPo"
click at [447, 376] on select "Select Parent , , , , , , , , , , , , , , , , , , , , , , , , , , , , , , , , ,…" at bounding box center [593, 377] width 425 height 14
select select "43805"
click at [381, 370] on select "Select Parent , , , , , , , , , , , , , , , , , , , , , , , , , , , , , , , , ,…" at bounding box center [593, 377] width 425 height 14
click at [412, 391] on link "+ Add another Parent" at bounding box center [435, 392] width 109 height 12
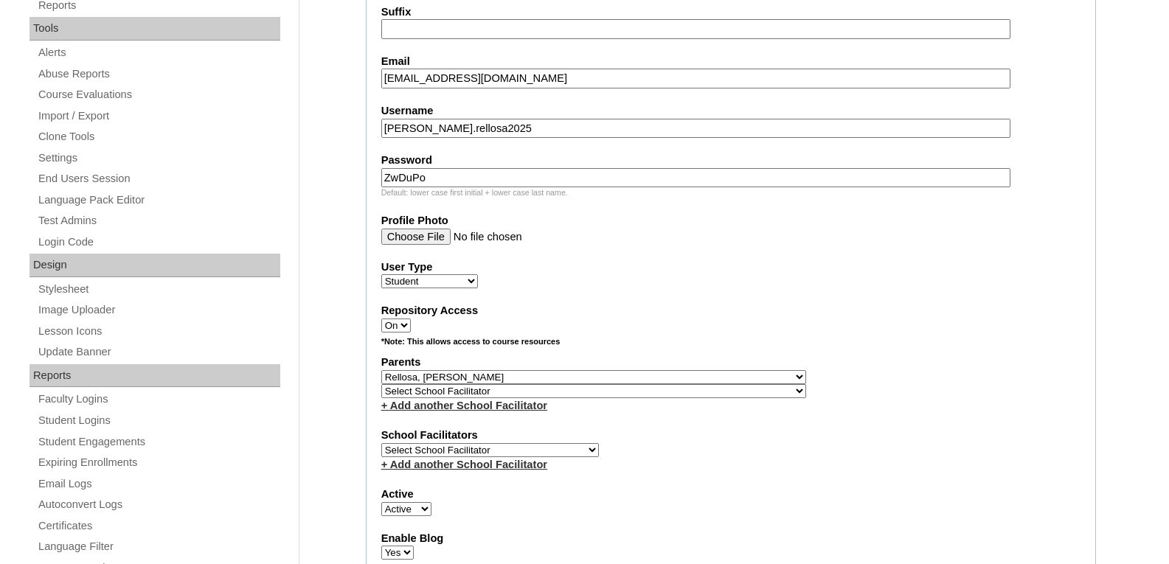
click at [433, 389] on select "Select School Facilitator , , , , , , , , , , , , , , , , , , , , , , , , , , ,…" at bounding box center [593, 391] width 425 height 14
select select "43496"
click at [742, 447] on div "School Facilitators Select School Facilitator Norman Añain Ruffa Abadijas Mary …" at bounding box center [730, 450] width 699 height 44
click at [688, 377] on div "Parents Select Parent , , , , , , , , , , , , , , , , , , , , , , , , , , , , ,…" at bounding box center [730, 384] width 699 height 58
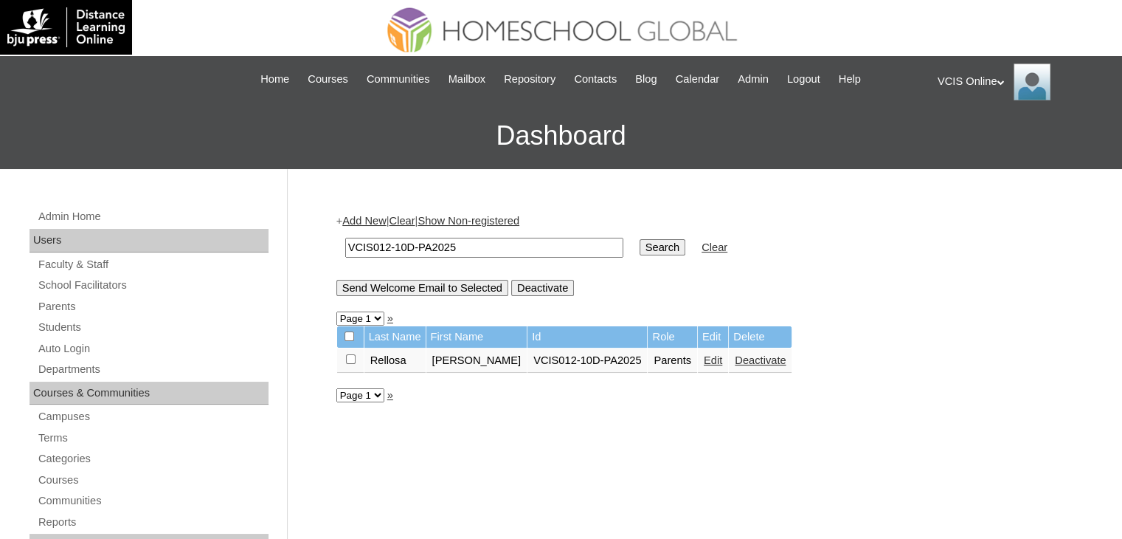
click at [704, 356] on link "Edit" at bounding box center [713, 360] width 18 height 12
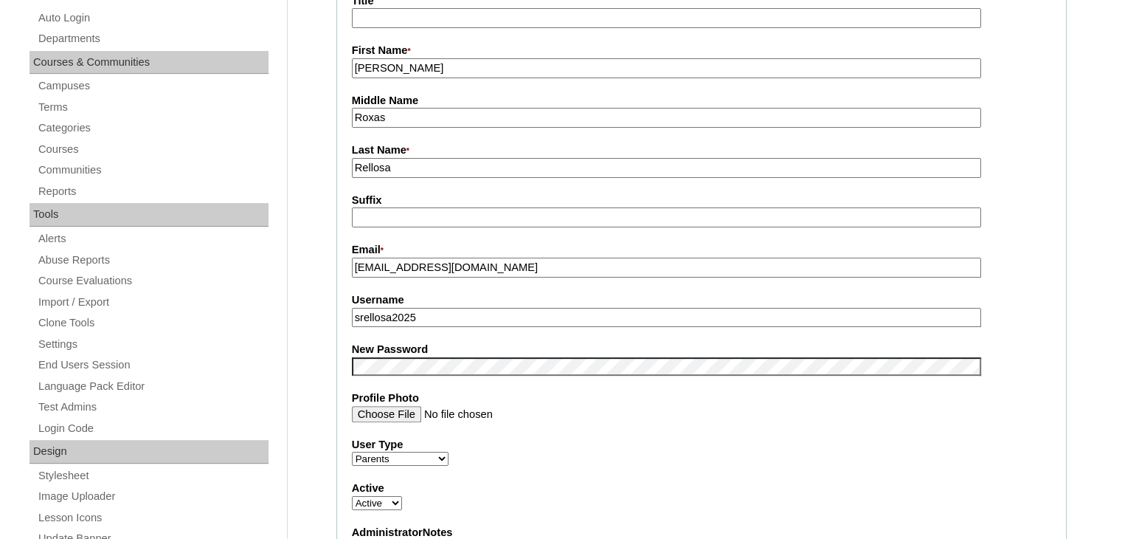
scroll to position [295, 0]
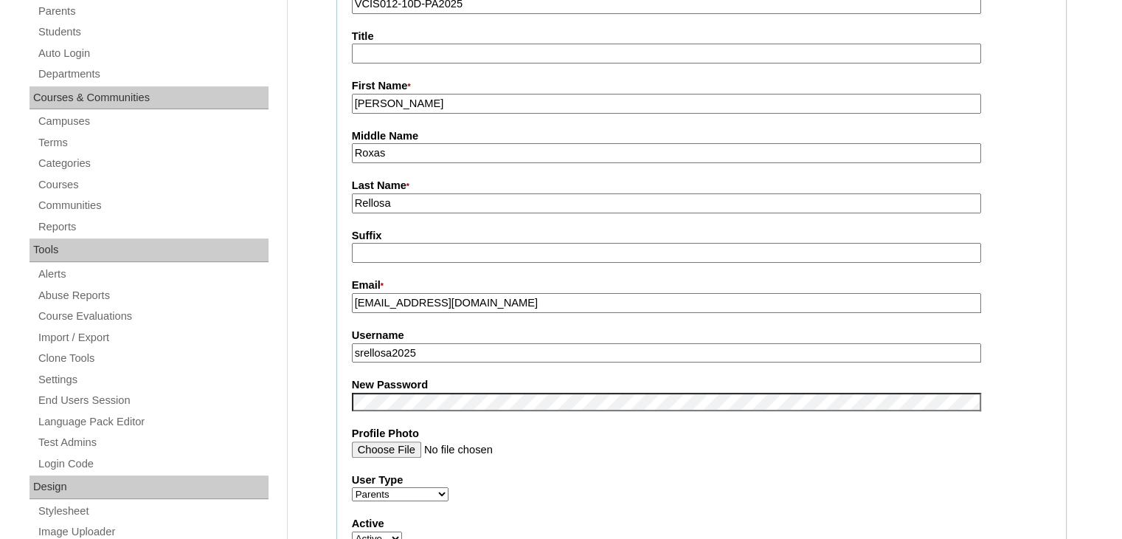
click at [406, 196] on input "Rellosa" at bounding box center [666, 203] width 629 height 20
click at [516, 101] on input "[PERSON_NAME]" at bounding box center [666, 104] width 629 height 20
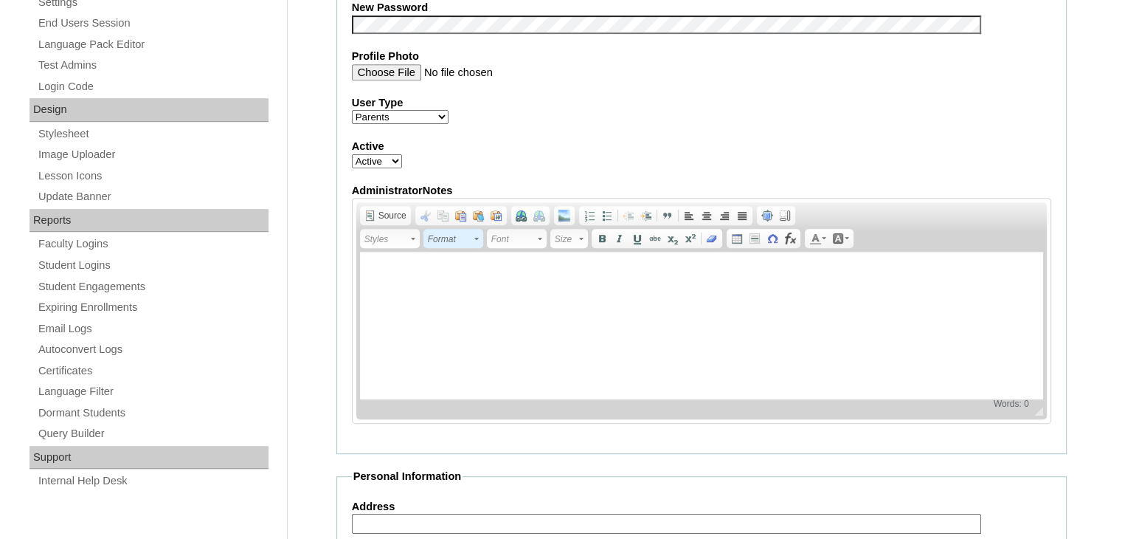
scroll to position [738, 0]
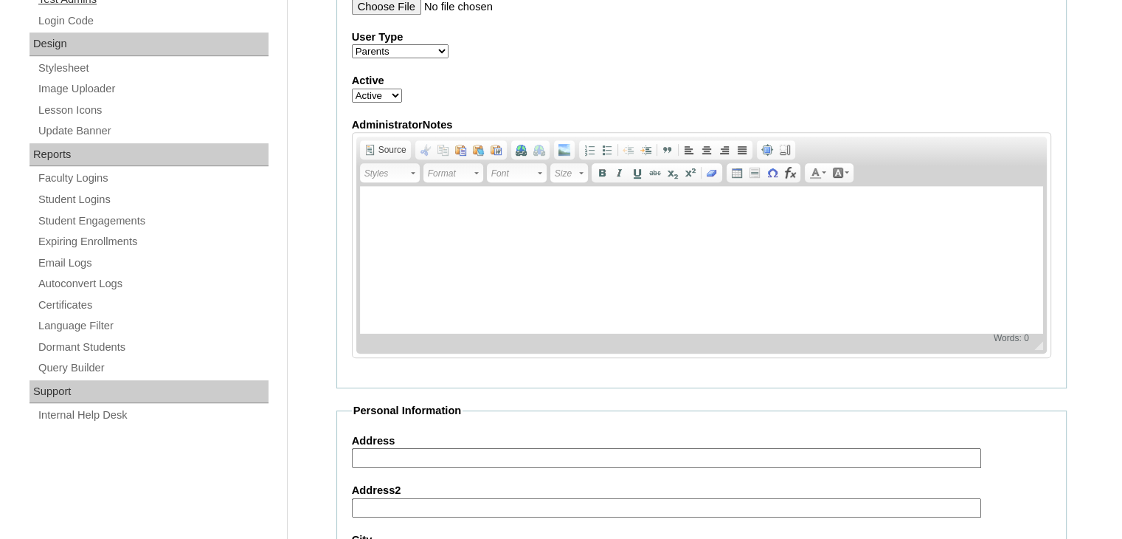
type input "[PERSON_NAME] (New Account)"
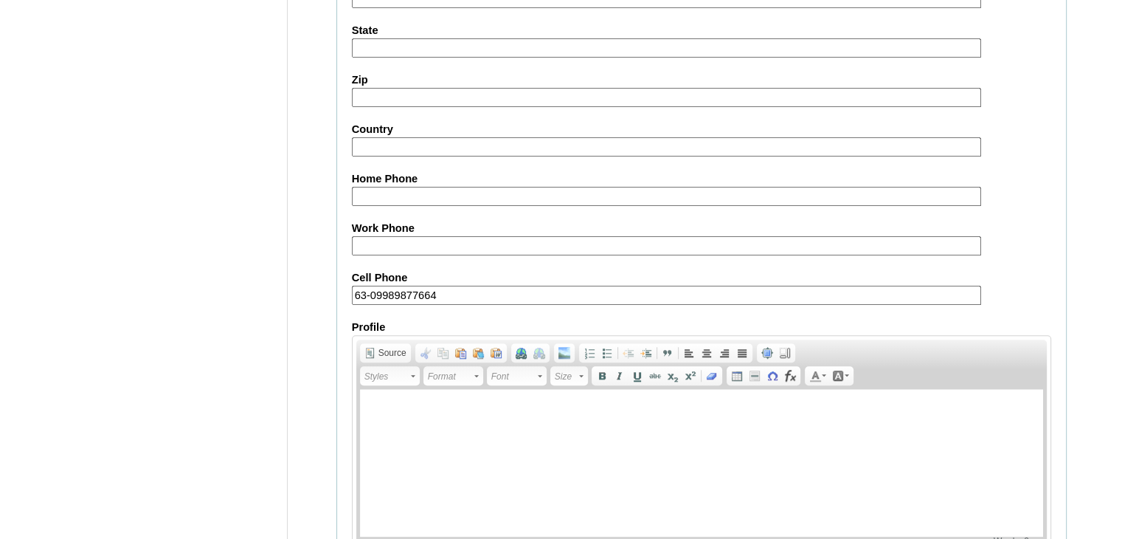
scroll to position [1386, 0]
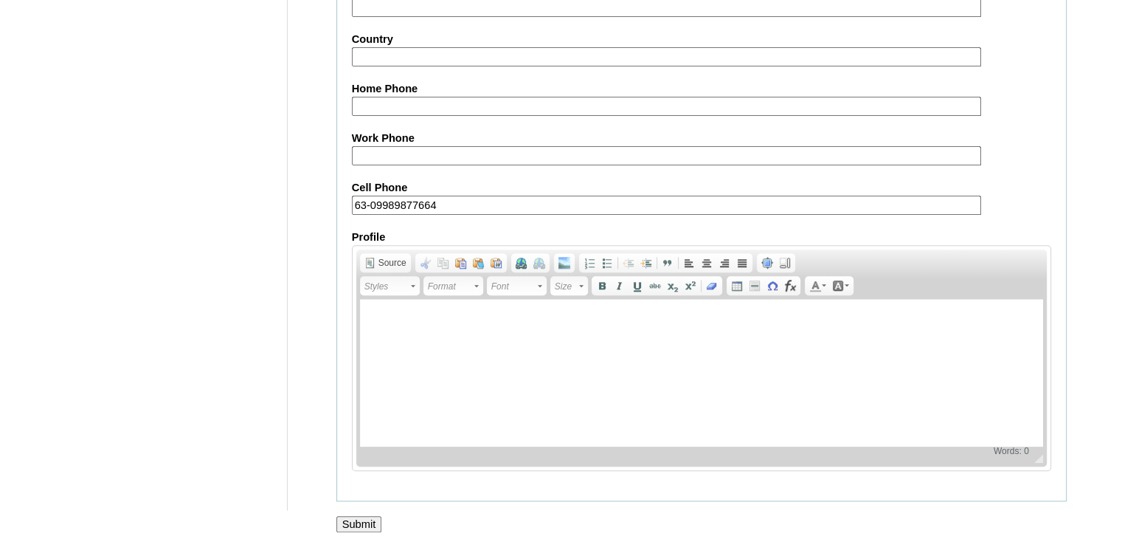
click at [364, 516] on input "Submit" at bounding box center [359, 524] width 46 height 16
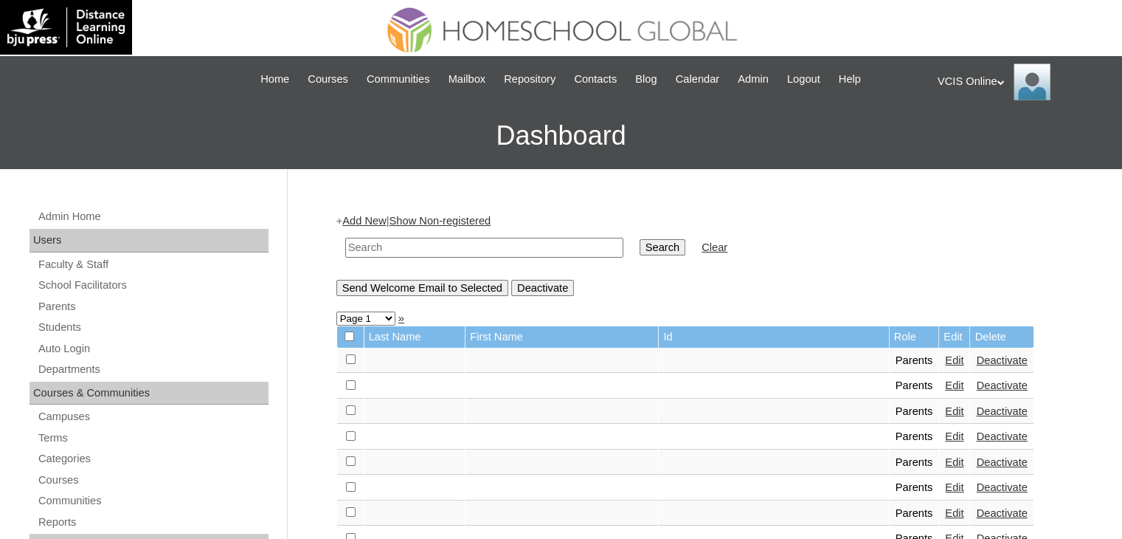
click at [429, 241] on input "text" at bounding box center [484, 248] width 278 height 20
click at [372, 246] on input "text" at bounding box center [484, 248] width 278 height 20
click at [383, 248] on input "text" at bounding box center [484, 248] width 278 height 20
paste input "VCIS012-10D-PA2025"
type input "VCIS012-10D-PA2025"
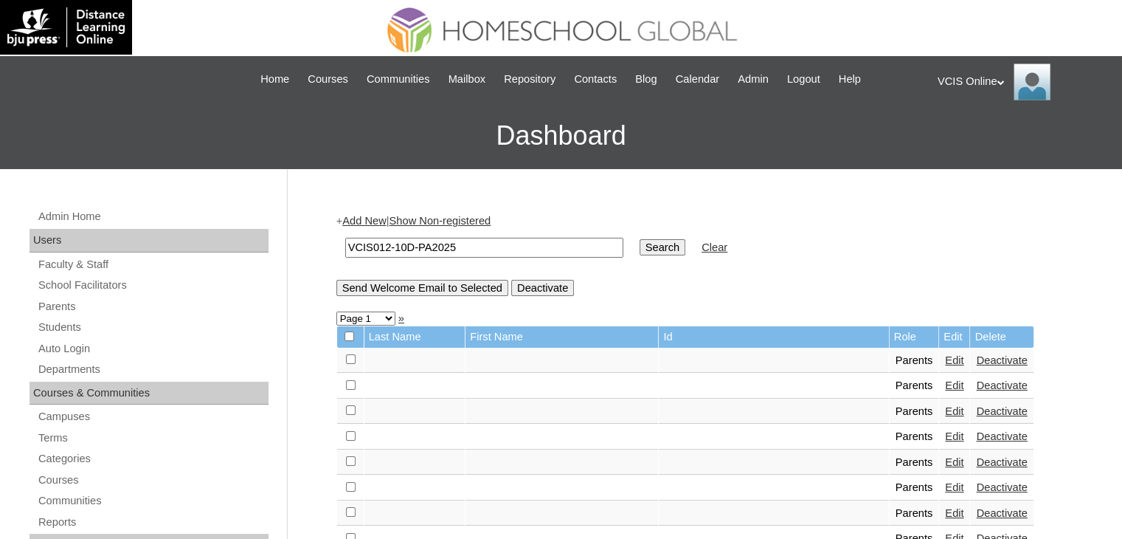
click at [640, 248] on input "Search" at bounding box center [663, 247] width 46 height 16
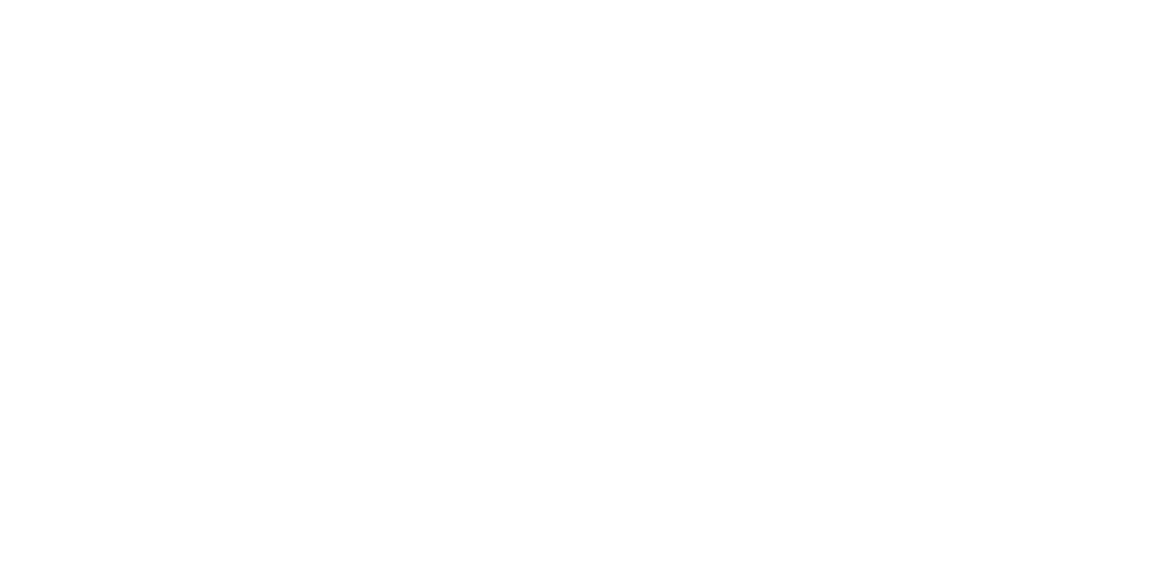
scroll to position [514, 0]
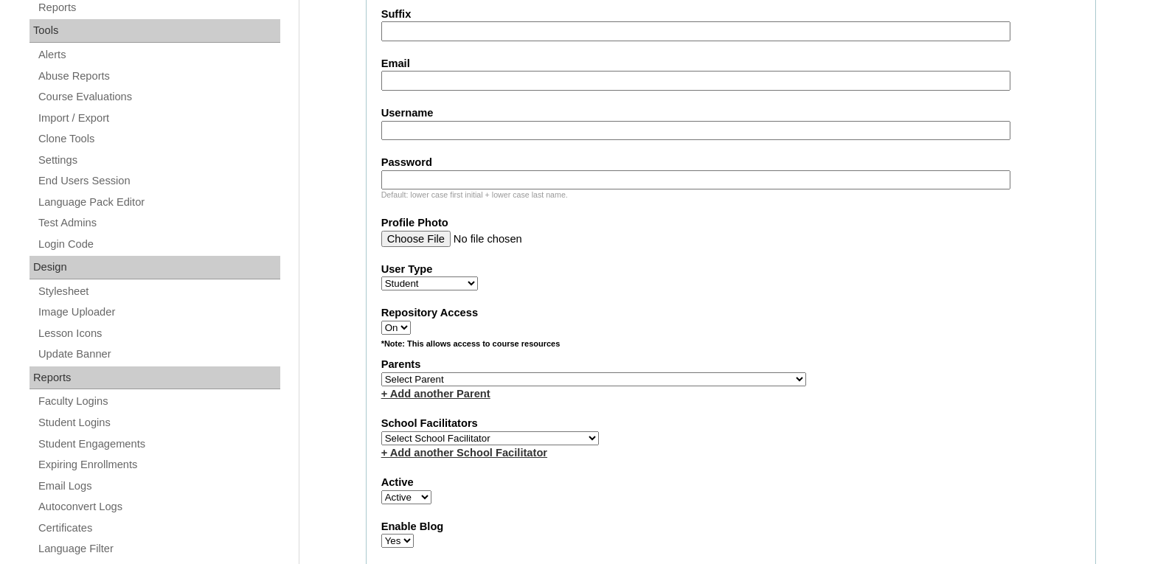
click at [487, 370] on label "Parents" at bounding box center [730, 364] width 699 height 15
click at [487, 381] on select "Select Parent , , , , , , , , , , , , , , , , , , , , , , , , , , , , , , , , ,…" at bounding box center [593, 380] width 425 height 14
select select "43805"
click at [381, 373] on select "Select Parent , , , , , , , , , , , , , , , , , , , , , , , , , , , , , , , , ,…" at bounding box center [593, 380] width 425 height 14
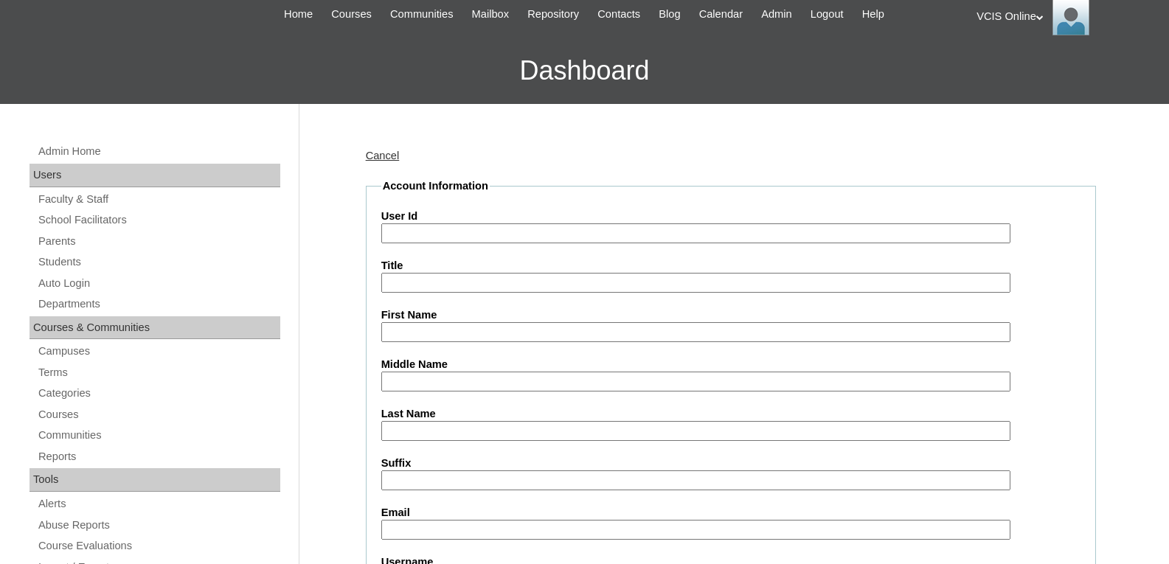
scroll to position [0, 0]
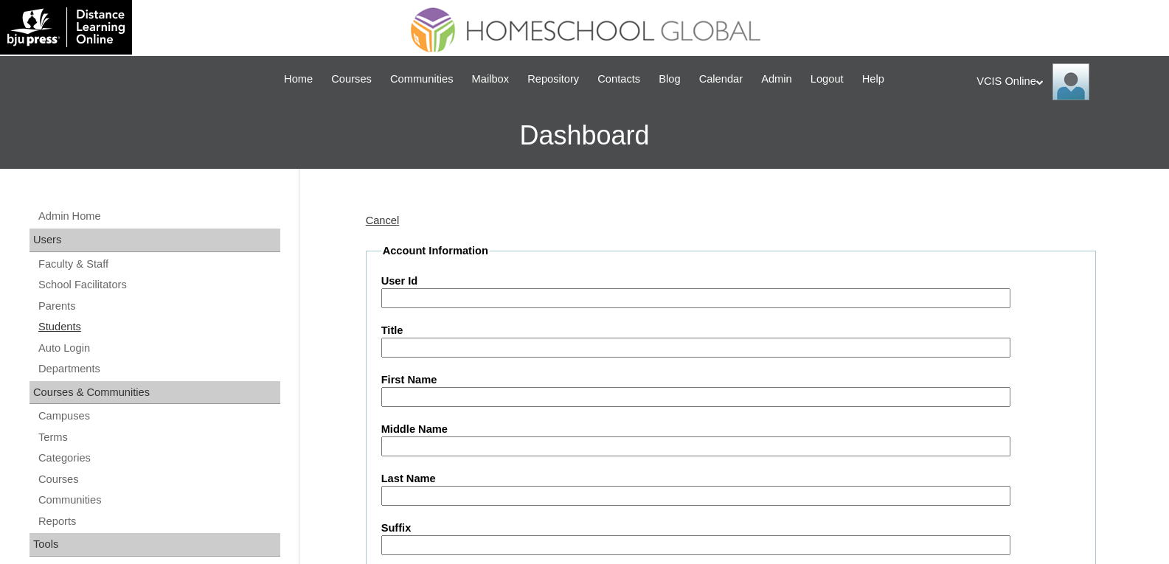
click at [80, 332] on link "Students" at bounding box center [158, 327] width 243 height 18
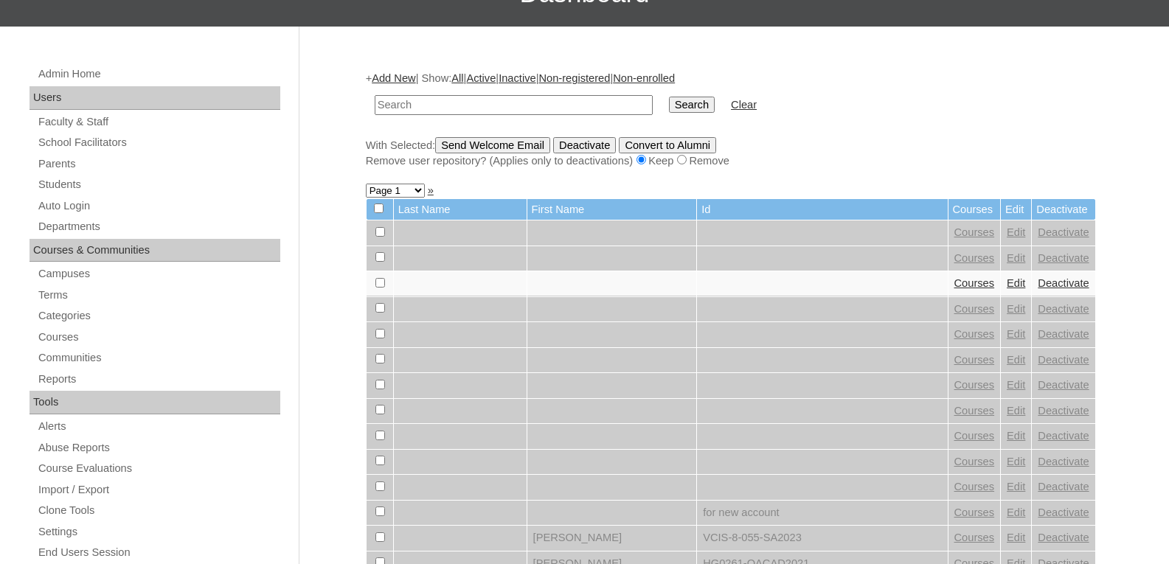
scroll to position [148, 0]
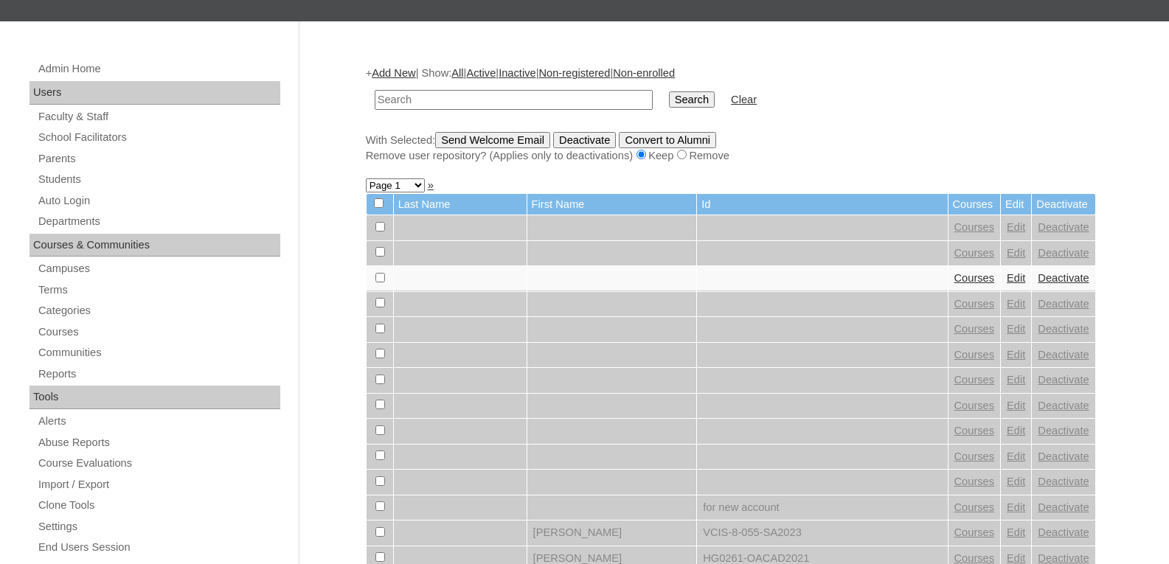
click at [395, 70] on link "Add New" at bounding box center [394, 73] width 44 height 12
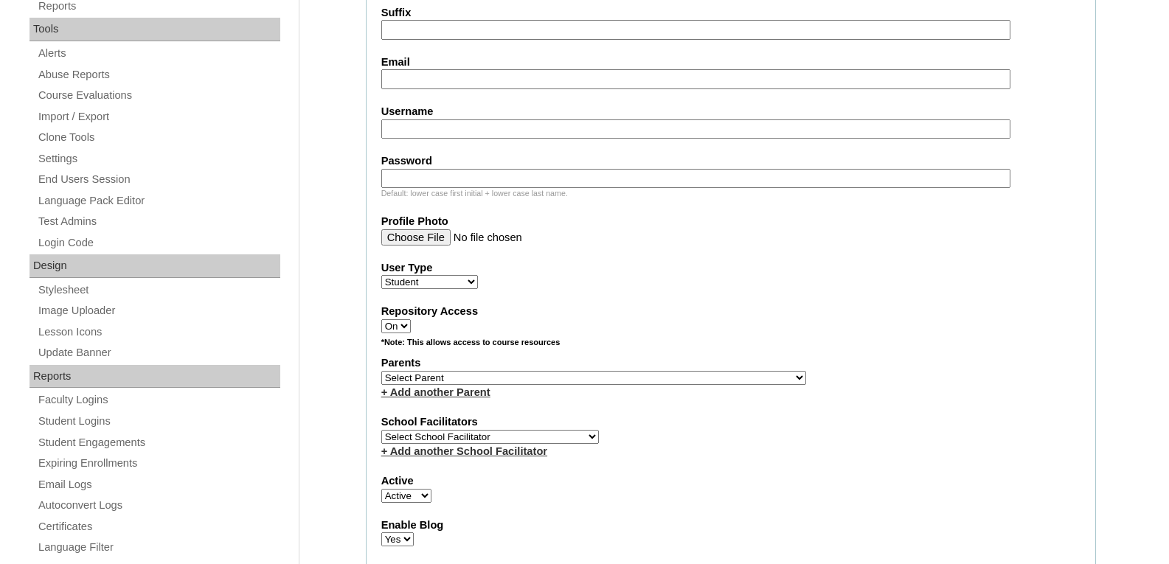
scroll to position [516, 0]
click at [444, 374] on select "Select Parent , , , , , , , , , , , , , , , , , , , , , , , , , , , , , , , , ,…" at bounding box center [593, 377] width 425 height 14
select select "43805"
click at [381, 370] on select "Select Parent , , , , , , , , , , , , , , , , , , , , , , , , , , , , , , , , ,…" at bounding box center [593, 377] width 425 height 14
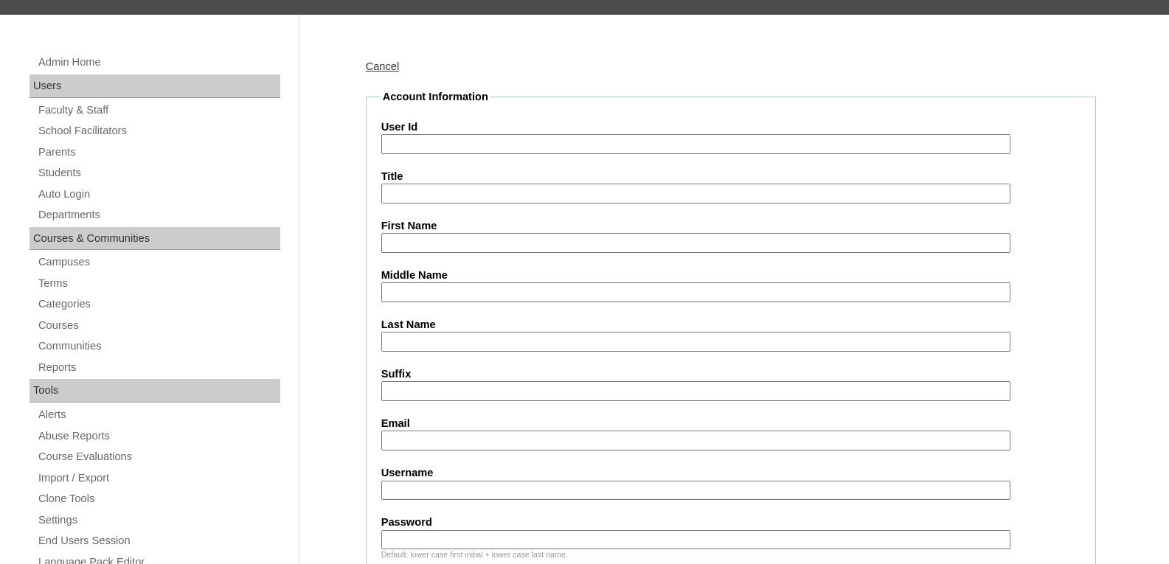
scroll to position [148, 0]
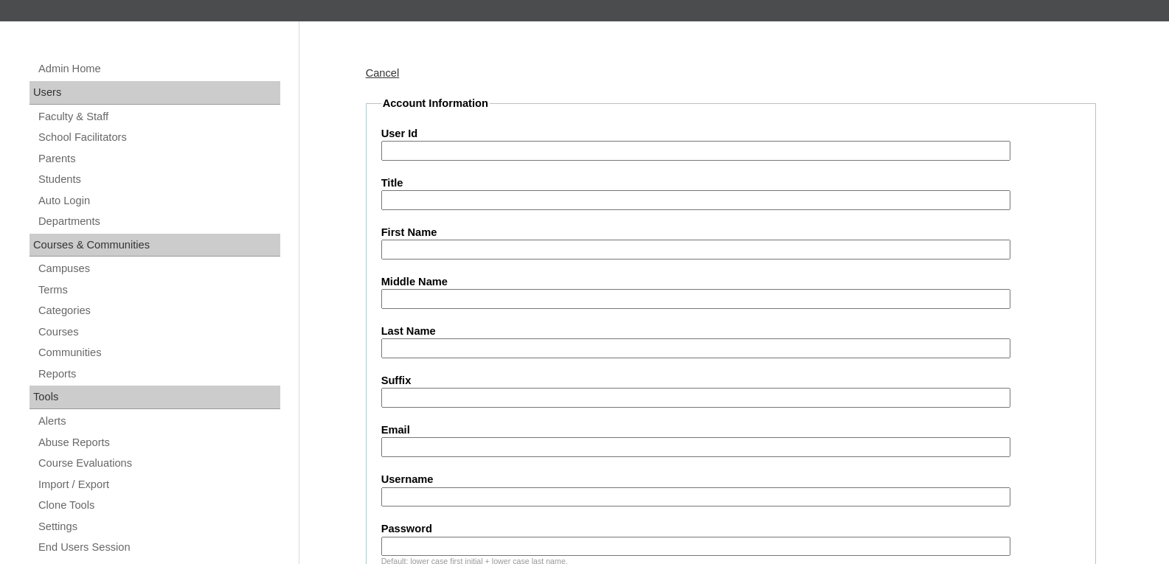
click at [435, 149] on input "User Id" at bounding box center [695, 151] width 629 height 20
paste input "VCIS012-10D-SA2025"
type input "VCIS012-10D-SA2025"
click at [425, 488] on input "Username" at bounding box center [695, 498] width 629 height 20
paste input "reese.rellosa2025"
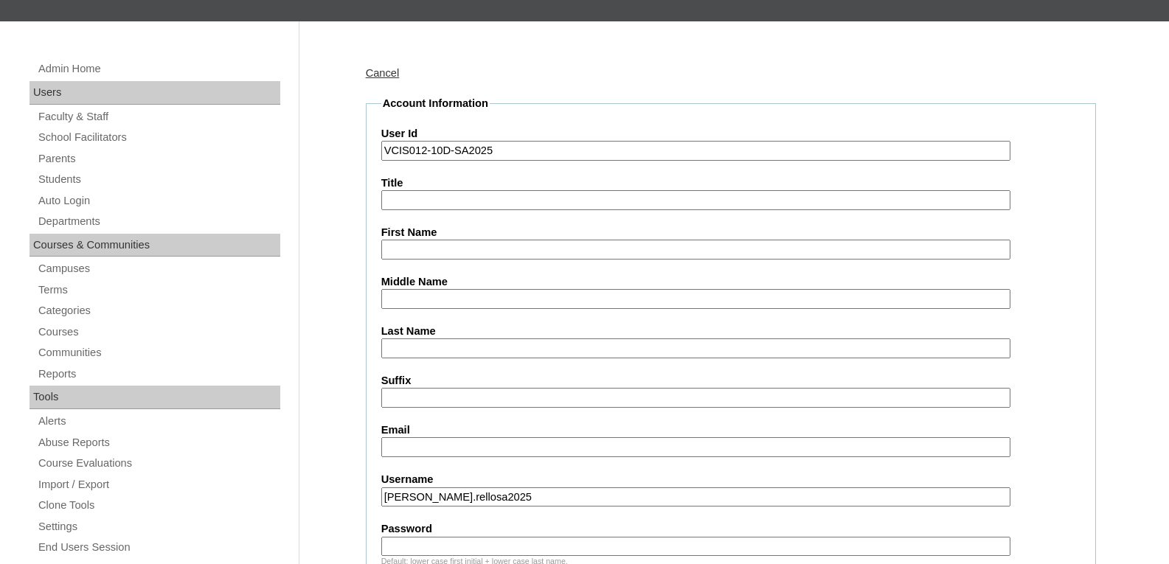
type input "reese.rellosa2025"
click at [435, 449] on input "Email" at bounding box center [695, 447] width 629 height 20
click at [431, 541] on input "Password" at bounding box center [695, 547] width 629 height 20
paste input "ZwDuPo"
type input "ZwDuPo"
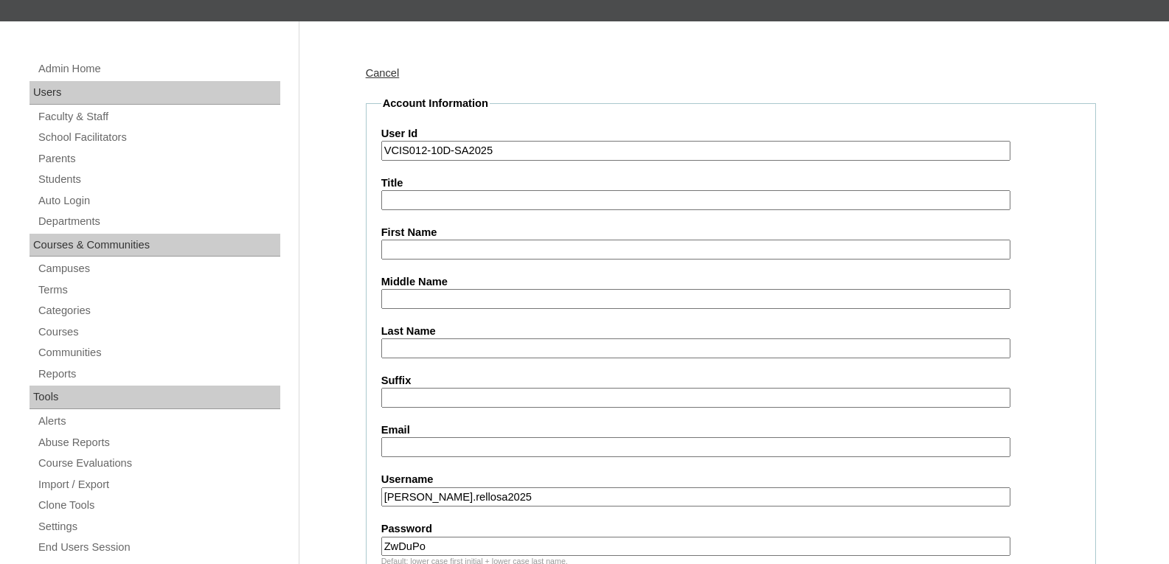
click at [417, 247] on input "First Name" at bounding box center [695, 250] width 629 height 20
paste input "Reese Jannah Roxas Rellosa"
drag, startPoint x: 461, startPoint y: 243, endPoint x: 606, endPoint y: 274, distance: 148.6
type input "Reese Jannah"
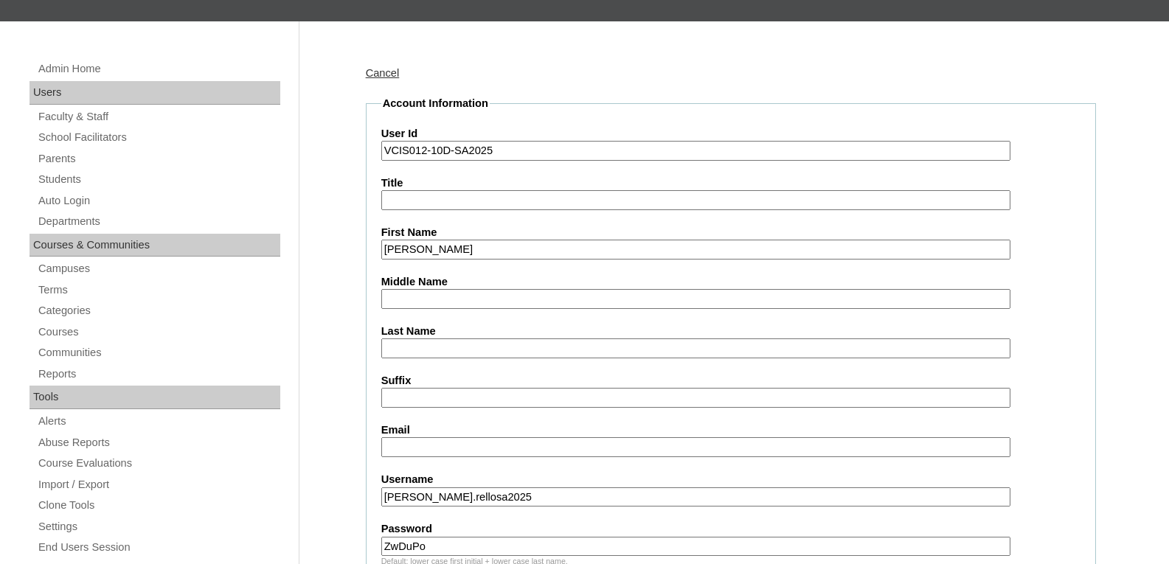
click at [387, 342] on input "Last Name" at bounding box center [695, 349] width 629 height 20
paste input "Roxas Rellosa"
drag, startPoint x: 416, startPoint y: 345, endPoint x: 288, endPoint y: 329, distance: 128.6
type input "Rellosa"
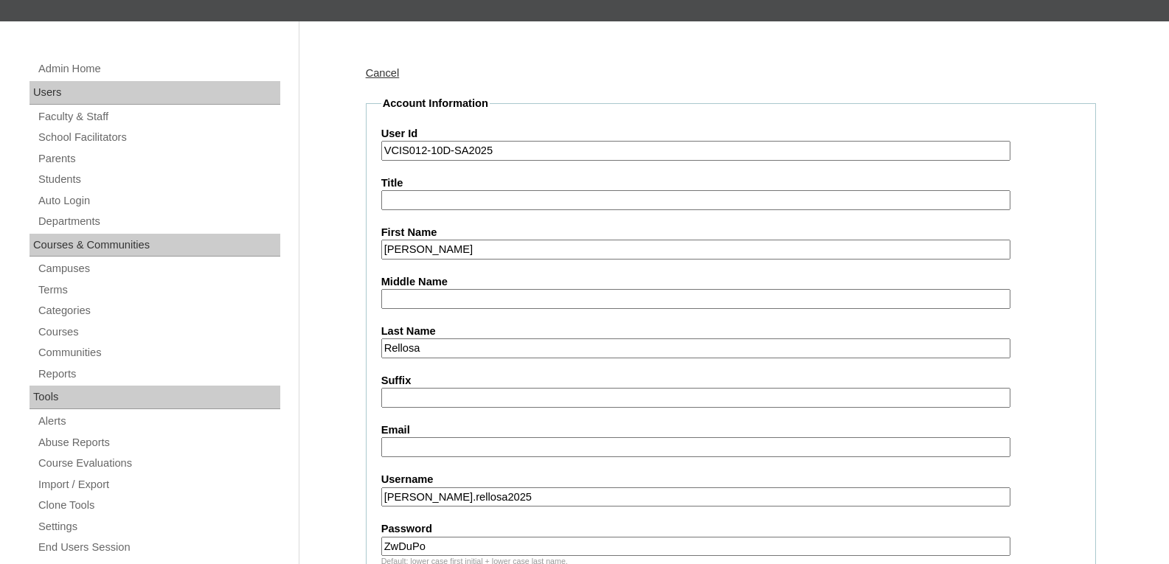
click at [401, 300] on input "Middle Name" at bounding box center [695, 299] width 629 height 20
paste input "Roxas"
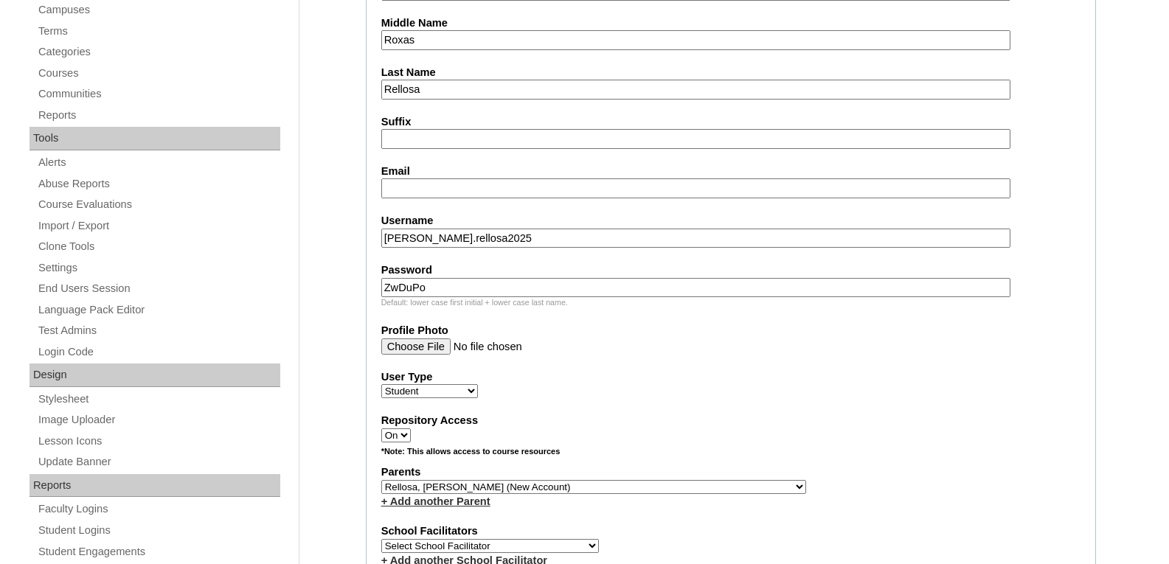
scroll to position [443, 0]
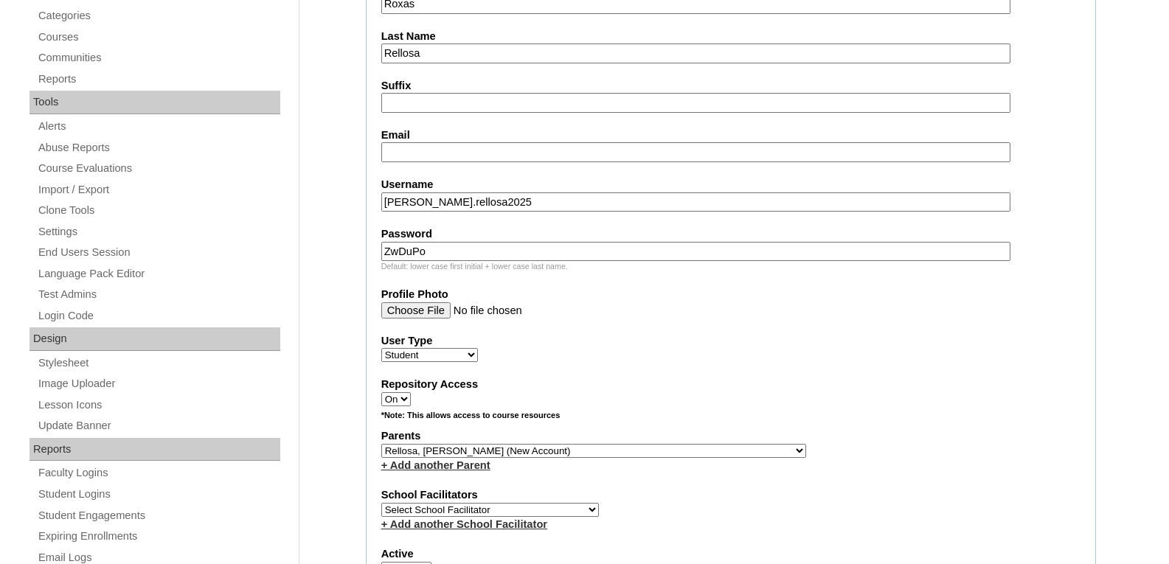
type input "Roxas"
click at [406, 152] on input "Email" at bounding box center [695, 152] width 629 height 20
click at [444, 154] on input "Email" at bounding box center [695, 152] width 629 height 20
paste input "rjrellosa.student@vcis.edu.ph"
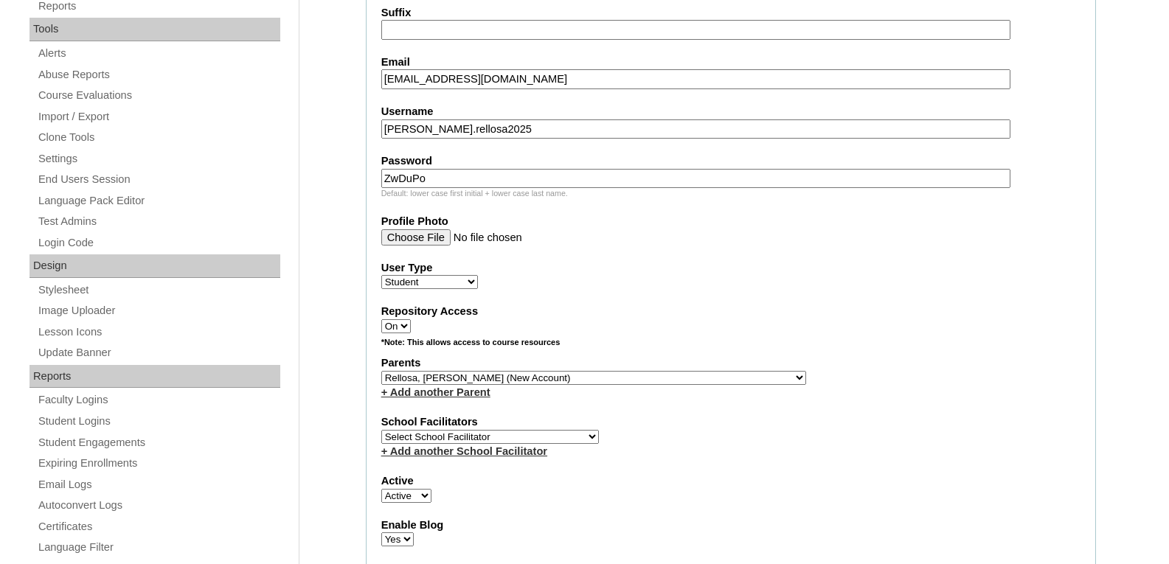
scroll to position [516, 0]
type input "rjrellosa.student@vcis.edu.ph"
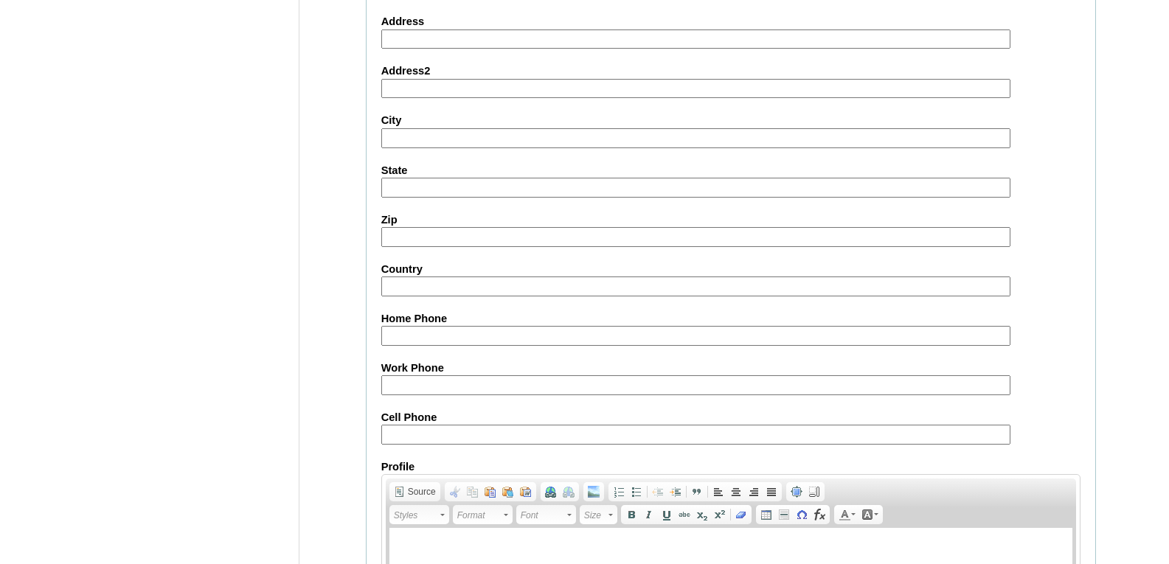
scroll to position [1549, 0]
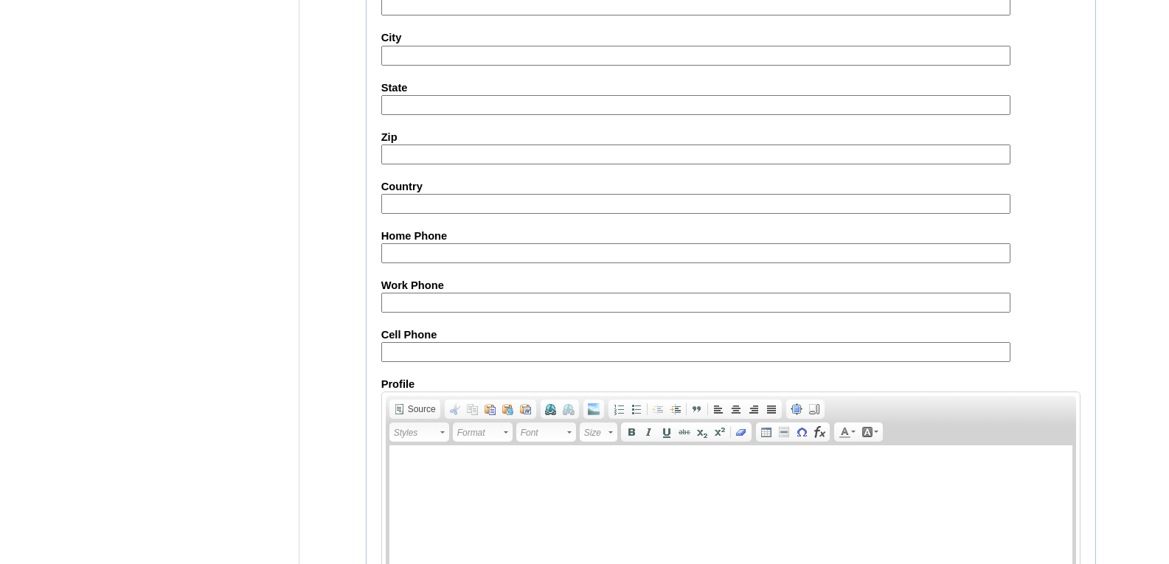
click at [406, 353] on input "Cell Phone" at bounding box center [695, 352] width 629 height 20
paste input "63-09989877664"
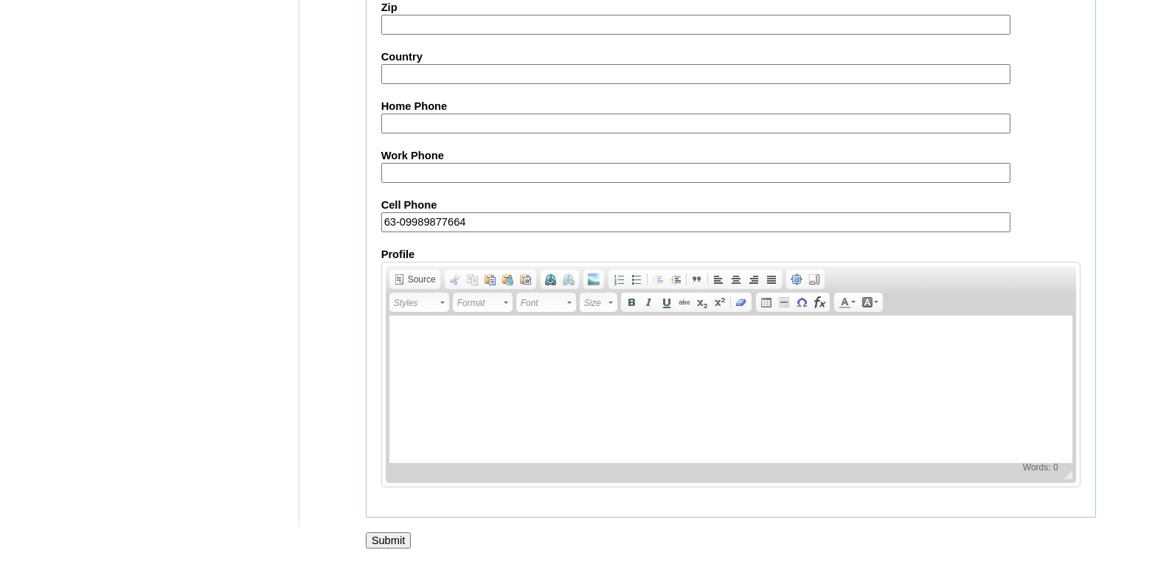
type input "63-09989877664"
click at [390, 540] on input "Submit" at bounding box center [389, 541] width 46 height 16
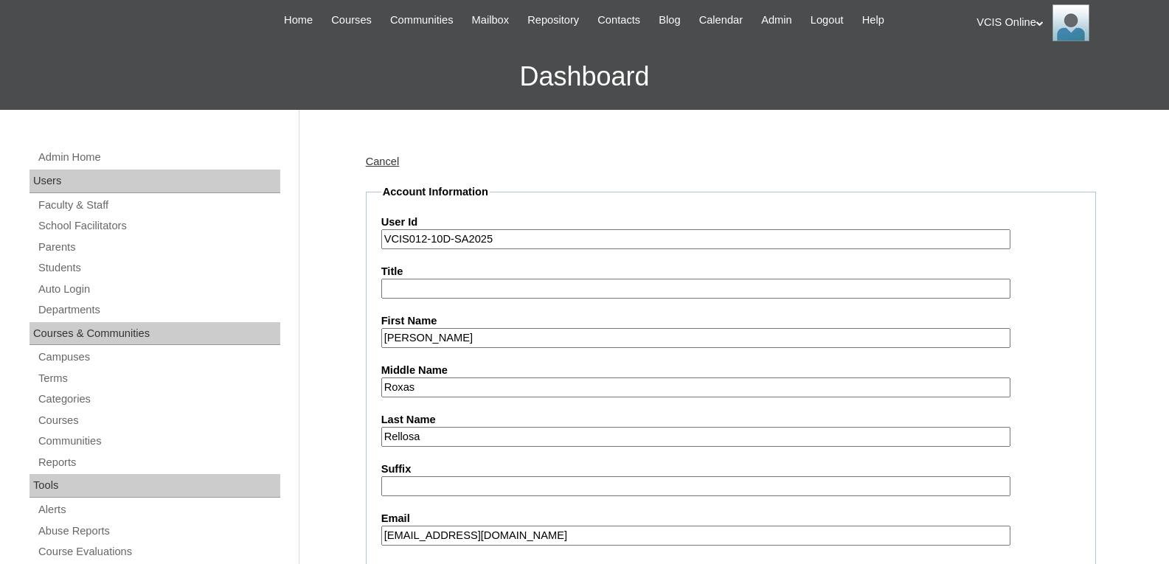
scroll to position [4, 0]
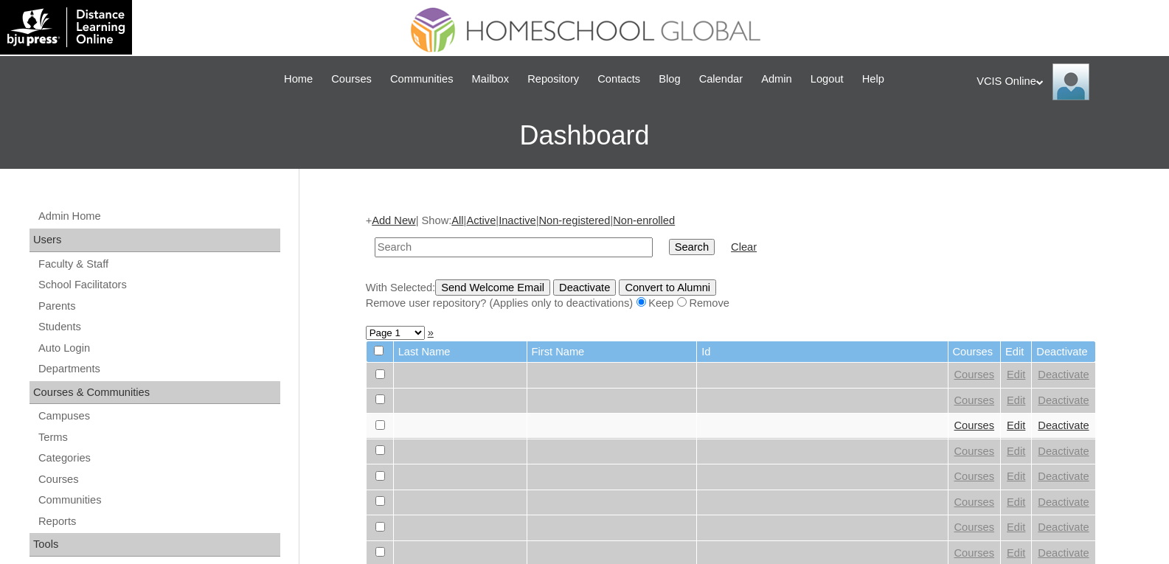
click at [398, 249] on input "text" at bounding box center [514, 248] width 278 height 20
paste input "VCIS012-10D-SA2025"
type input "VCIS012-10D-SA2025"
click at [669, 248] on input "Search" at bounding box center [692, 247] width 46 height 16
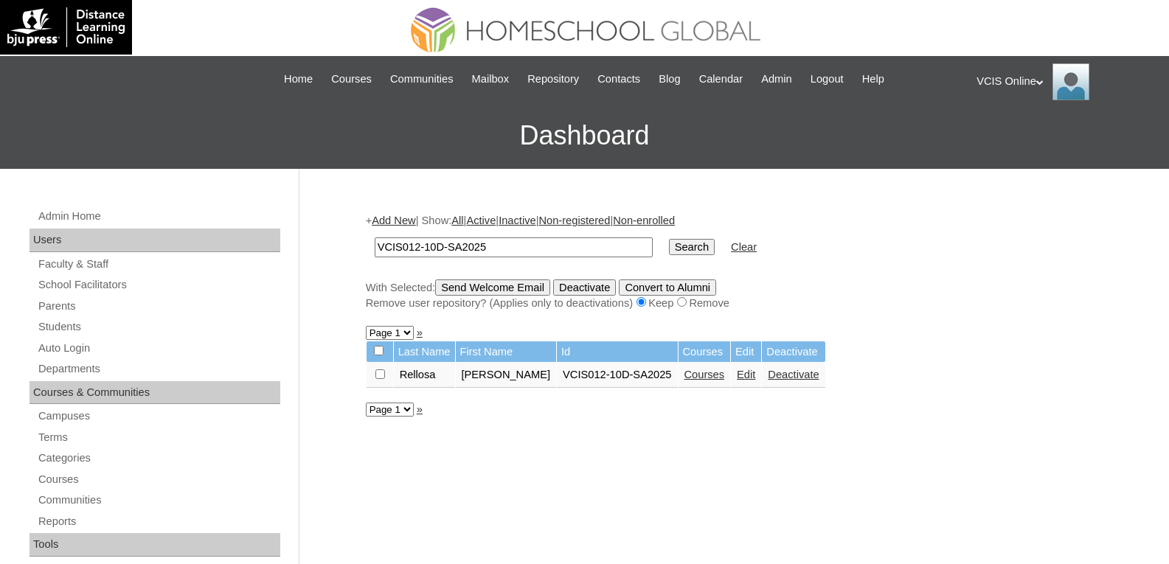
click at [685, 373] on link "Courses" at bounding box center [705, 375] width 41 height 12
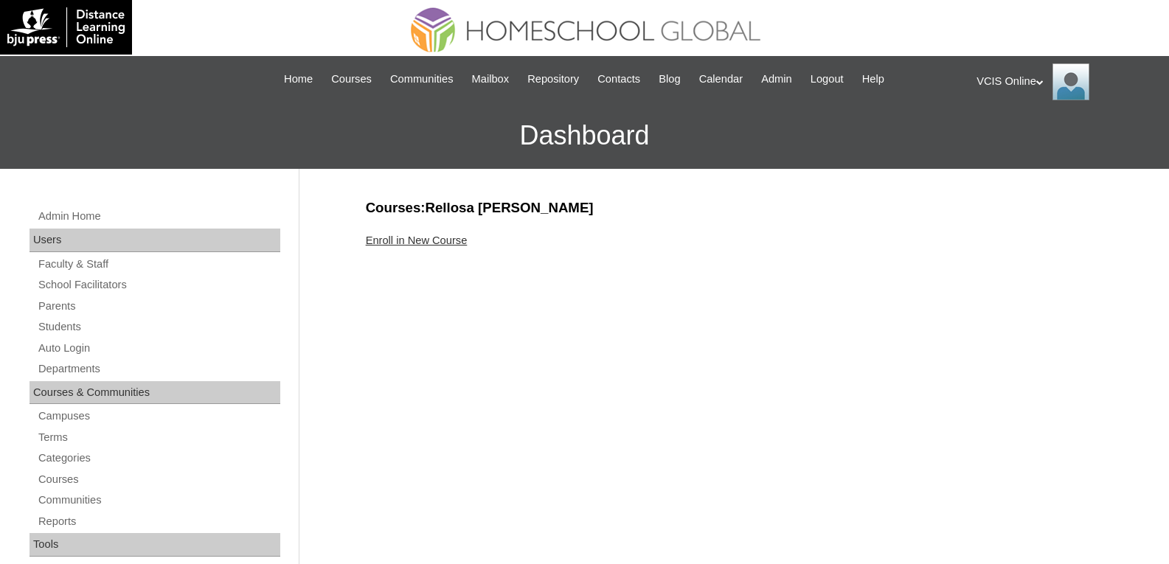
click at [429, 241] on link "Enroll in New Course" at bounding box center [417, 241] width 102 height 12
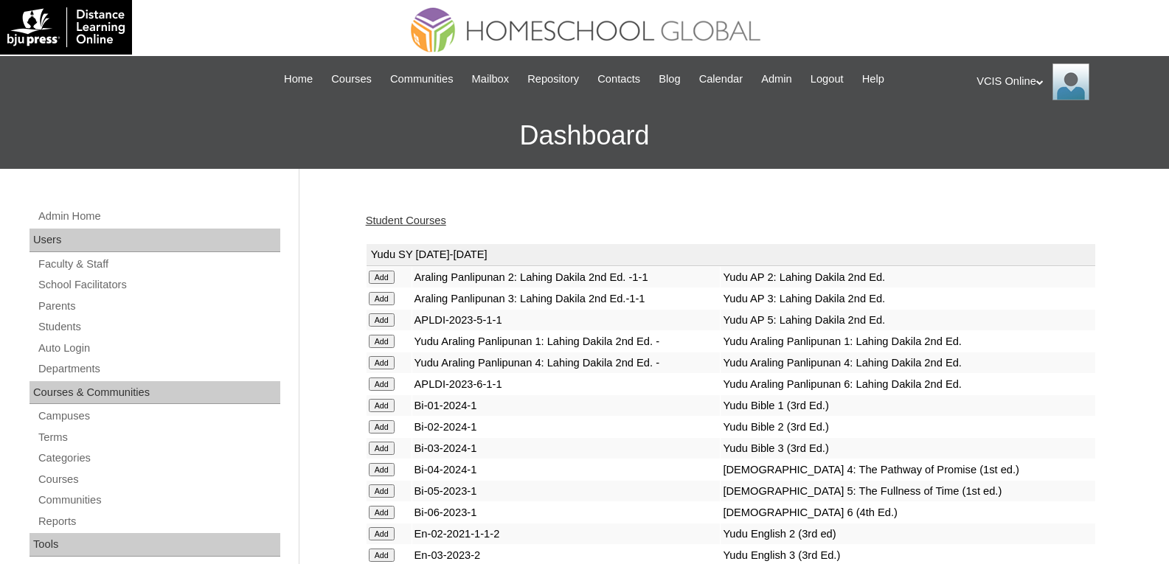
scroll to position [74, 0]
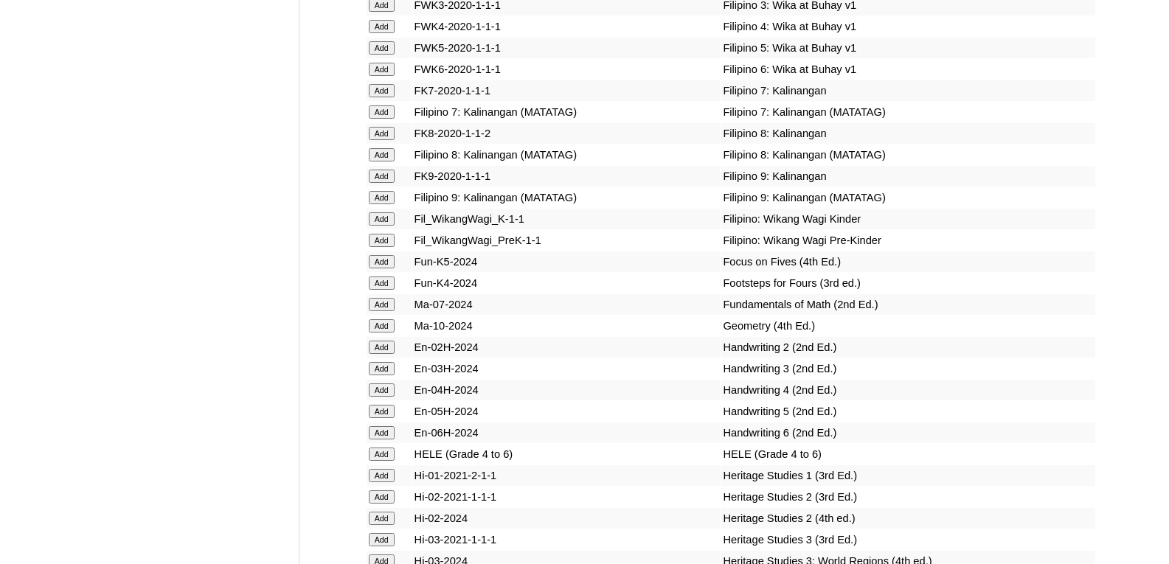
scroll to position [4867, 0]
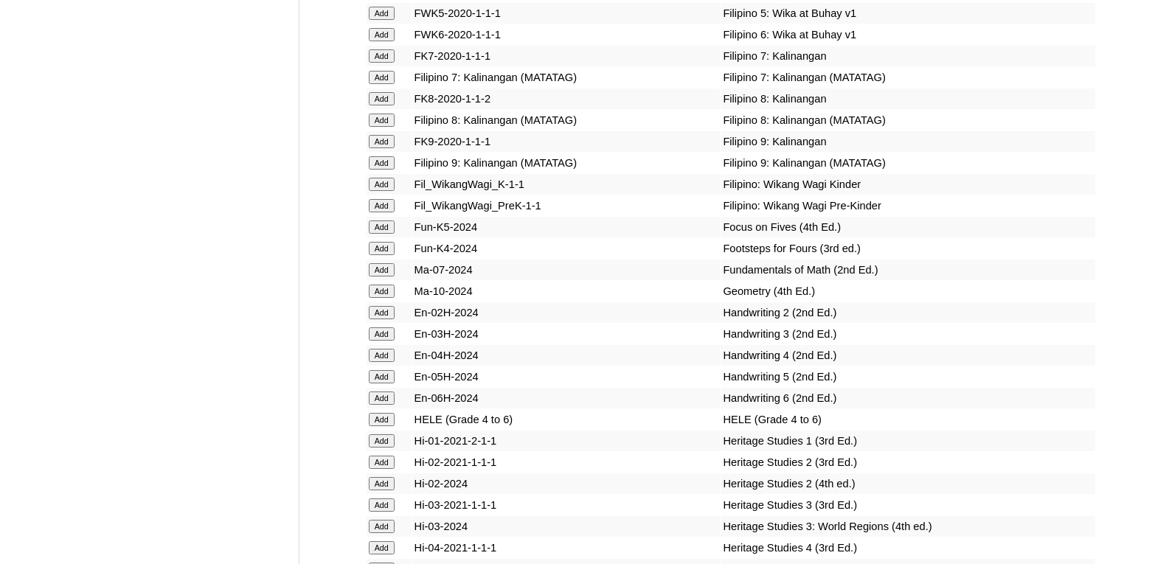
click at [387, 298] on input "Add" at bounding box center [382, 291] width 26 height 13
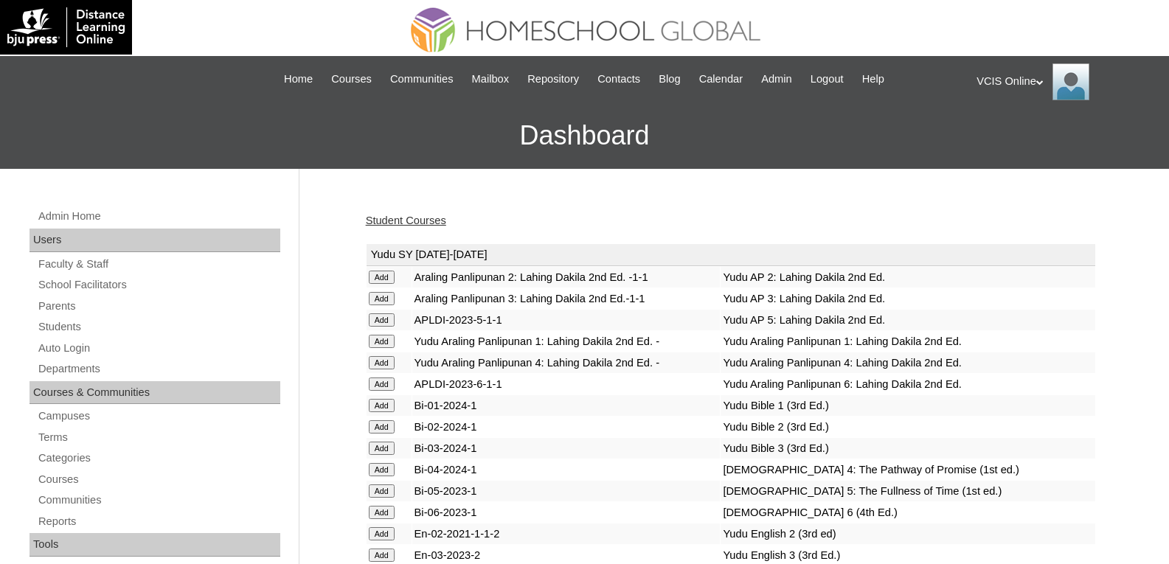
click at [1078, 369] on td "Yudu Araling Panlipunan 4: Lahing Dakila 2nd Ed." at bounding box center [908, 363] width 374 height 21
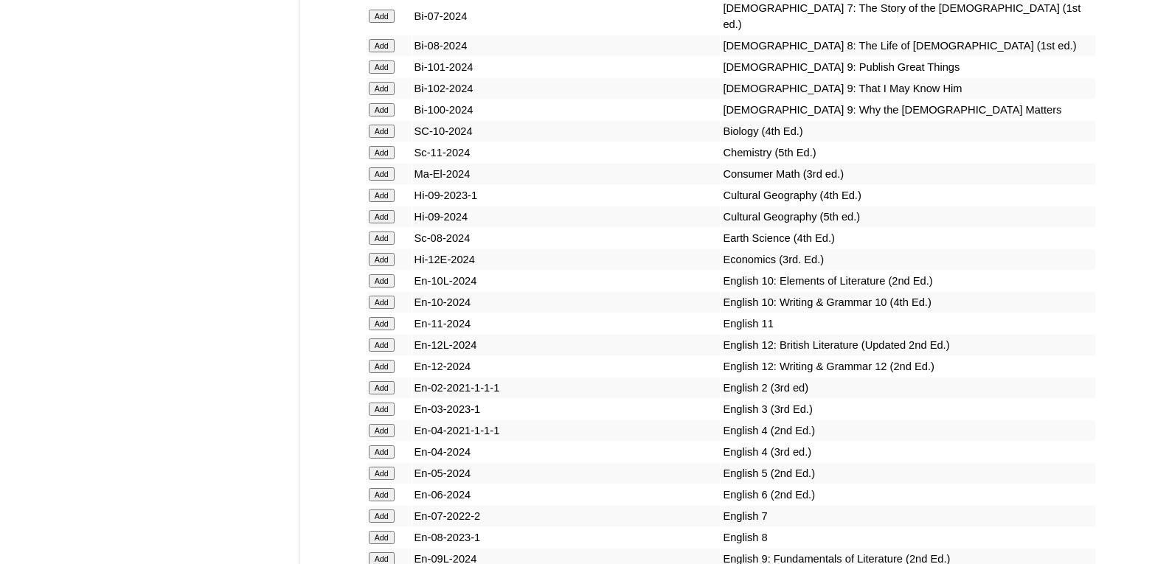
scroll to position [4308, 0]
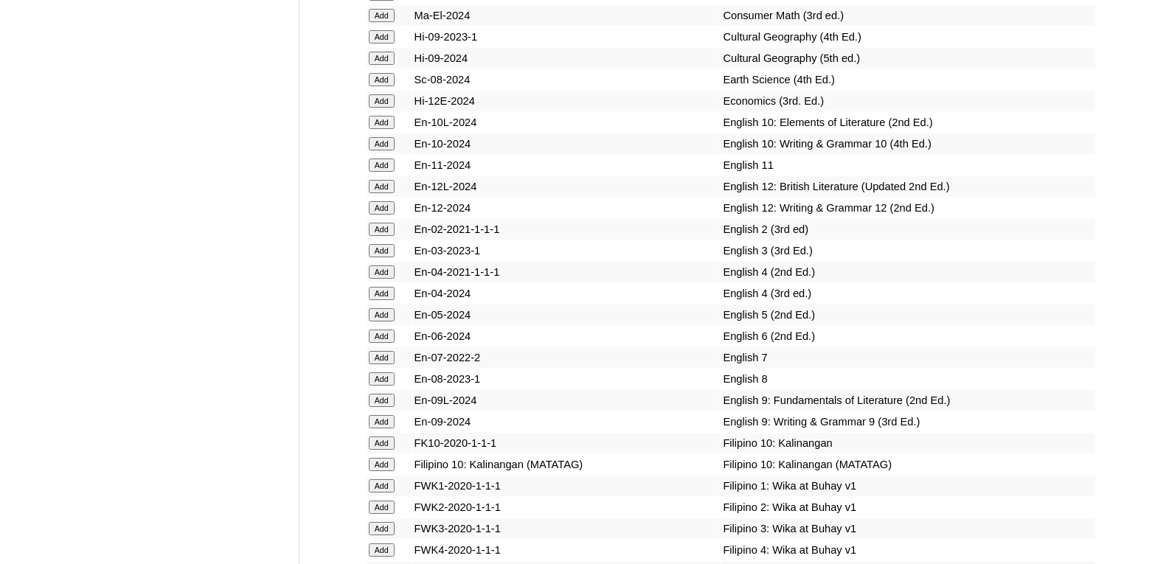
click at [390, 150] on input "Add" at bounding box center [382, 143] width 26 height 13
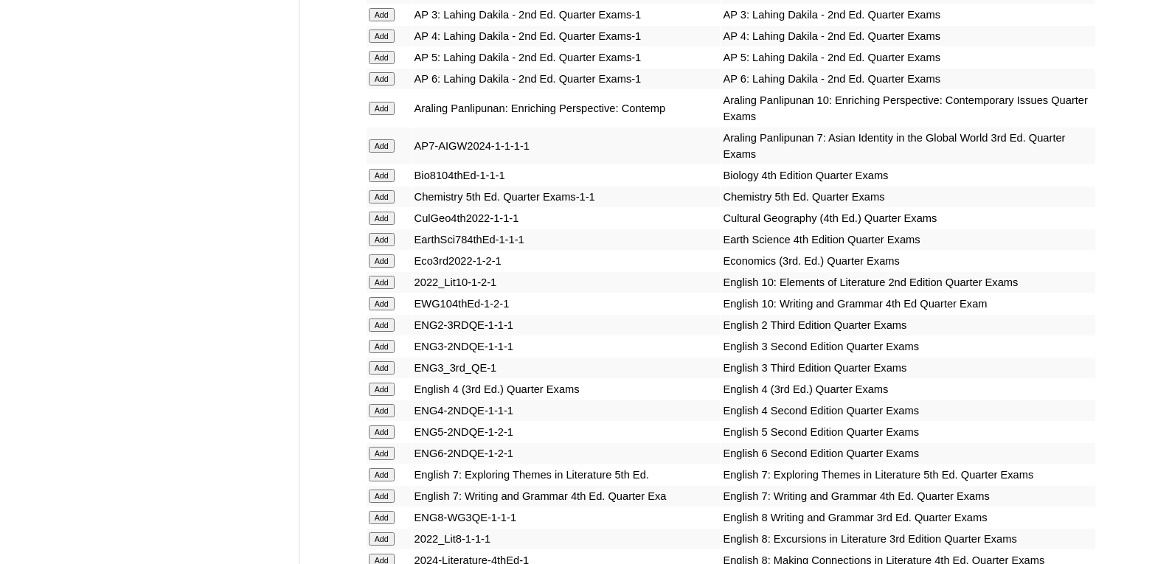
scroll to position [4213, 0]
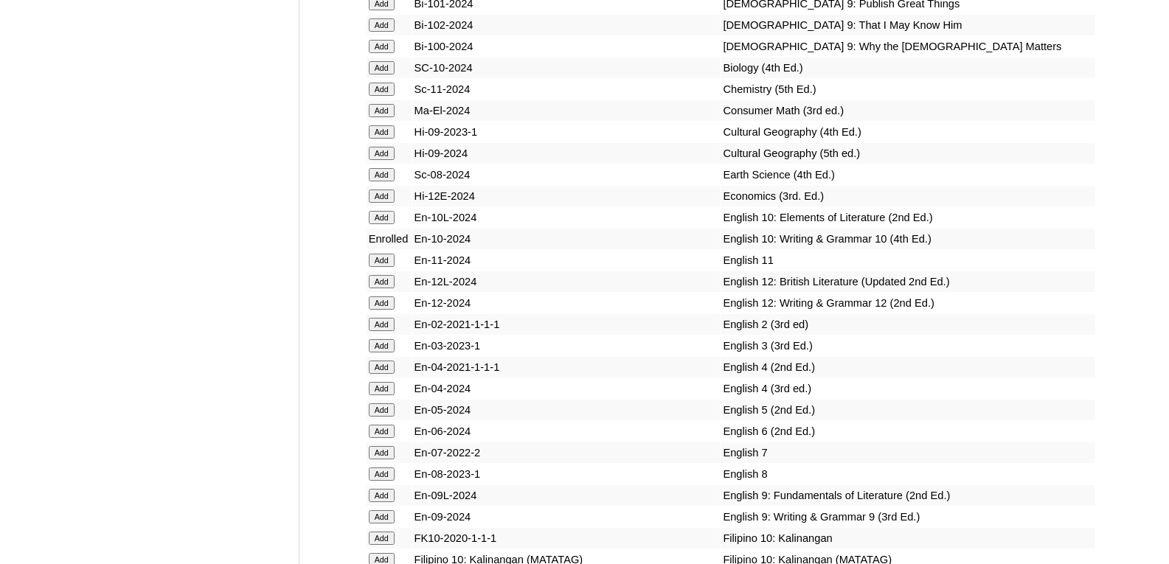
click at [390, 224] on input "Add" at bounding box center [382, 217] width 26 height 13
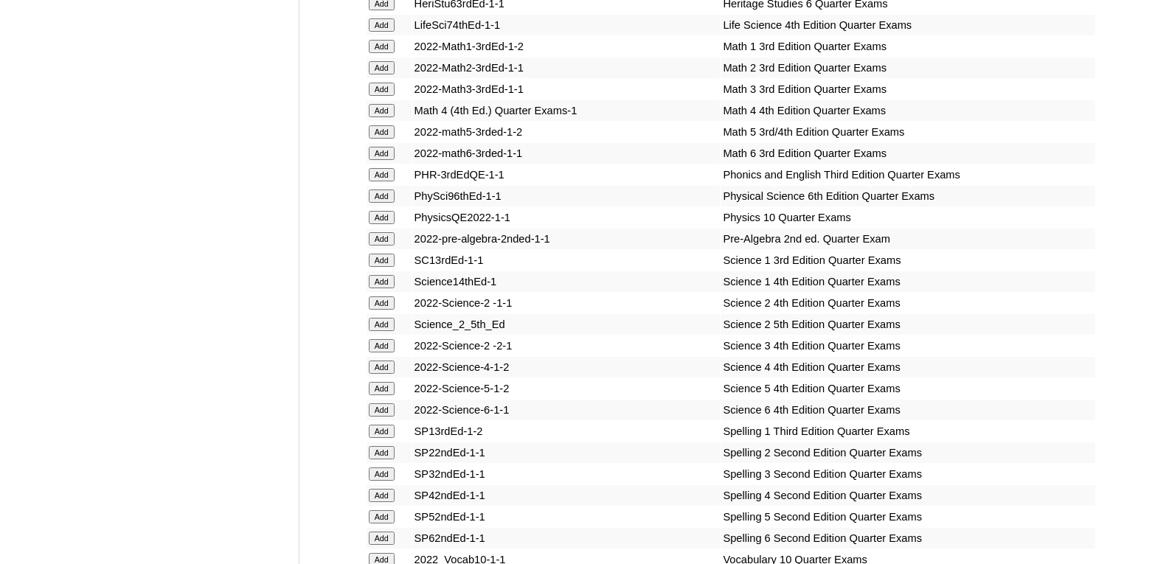
scroll to position [5796, 0]
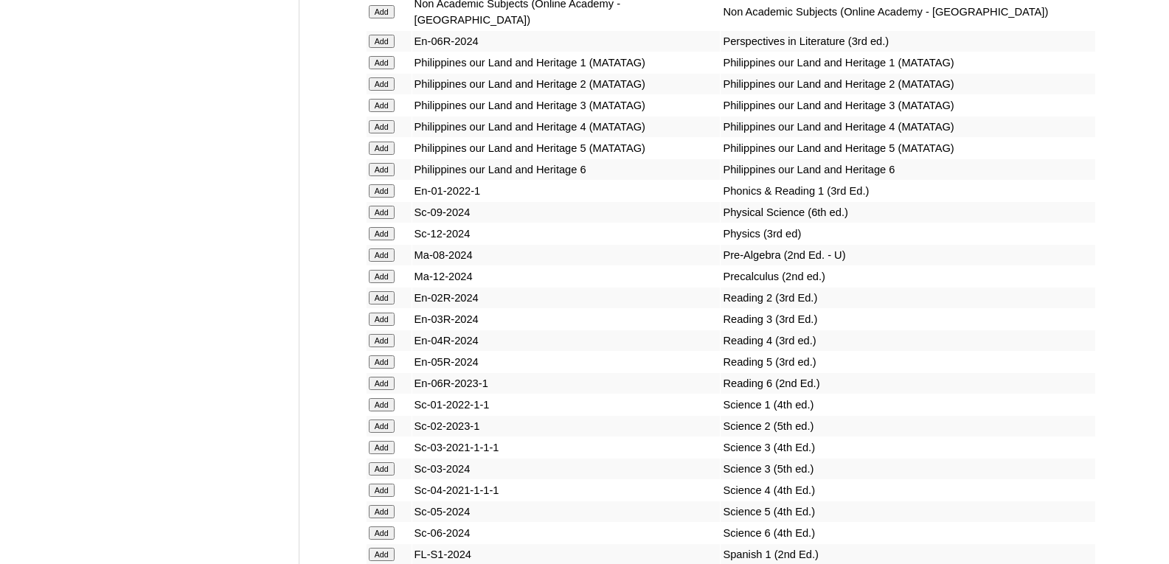
click at [386, 240] on input "Add" at bounding box center [382, 233] width 26 height 13
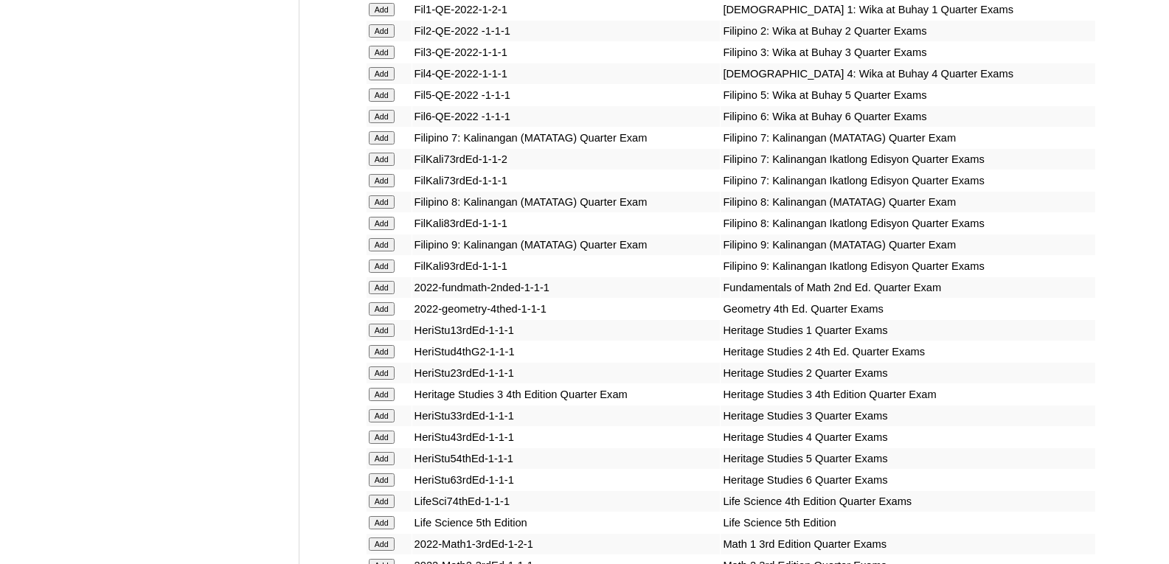
scroll to position [4555, 0]
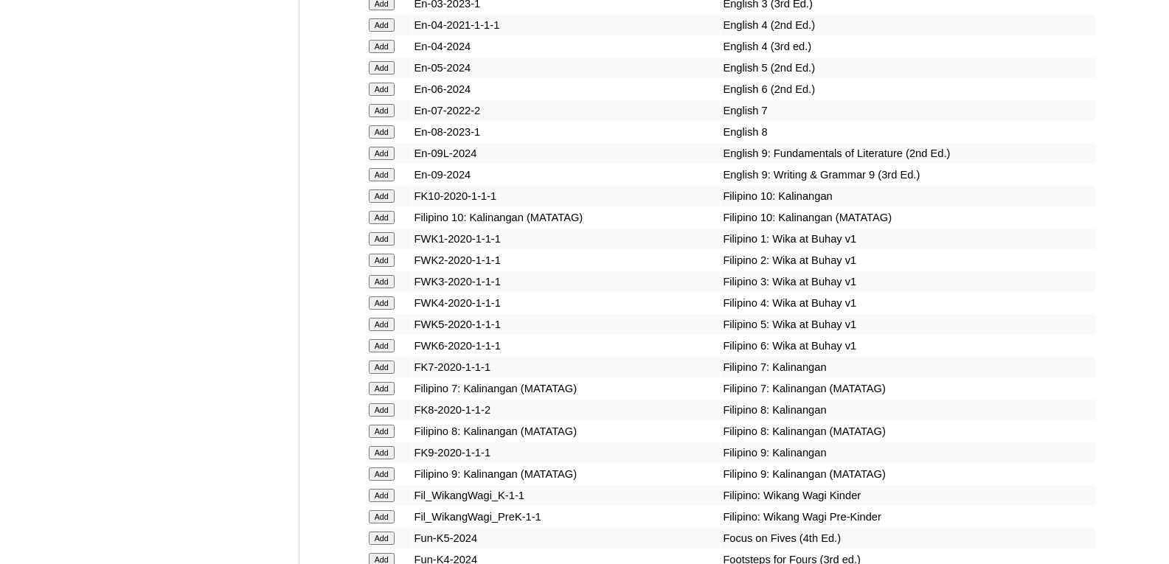
click at [383, 224] on input "Add" at bounding box center [382, 217] width 26 height 13
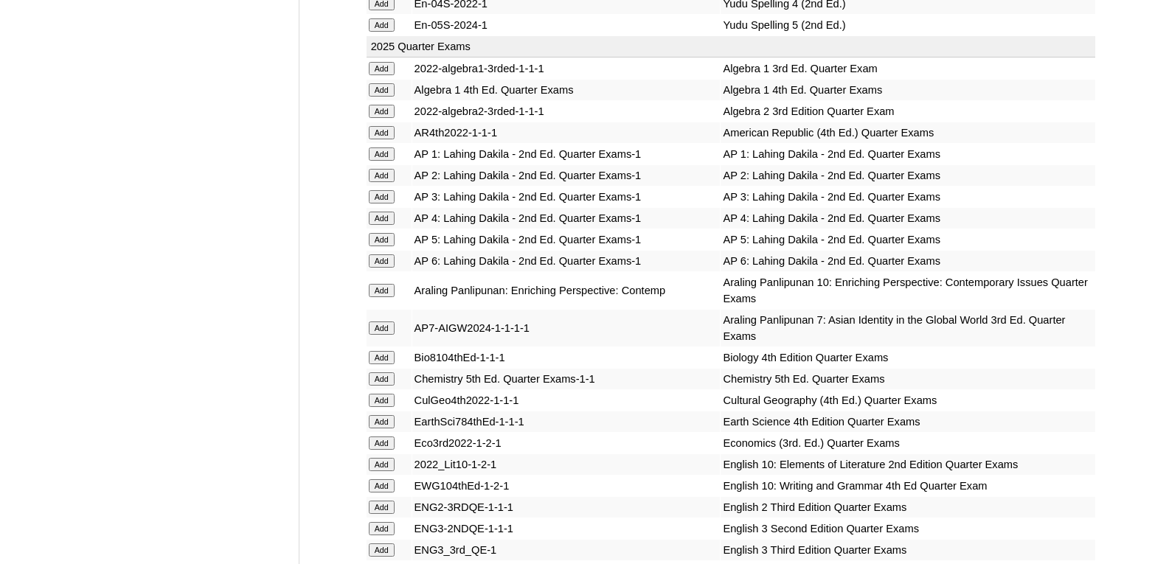
scroll to position [3443, 0]
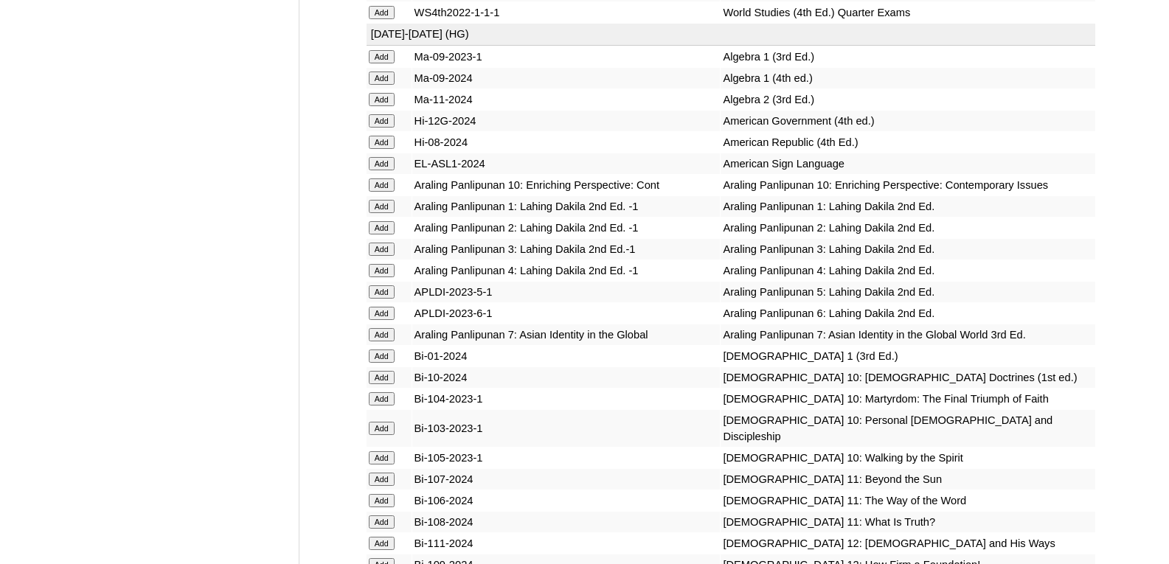
click at [382, 192] on input "Add" at bounding box center [382, 185] width 26 height 13
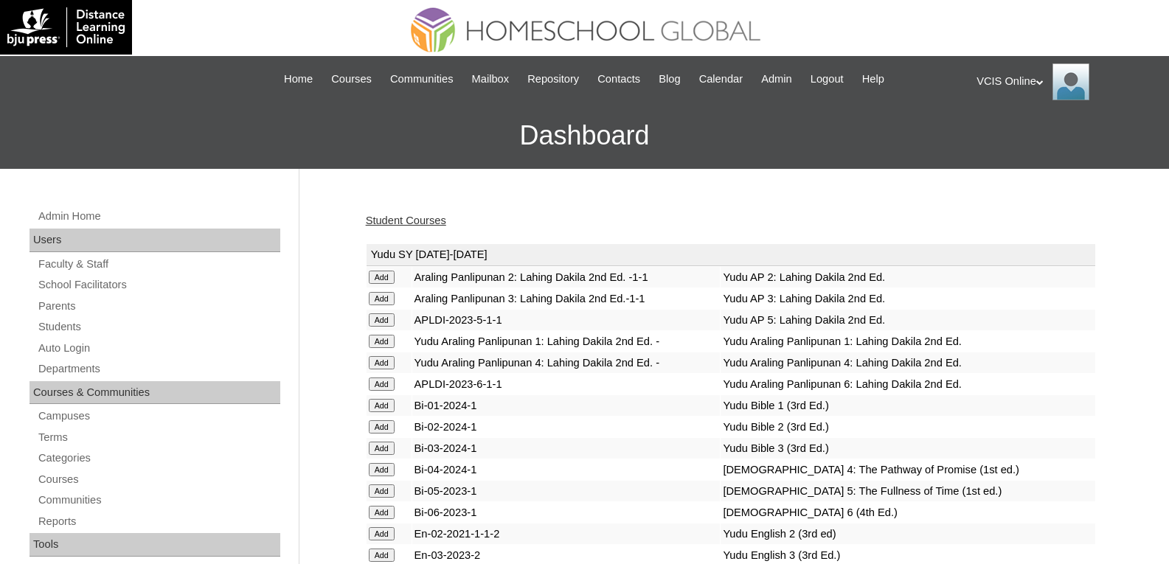
scroll to position [3635, 0]
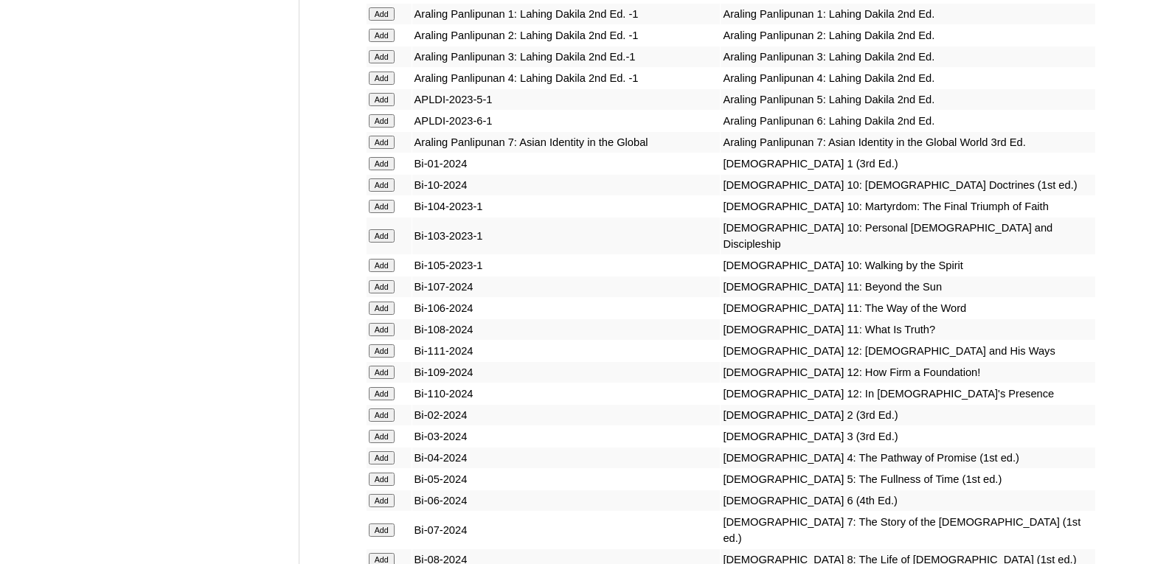
click at [379, 192] on input "Add" at bounding box center [382, 185] width 26 height 13
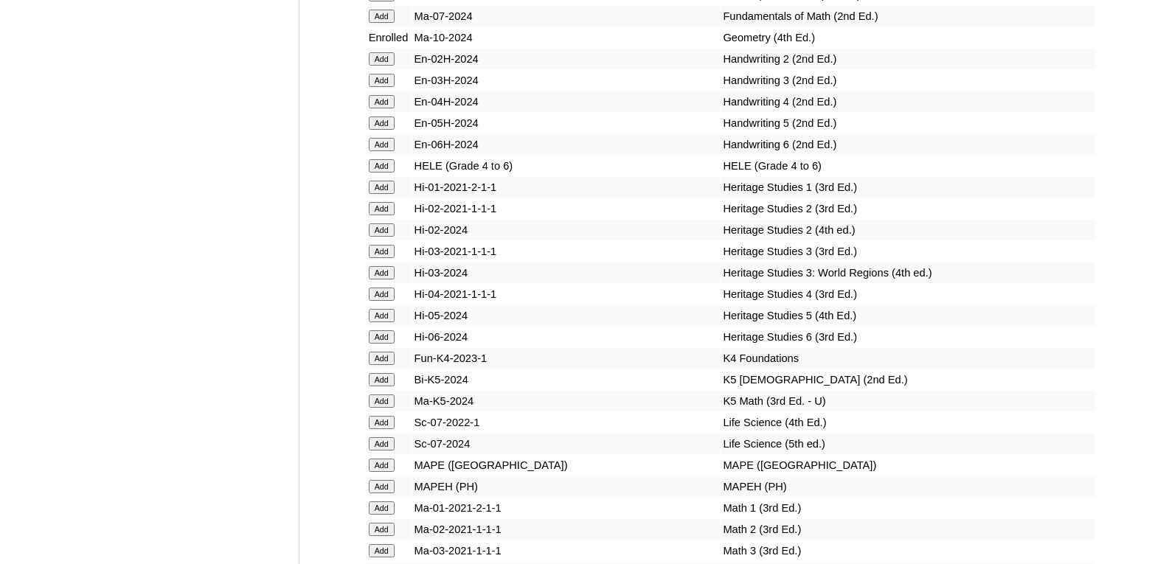
scroll to position [5368, 0]
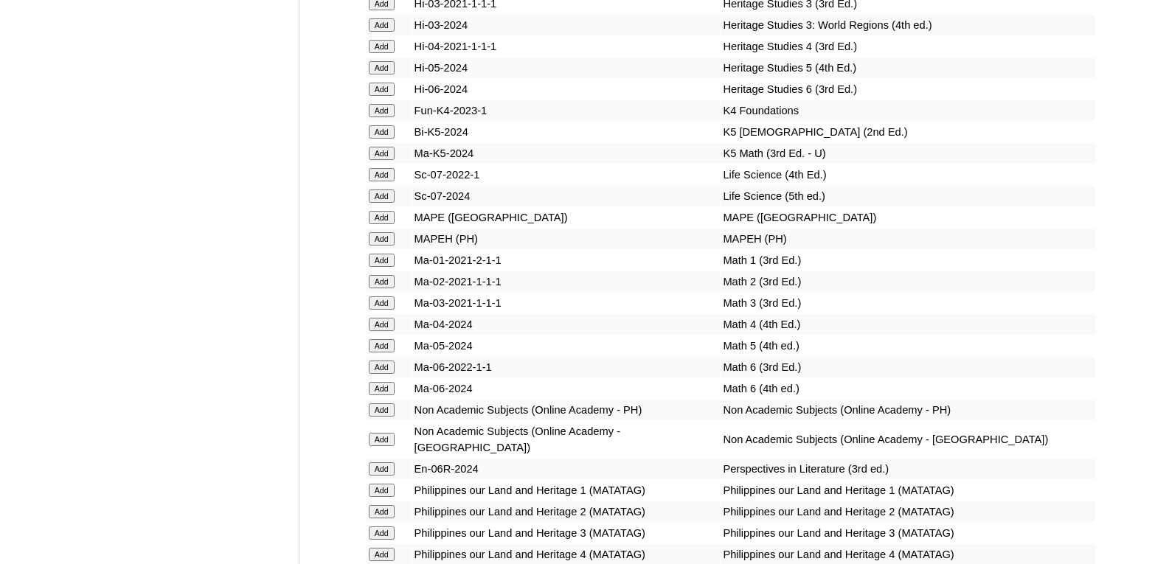
click at [384, 246] on input "Add" at bounding box center [382, 238] width 26 height 13
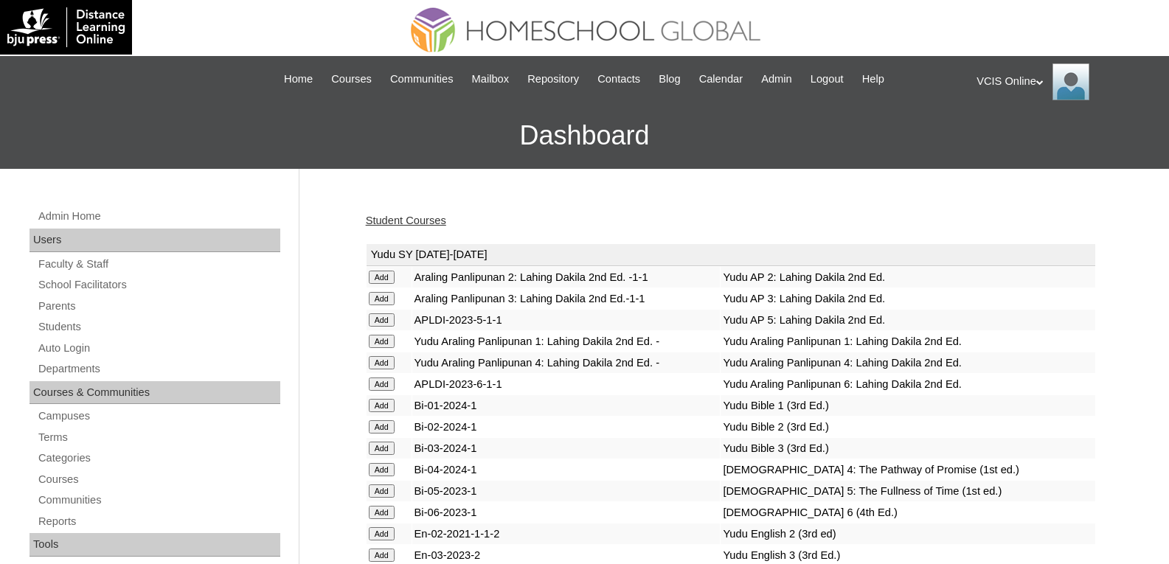
click at [1046, 351] on td "Yudu Araling Panlipunan 1: Lahing Dakila 2nd Ed." at bounding box center [908, 341] width 374 height 21
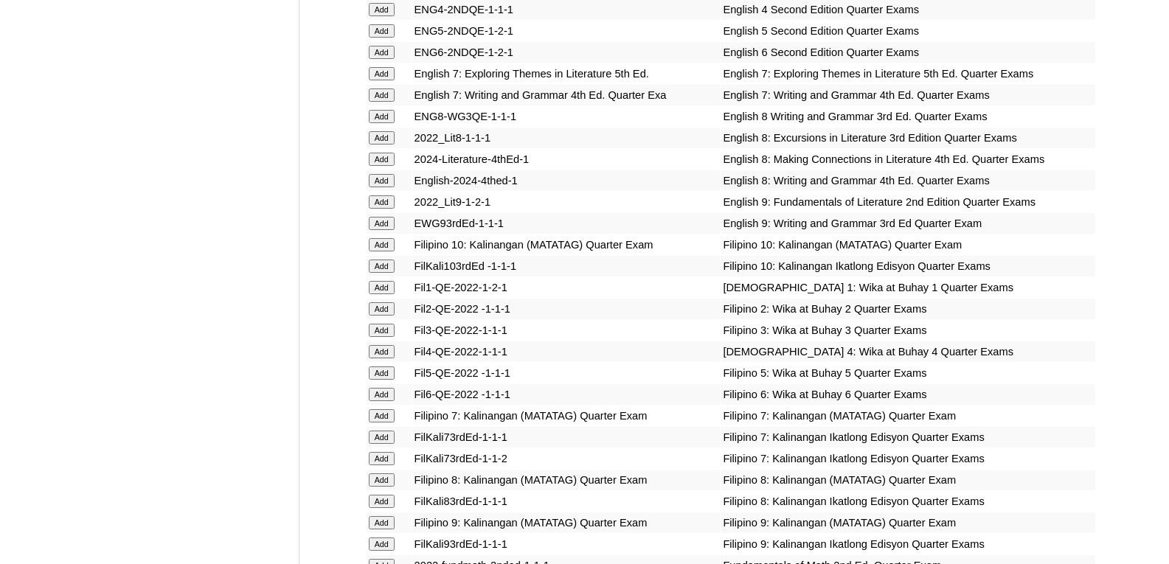
scroll to position [6310, 0]
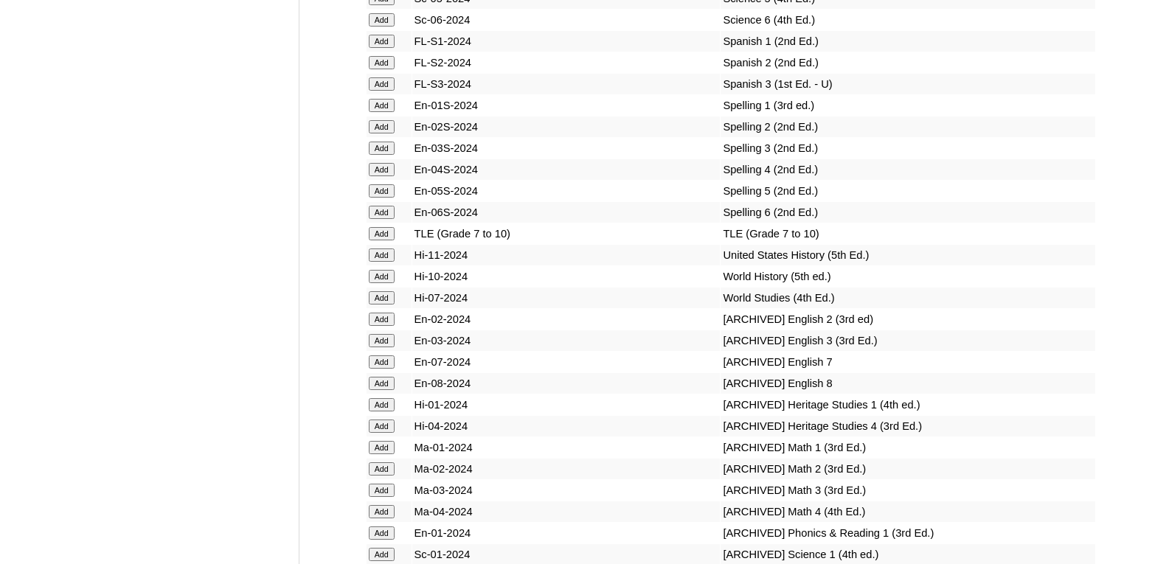
click at [378, 240] on input "Add" at bounding box center [382, 233] width 26 height 13
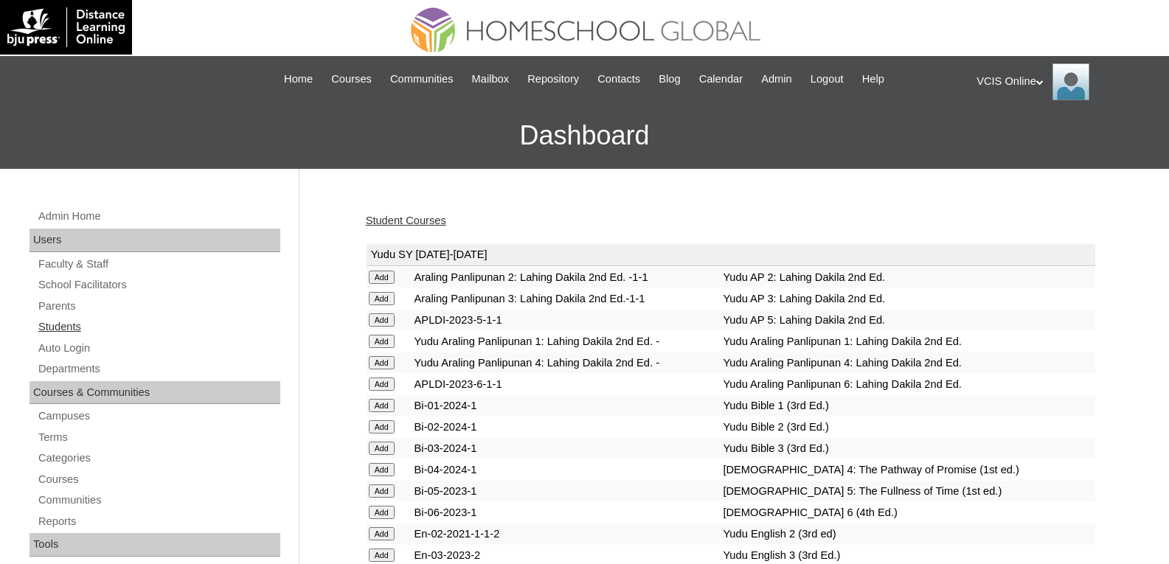
click at [66, 324] on link "Students" at bounding box center [158, 327] width 243 height 18
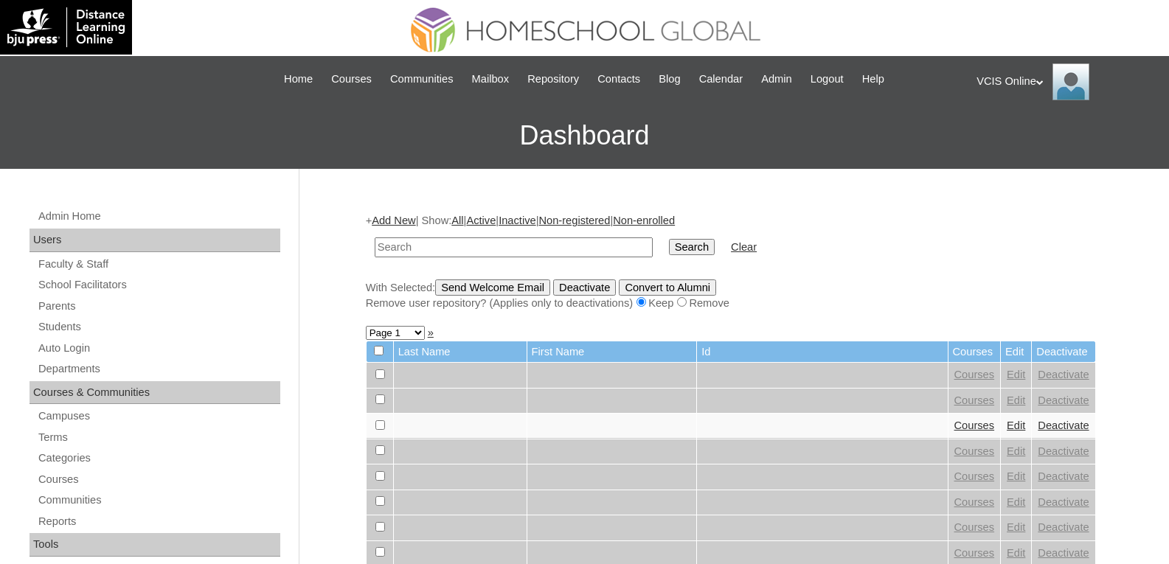
click at [412, 243] on input "text" at bounding box center [514, 248] width 278 height 20
type input "VCIS012-10D-SA2025"
click at [669, 245] on input "Search" at bounding box center [692, 247] width 46 height 16
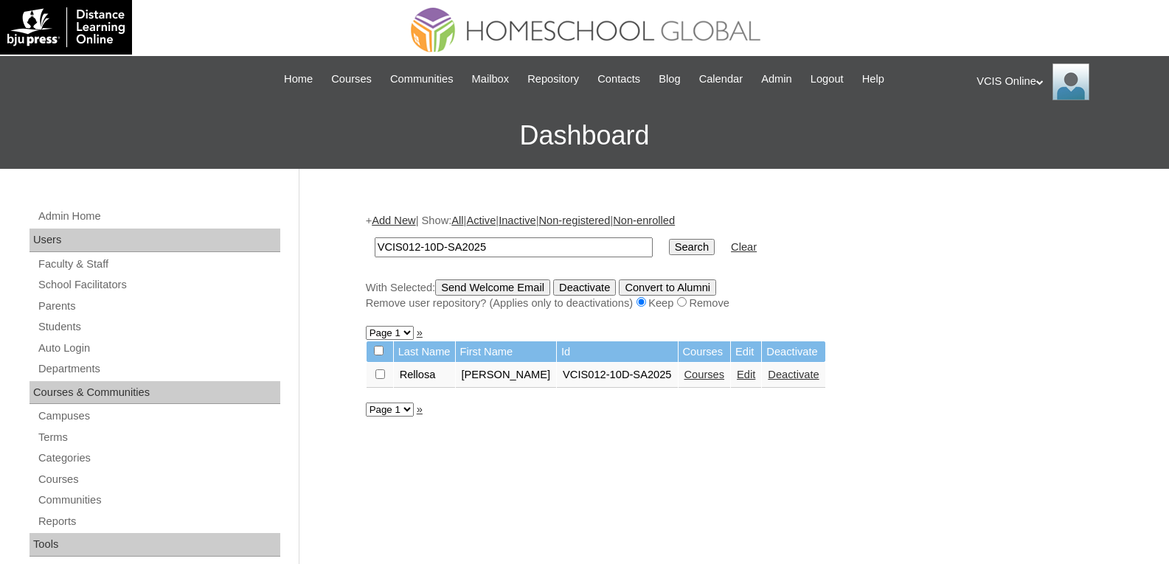
click at [691, 376] on link "Courses" at bounding box center [705, 375] width 41 height 12
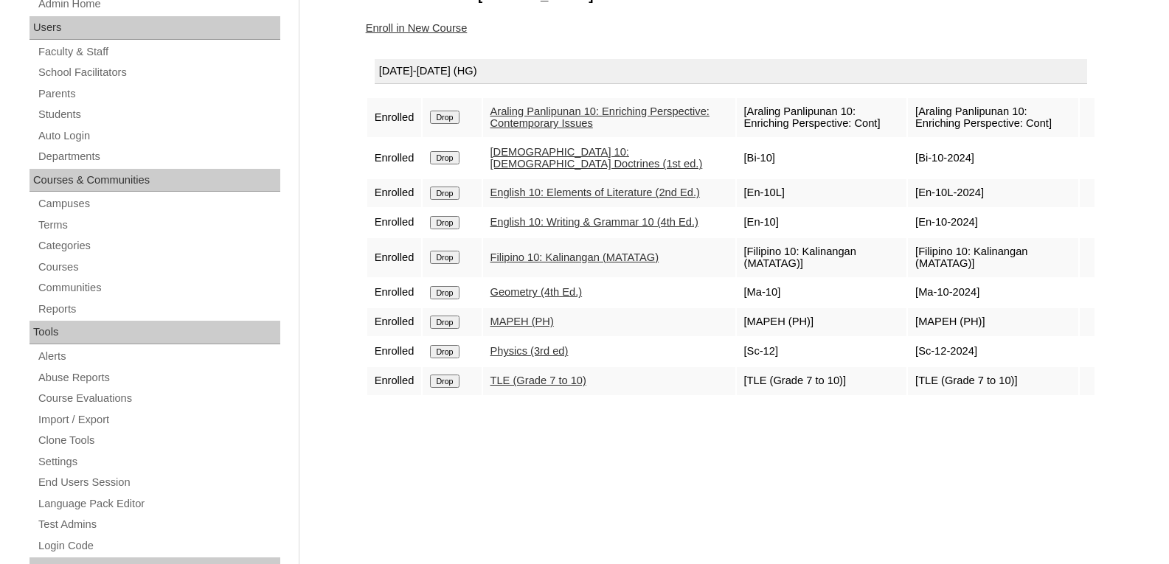
scroll to position [221, 0]
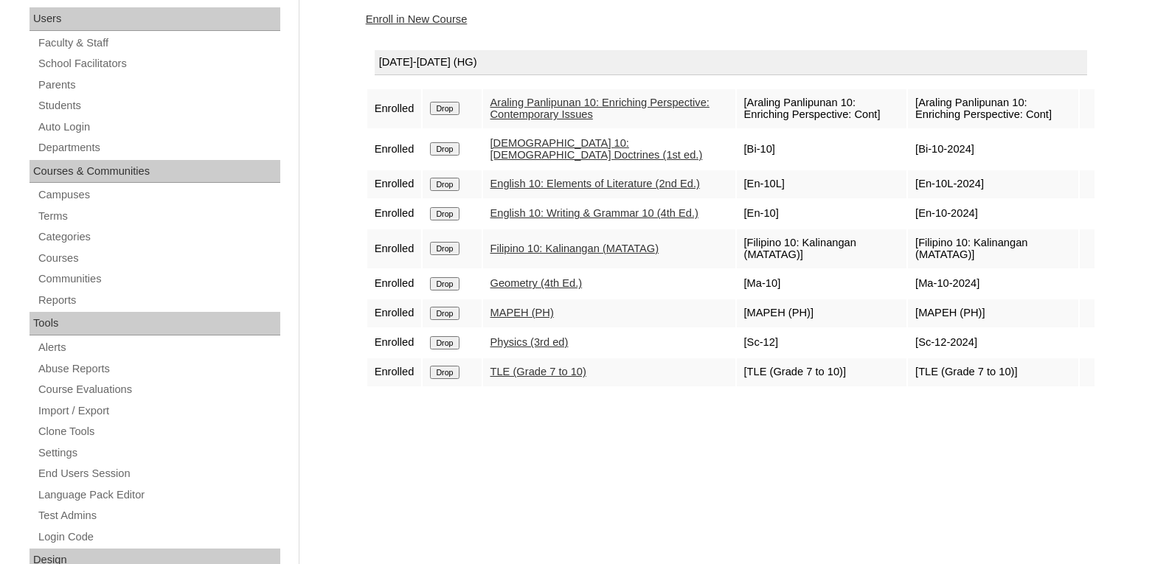
drag, startPoint x: 449, startPoint y: 321, endPoint x: 654, endPoint y: 80, distance: 315.6
click at [449, 320] on input "Drop" at bounding box center [444, 313] width 29 height 13
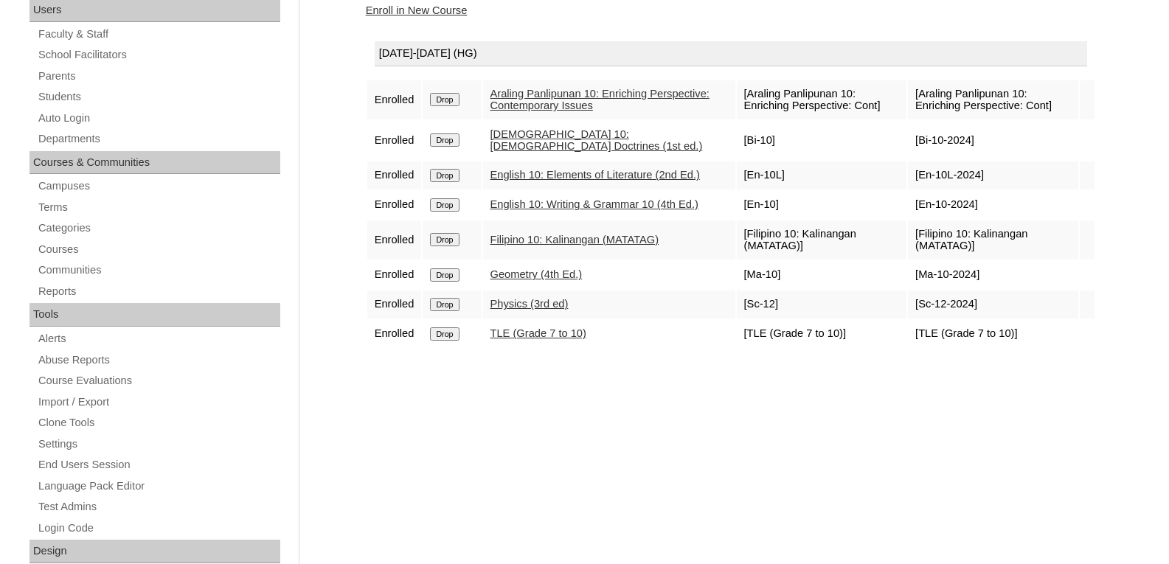
scroll to position [195, 0]
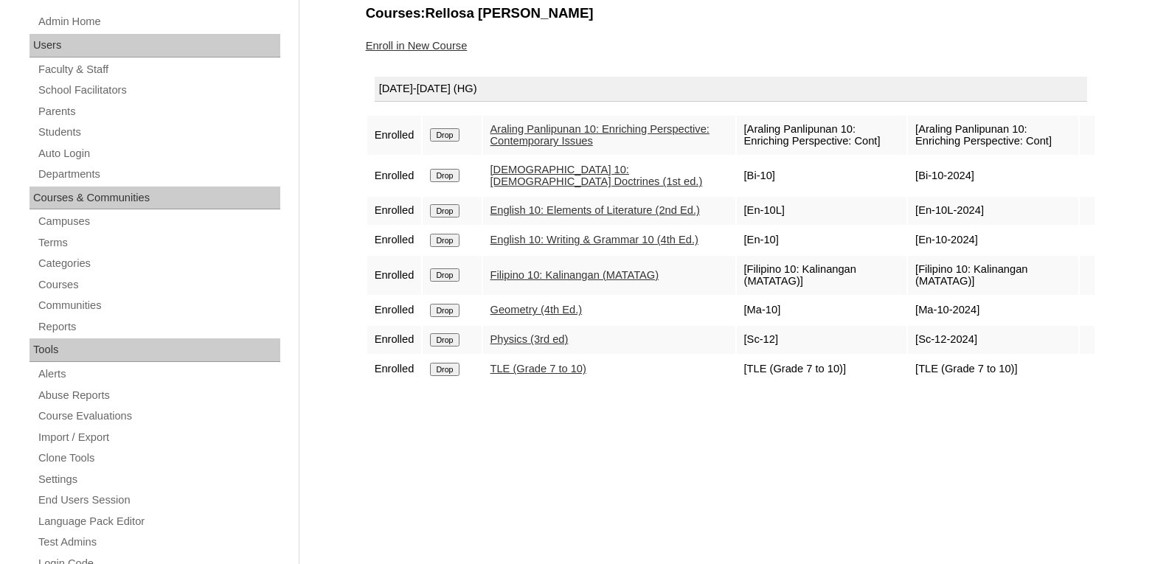
click at [451, 376] on input "Drop" at bounding box center [444, 369] width 29 height 13
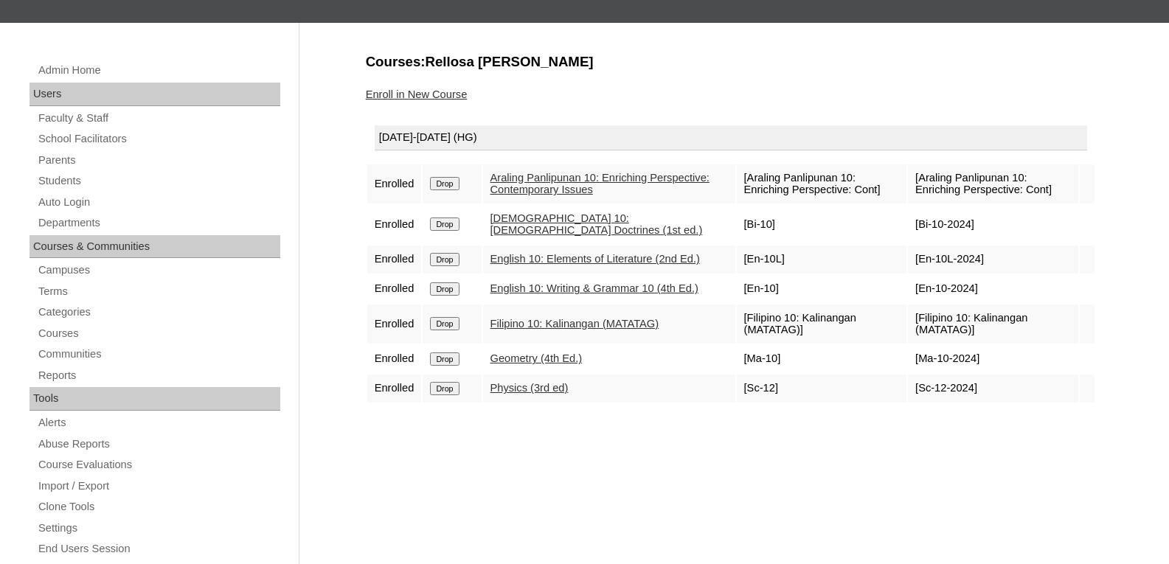
scroll to position [148, 0]
